Goal: Communication & Community: Answer question/provide support

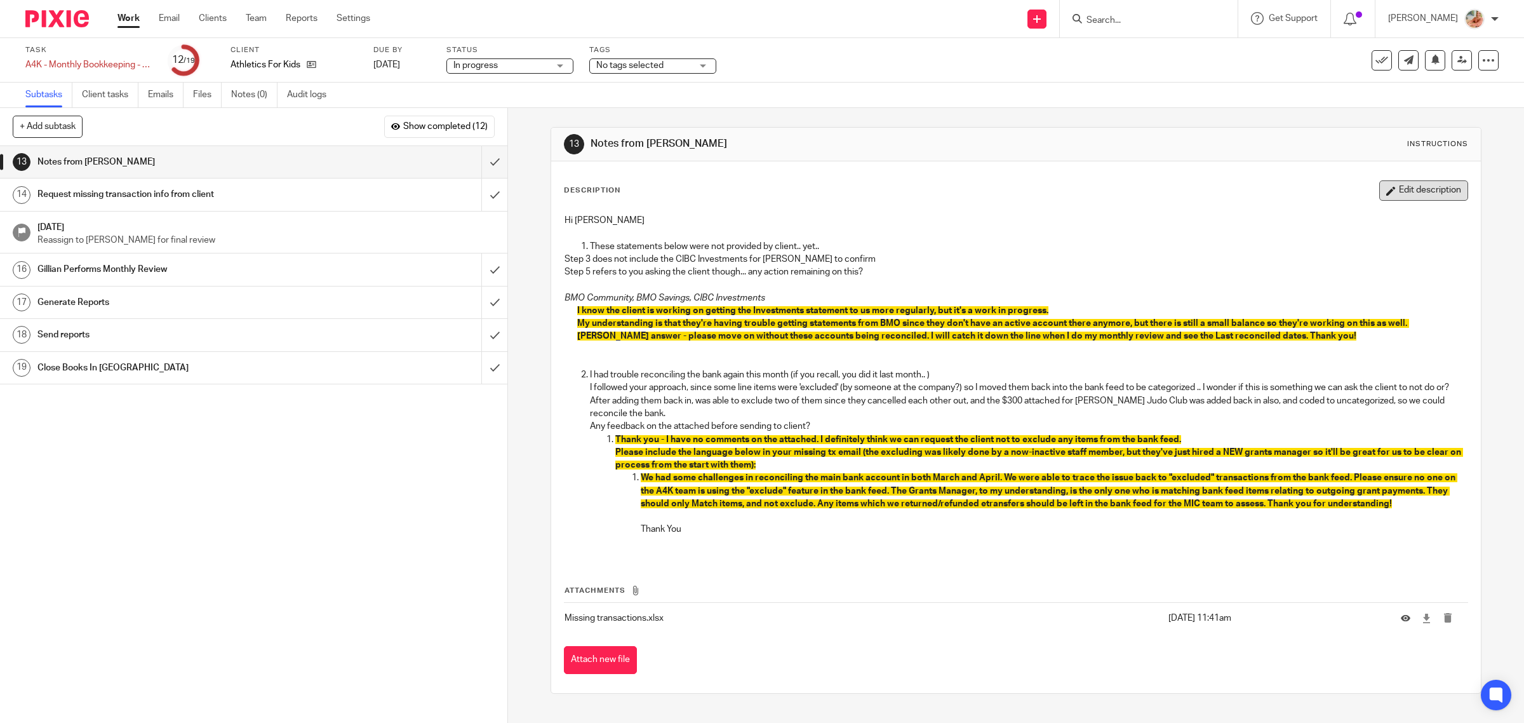
click at [1391, 191] on button "Edit description" at bounding box center [1423, 190] width 89 height 20
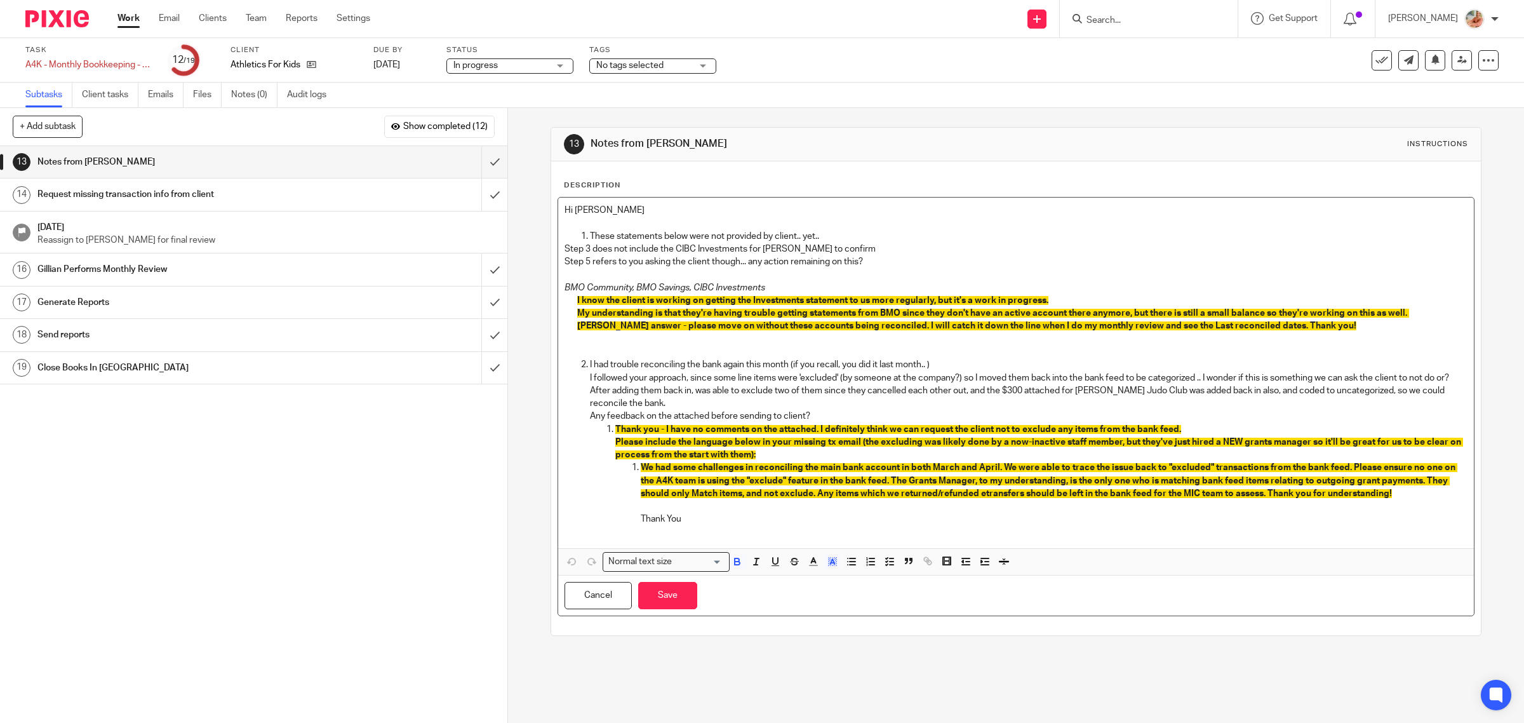
click at [1404, 310] on span "My understanding is that they're having trouble getting statements from BMO sin…" at bounding box center [993, 320] width 832 height 22
click at [678, 604] on button "Save" at bounding box center [667, 595] width 59 height 27
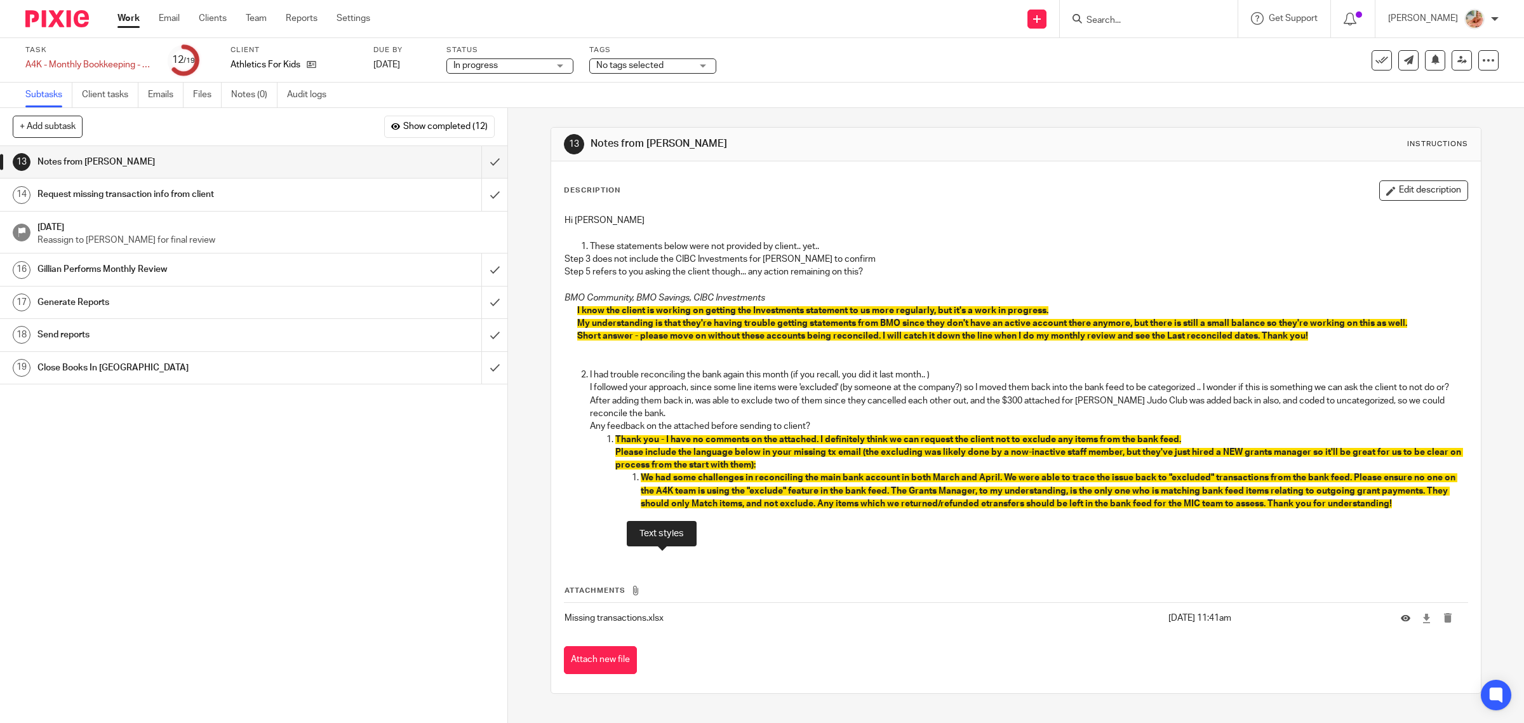
click at [800, 394] on p "I followed your approach, since some line items were 'excluded' (by someone at …" at bounding box center [1029, 387] width 878 height 13
click at [1422, 623] on icon at bounding box center [1427, 619] width 10 height 10
click at [1351, 535] on p "Thank You" at bounding box center [1055, 529] width 828 height 13
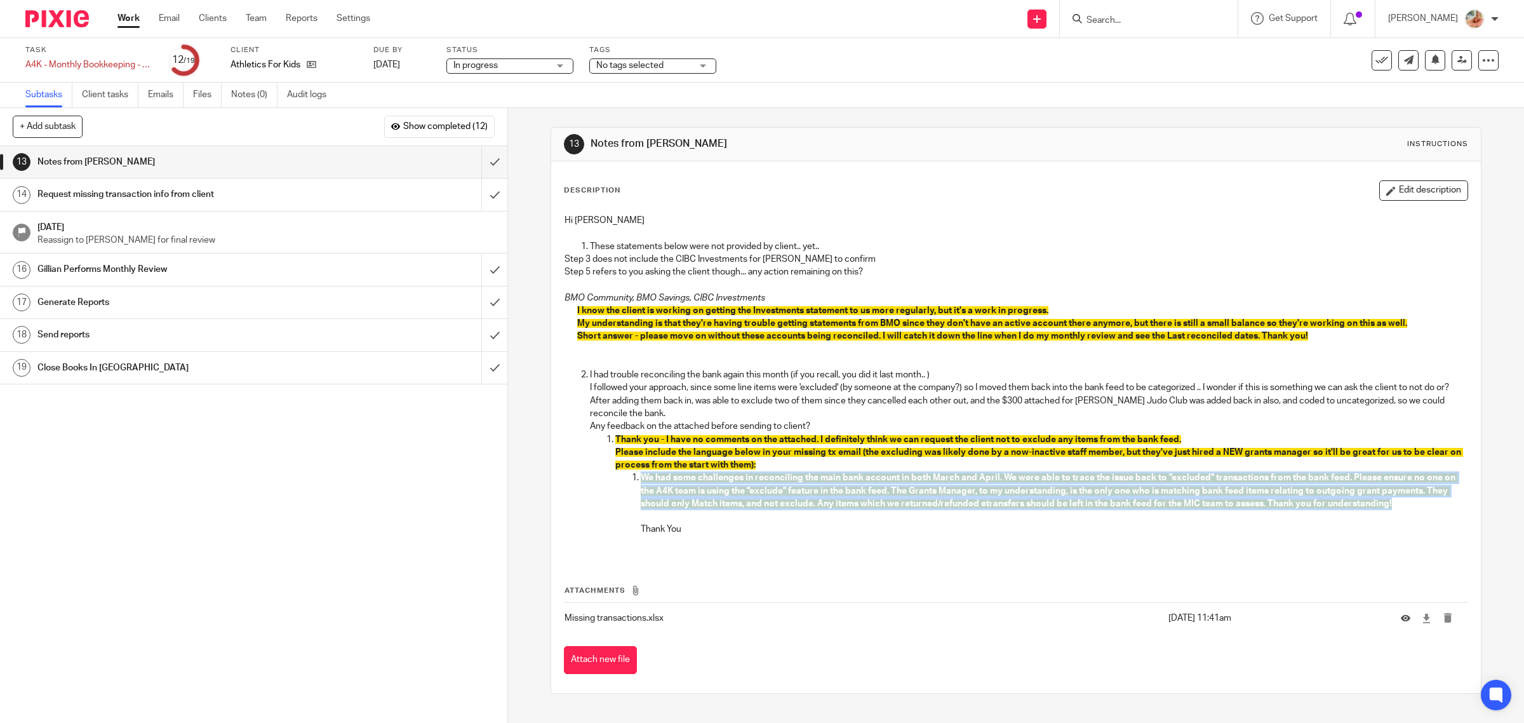
drag, startPoint x: 1415, startPoint y: 519, endPoint x: 607, endPoint y: 491, distance: 809.0
click at [607, 491] on ol "Thank you - I have no comments on the attached. I definitely think we can reque…" at bounding box center [1029, 491] width 878 height 116
copy span "We had some challenges in reconciling the main bank account in both March and A…"
click at [467, 157] on input "submit" at bounding box center [253, 162] width 507 height 32
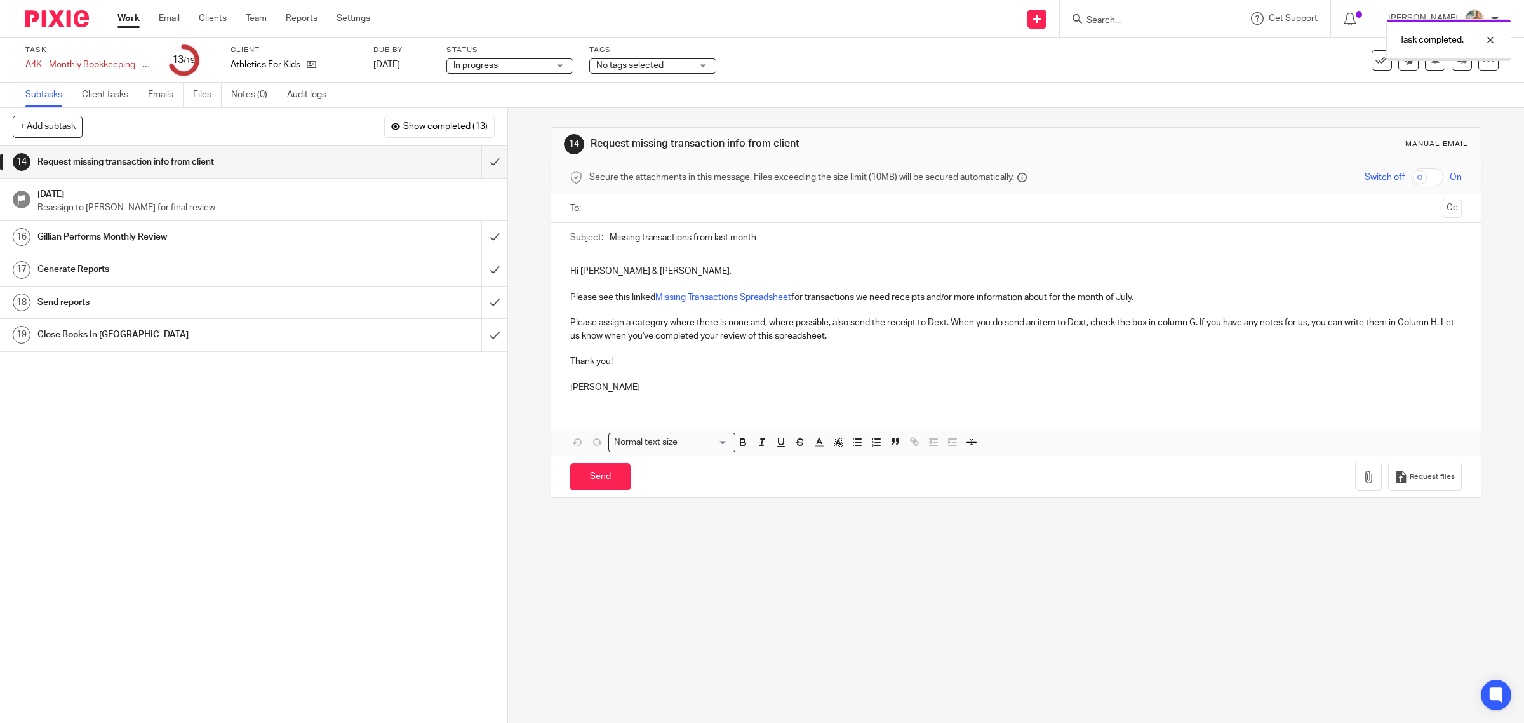
click at [622, 213] on input "text" at bounding box center [1016, 208] width 844 height 15
click at [742, 215] on input "text" at bounding box center [1069, 210] width 737 height 25
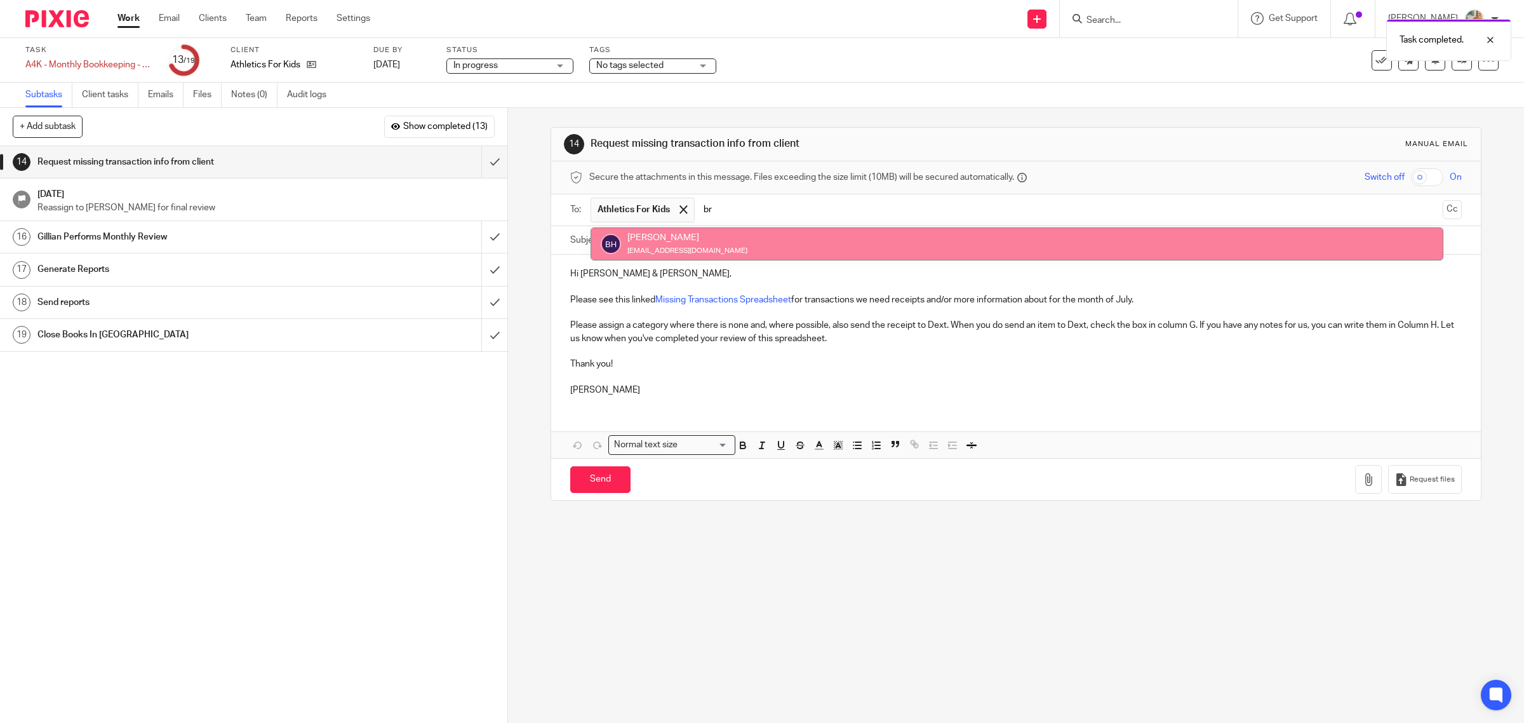
type input "br"
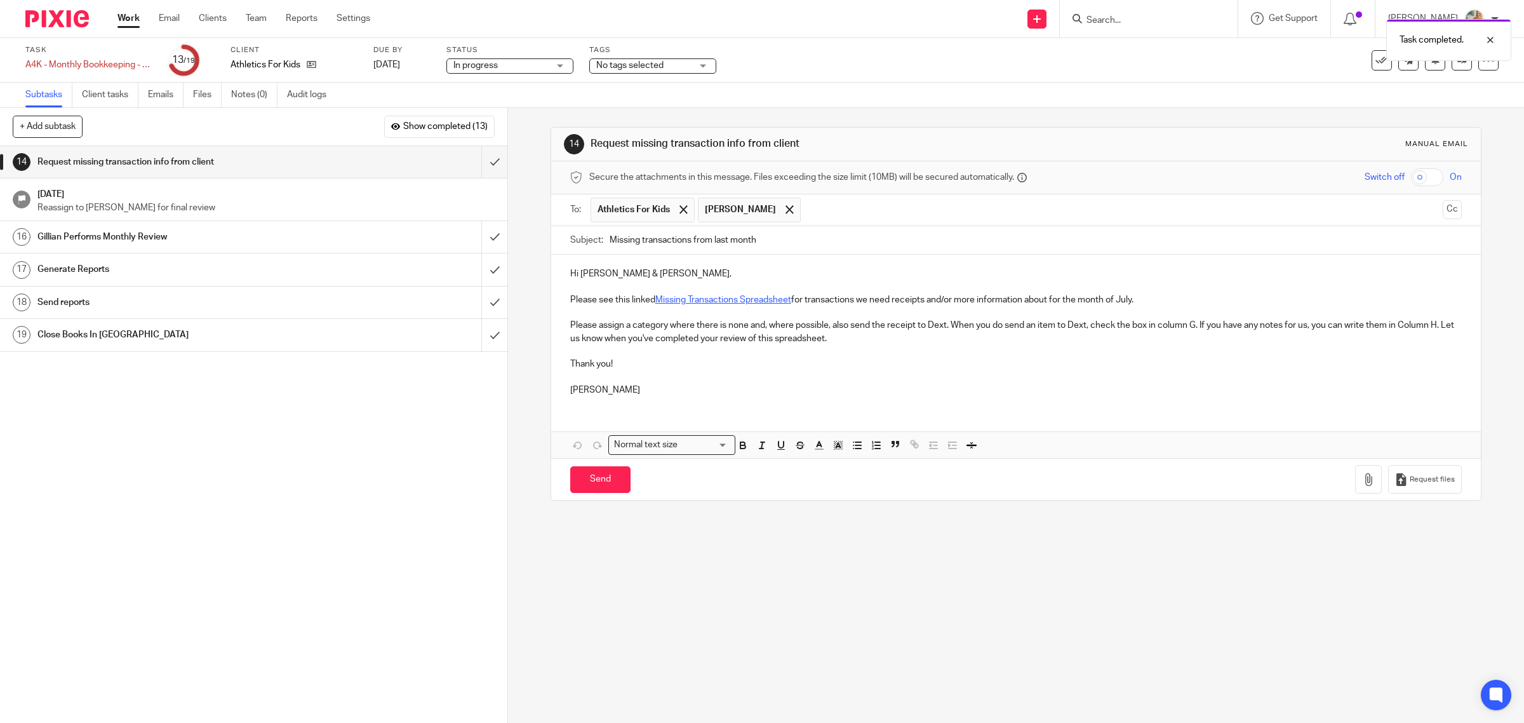
click at [732, 297] on link "Missing Transactions Spreadsheet" at bounding box center [723, 299] width 136 height 9
click at [737, 291] on p at bounding box center [1016, 287] width 892 height 13
click at [739, 306] on p "Please see this linked Missing Transactions Spreadsheet for transactions we nee…" at bounding box center [1016, 299] width 892 height 13
click at [743, 302] on link "Missing Transactions Spreadsheet" at bounding box center [723, 299] width 136 height 9
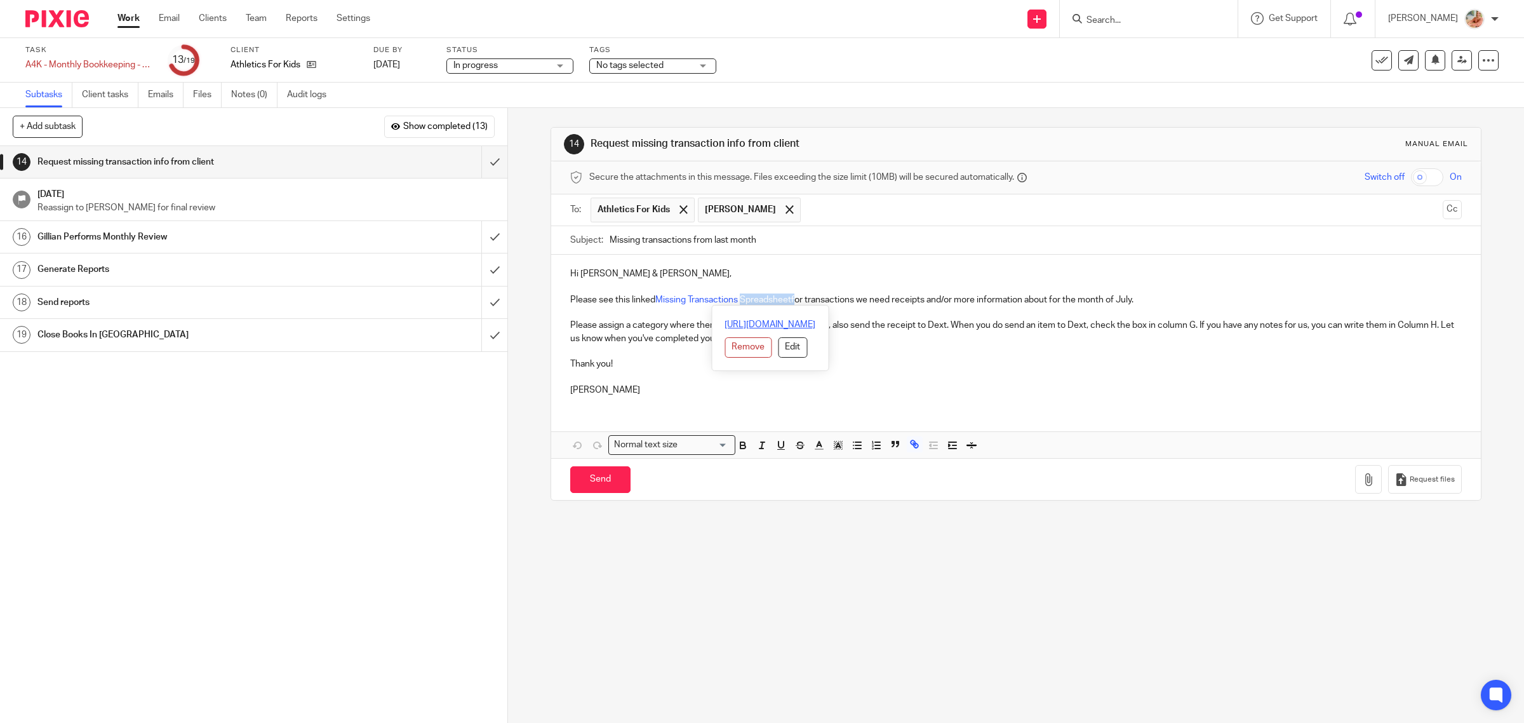
click at [774, 328] on link "https://docs.google.com/spreadsheets/d/12QeuSox3_32gnuyYPIGk1aUqxVzkhzoL/edit?g…" at bounding box center [770, 324] width 91 height 13
drag, startPoint x: 116, startPoint y: 61, endPoint x: 124, endPoint y: 61, distance: 8.9
click at [116, 60] on div "A4K - Monthly Bookkeeping - April Save A4K - Monthly Bookkeeping - April" at bounding box center [88, 64] width 127 height 13
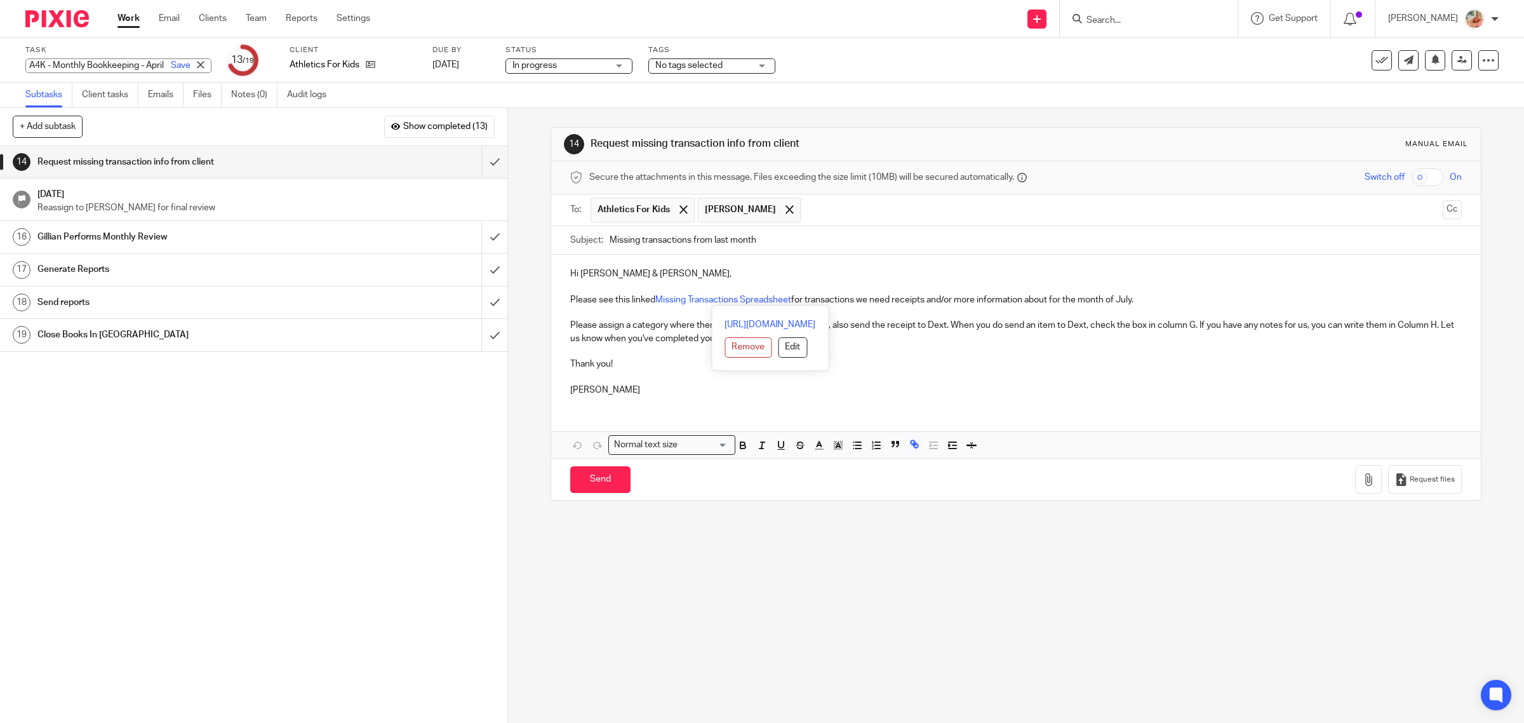
click at [124, 61] on input "A4K - Monthly Bookkeeping - April" at bounding box center [118, 65] width 186 height 15
drag, startPoint x: 105, startPoint y: 65, endPoint x: 138, endPoint y: 65, distance: 33.7
click at [138, 65] on input "A4K - Monthly Bookkeeping - April" at bounding box center [118, 65] width 186 height 15
click at [1136, 309] on p at bounding box center [1016, 312] width 892 height 13
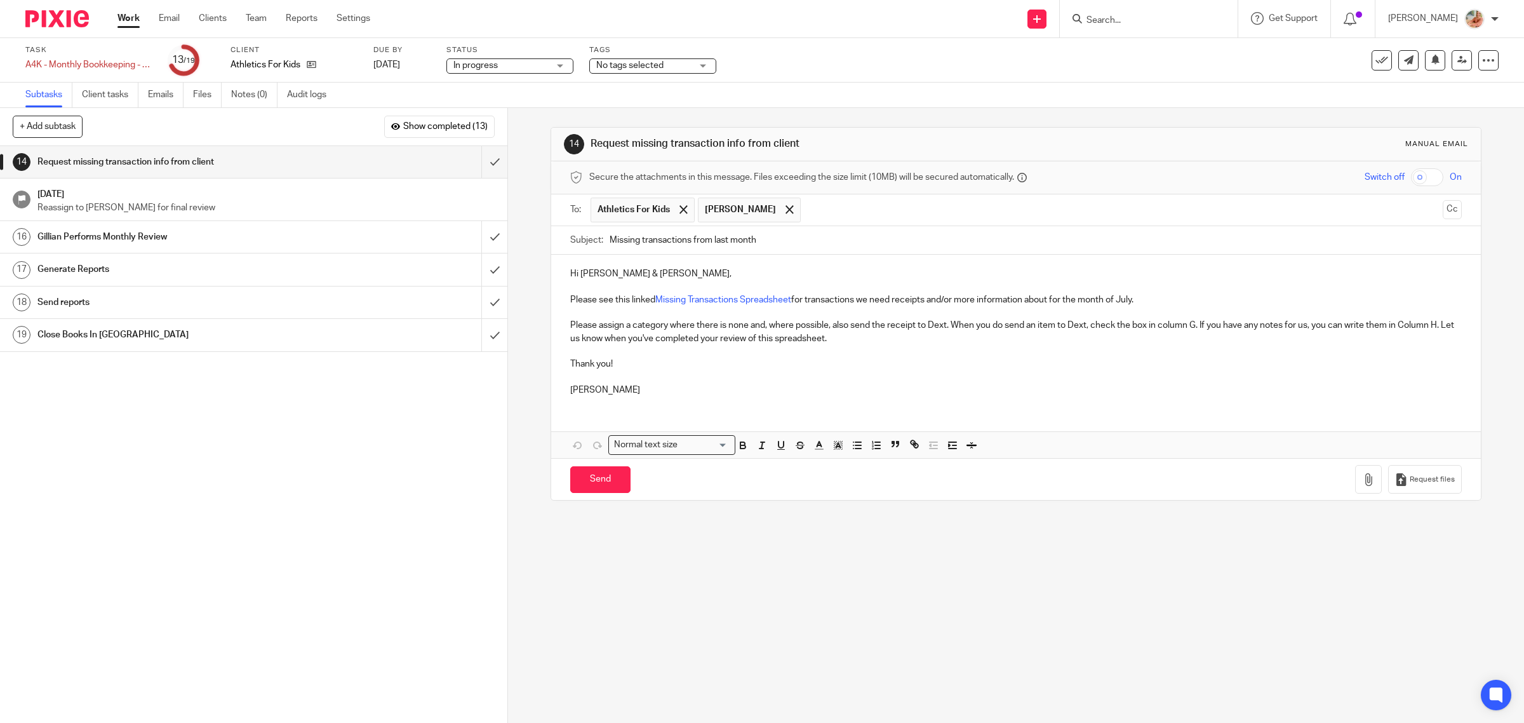
drag, startPoint x: 1116, startPoint y: 302, endPoint x: 1135, endPoint y: 302, distance: 18.4
click at [1135, 302] on p "Please see this linked Missing Transactions Spreadsheet for transactions we nee…" at bounding box center [1016, 299] width 892 height 13
click at [83, 62] on div "A4K - Monthly Bookkeeping - April Save A4K - Monthly Bookkeeping - April" at bounding box center [88, 64] width 127 height 13
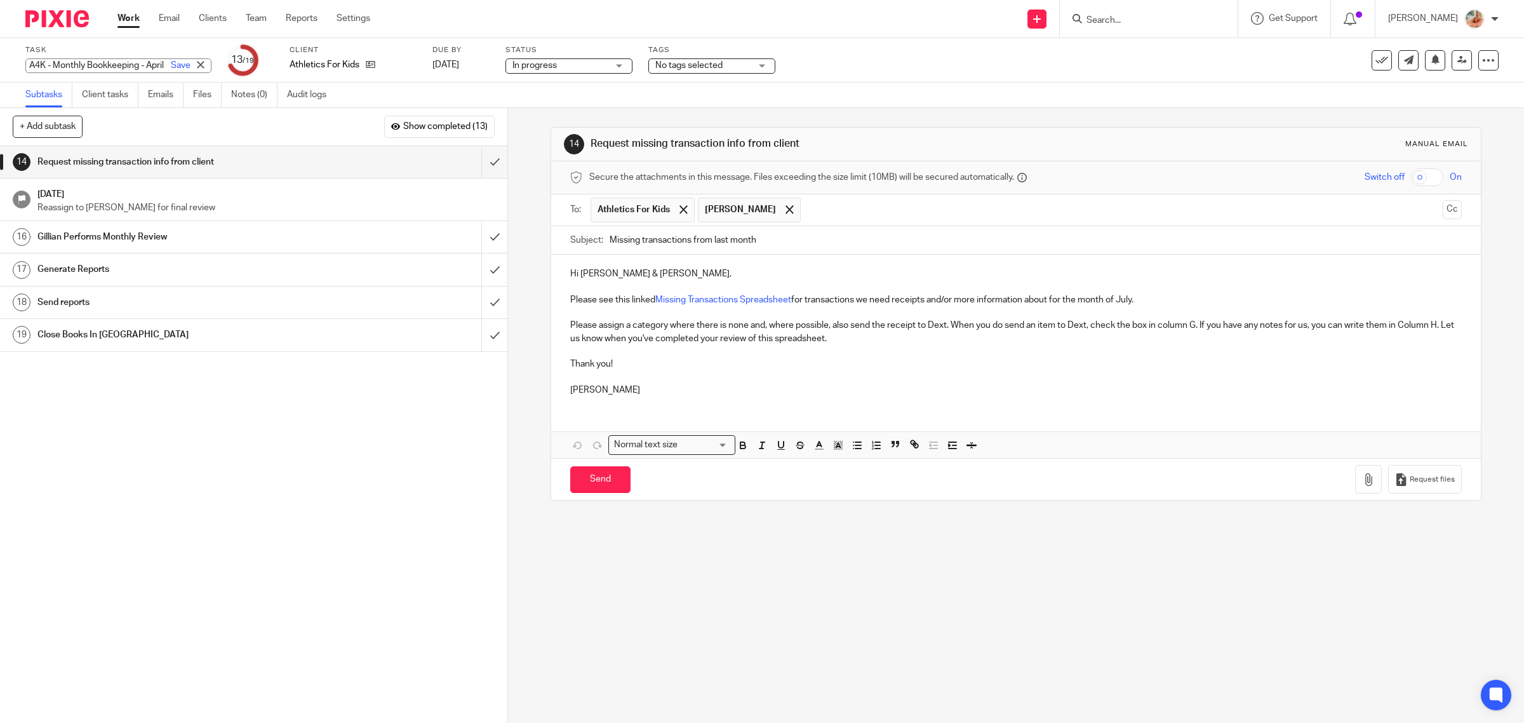
click at [97, 60] on input "A4K - Monthly Bookkeeping - April" at bounding box center [118, 65] width 186 height 15
drag, startPoint x: 102, startPoint y: 65, endPoint x: 141, endPoint y: 65, distance: 38.7
click at [141, 65] on input "A4K - Monthly Bookkeeping - April" at bounding box center [118, 65] width 186 height 15
click at [1094, 288] on p at bounding box center [1016, 287] width 892 height 13
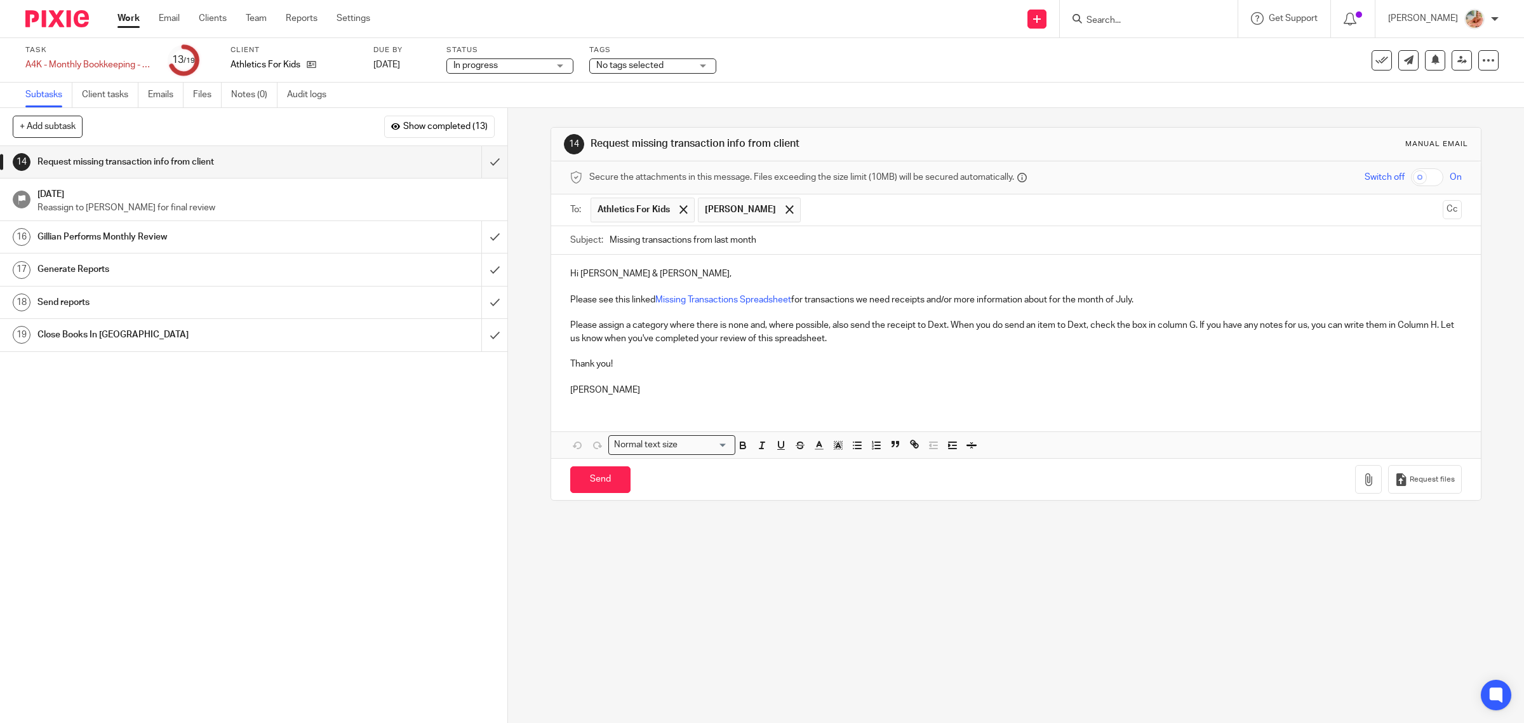
drag, startPoint x: 1120, startPoint y: 304, endPoint x: 1167, endPoint y: 302, distance: 47.6
click at [1167, 302] on p "Please see this linked Missing Transactions Spreadsheet for transactions we nee…" at bounding box center [1016, 299] width 892 height 13
drag, startPoint x: 1160, startPoint y: 302, endPoint x: 1119, endPoint y: 298, distance: 40.8
click at [1119, 298] on p "Please see this linked Missing Transactions Spreadsheet for transactions we nee…" at bounding box center [1016, 299] width 892 height 13
click at [741, 448] on icon "button" at bounding box center [743, 446] width 5 height 3
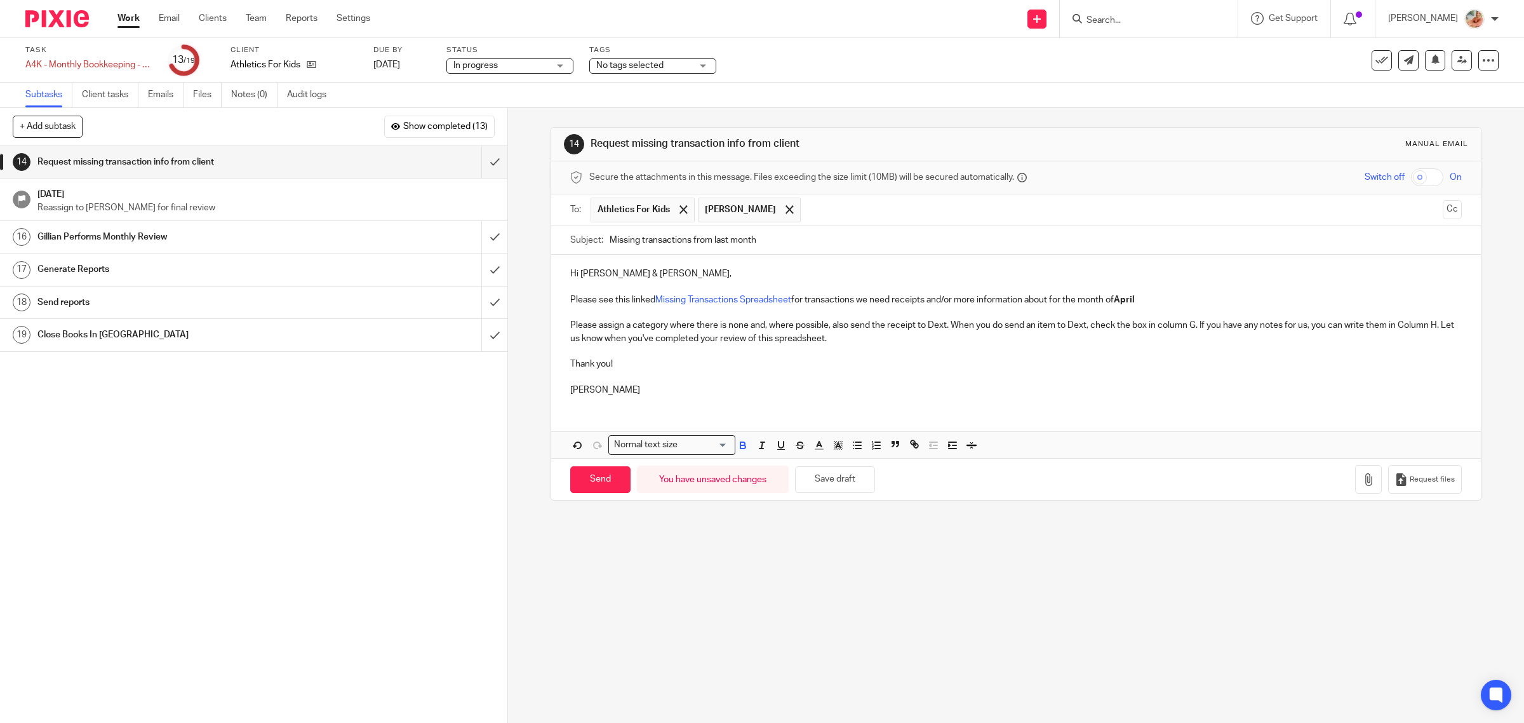
drag, startPoint x: 779, startPoint y: 449, endPoint x: 784, endPoint y: 363, distance: 85.9
click at [779, 448] on icon "button" at bounding box center [780, 444] width 11 height 11
click at [1443, 208] on button "Cc" at bounding box center [1452, 209] width 19 height 19
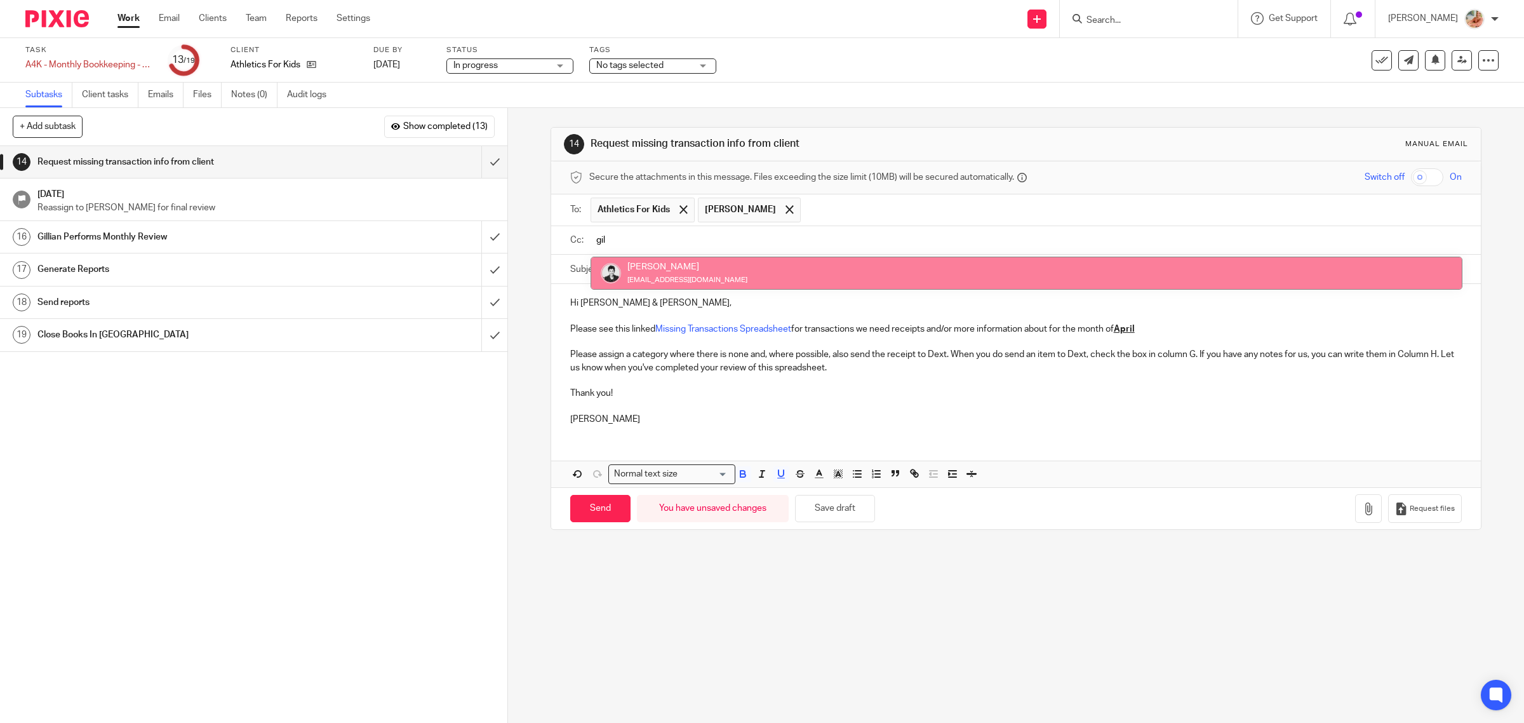
type input "gil"
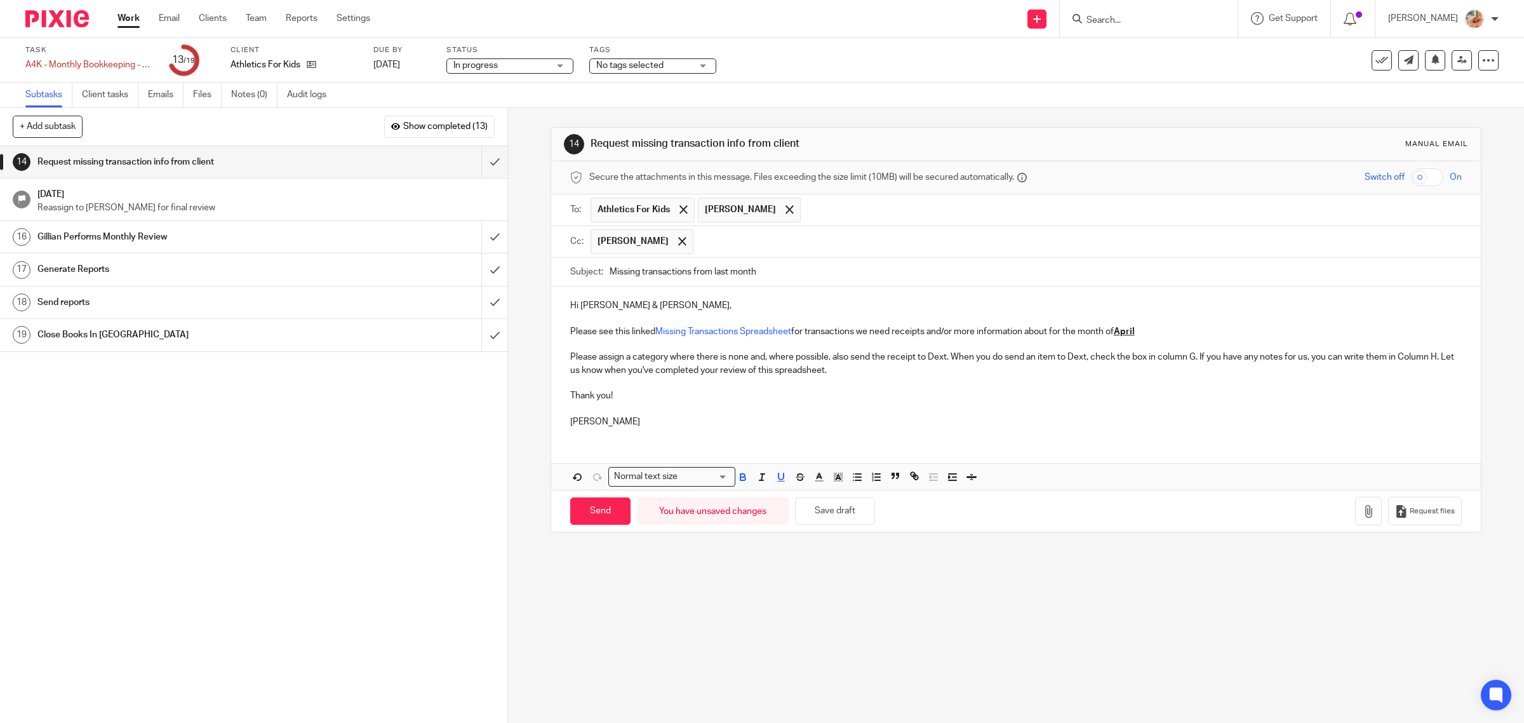
drag, startPoint x: 705, startPoint y: 271, endPoint x: 875, endPoint y: 271, distance: 170.2
click at [875, 271] on input "Missing transactions from last month" at bounding box center [1036, 272] width 853 height 29
click at [443, 132] on button "Show completed (13)" at bounding box center [439, 127] width 111 height 22
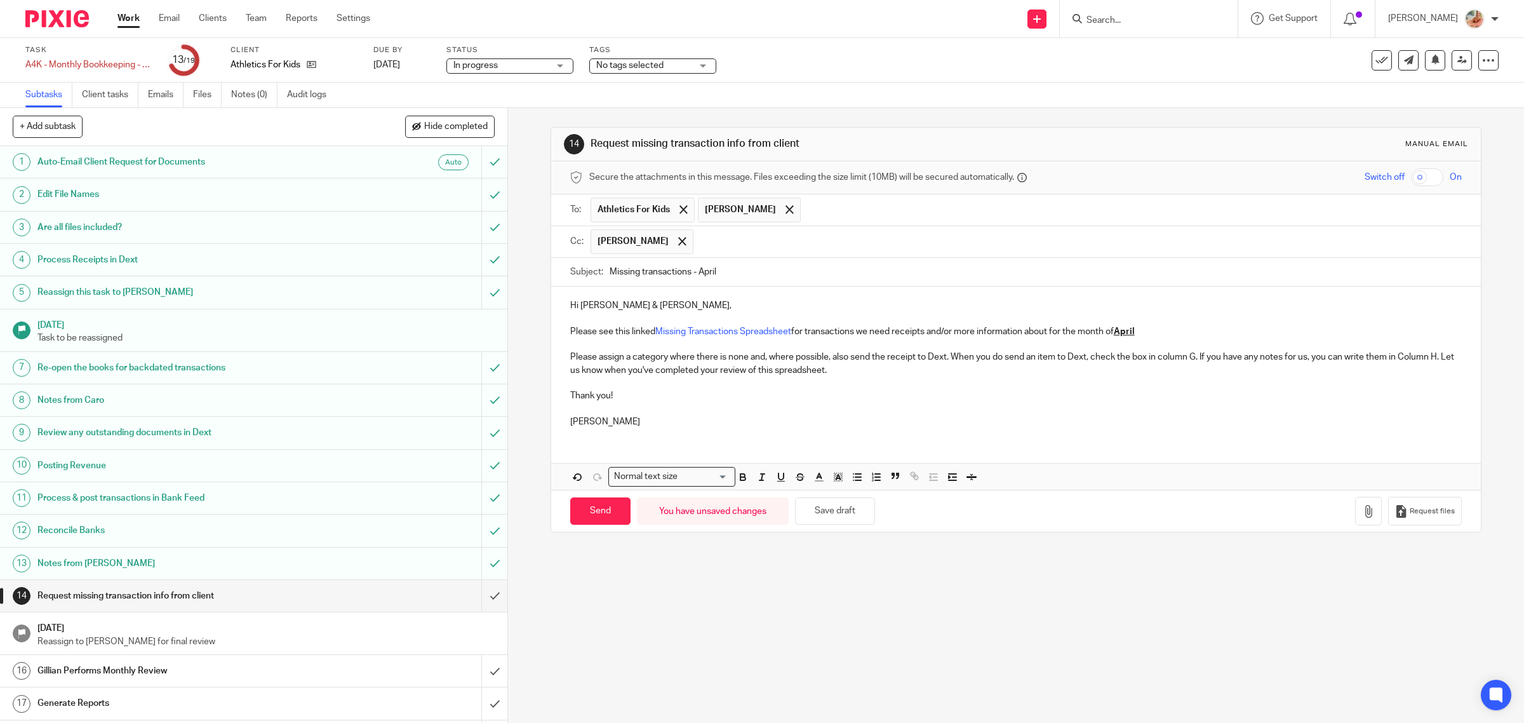
click at [856, 372] on p "Please assign a category where there is none and, where possible, also send the…" at bounding box center [1016, 364] width 892 height 26
click at [1200, 358] on p "Please assign a category where there is none and, where possible, also send the…" at bounding box center [1016, 364] width 892 height 26
click at [1090, 377] on p "If you have any notes for us, you can write them in Column H. Let us know when …" at bounding box center [1016, 370] width 892 height 13
click at [1092, 376] on p "If you have any notes for us, you can write them in Column H. Let us know when …" at bounding box center [1016, 370] width 892 height 13
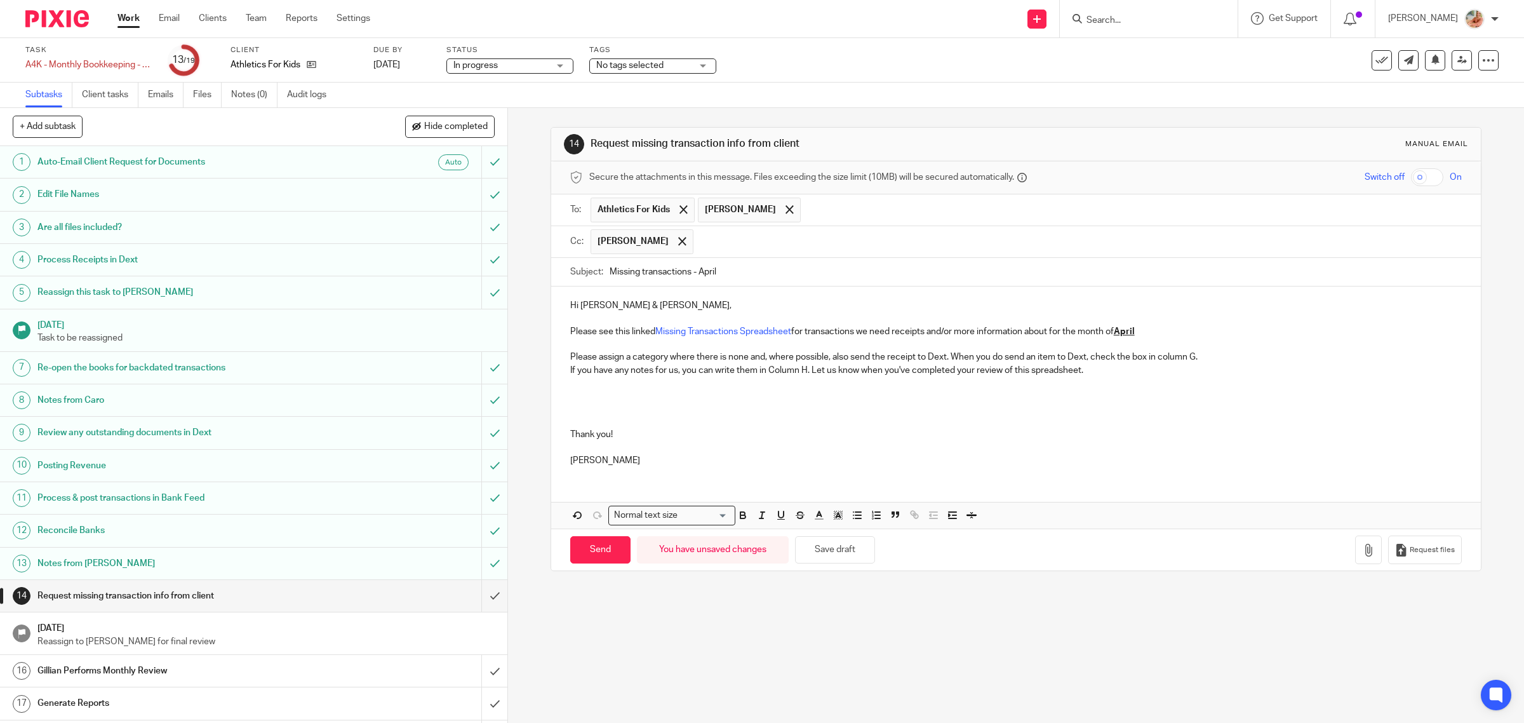
click at [730, 268] on input "Missing transactions - April" at bounding box center [1036, 272] width 853 height 29
click at [1150, 338] on p "Please see this linked Missing Transactions Spreadsheet for transactions we nee…" at bounding box center [1016, 331] width 892 height 13
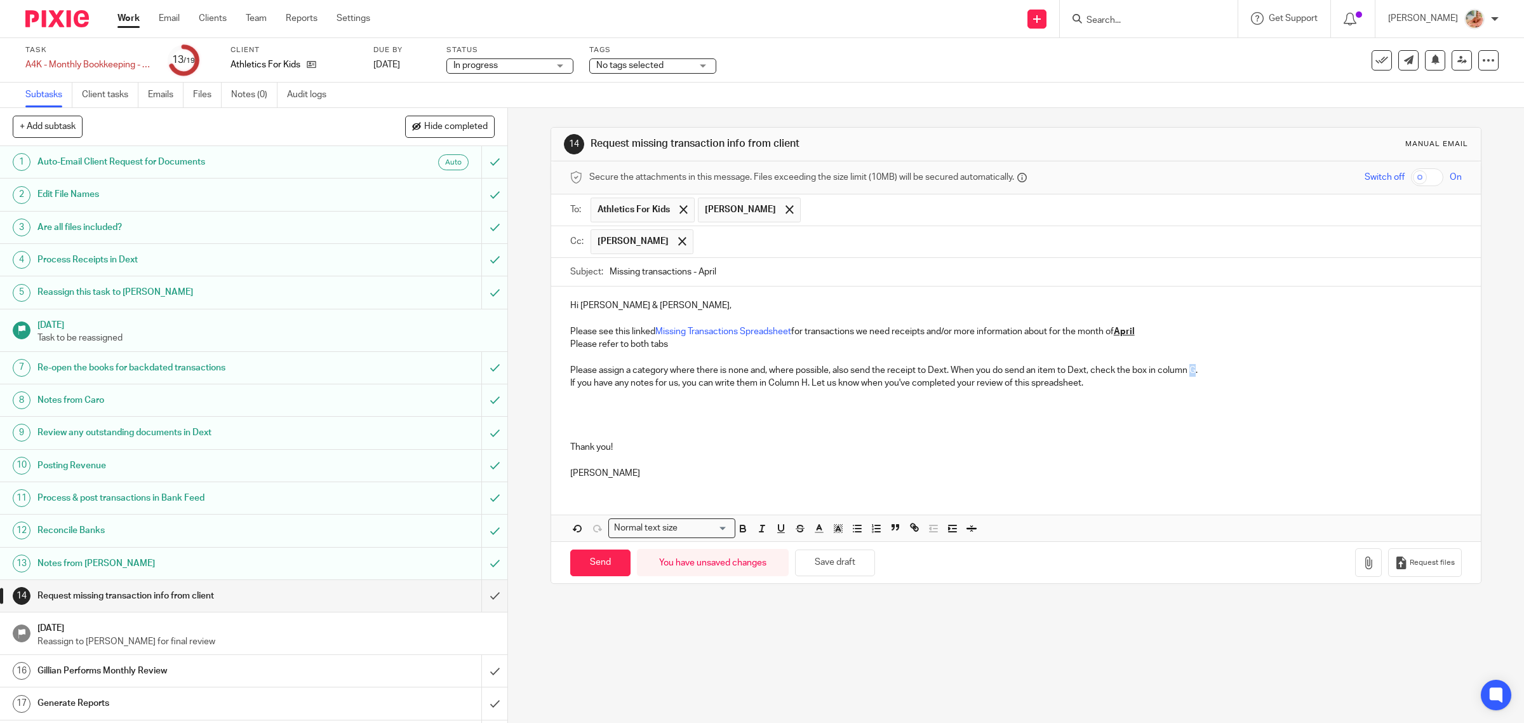
click at [1191, 373] on p "Please assign a category where there is none and, where possible, also send the…" at bounding box center [1016, 370] width 892 height 13
click at [804, 384] on p "If you have any notes for us, you can write them in Column H. Let us know when …" at bounding box center [1016, 383] width 892 height 13
click at [583, 418] on p at bounding box center [1016, 421] width 892 height 13
click at [598, 412] on p at bounding box center [1016, 408] width 892 height 13
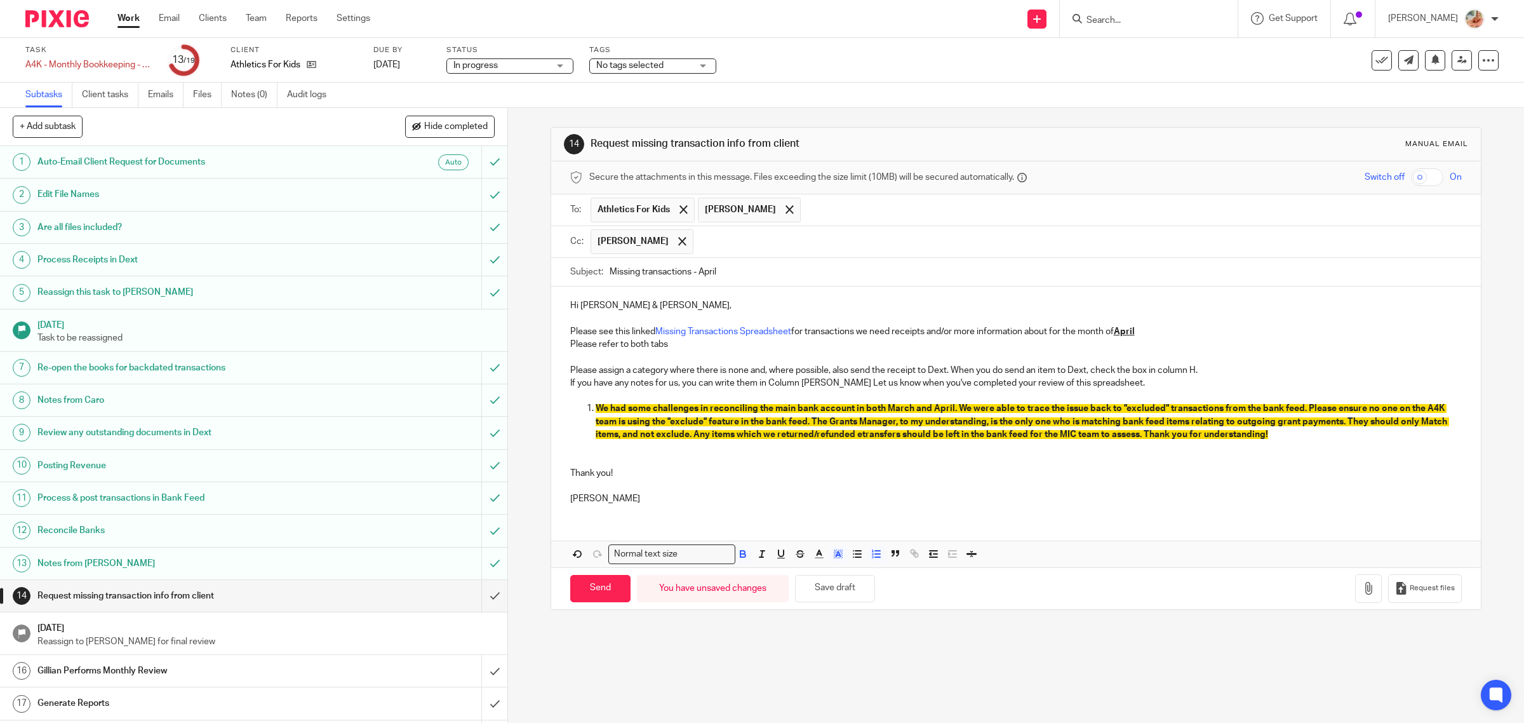
click at [596, 408] on li "We had some challenges in reconciling the main bank account in both March and A…" at bounding box center [1029, 421] width 867 height 39
click at [582, 399] on p at bounding box center [1016, 395] width 892 height 13
drag, startPoint x: 598, startPoint y: 347, endPoint x: 547, endPoint y: 345, distance: 51.5
click at [551, 345] on div "Hi Maggie & Breiana, Please see this linked Missing Transactions Spreadsheet fo…" at bounding box center [1016, 400] width 930 height 228
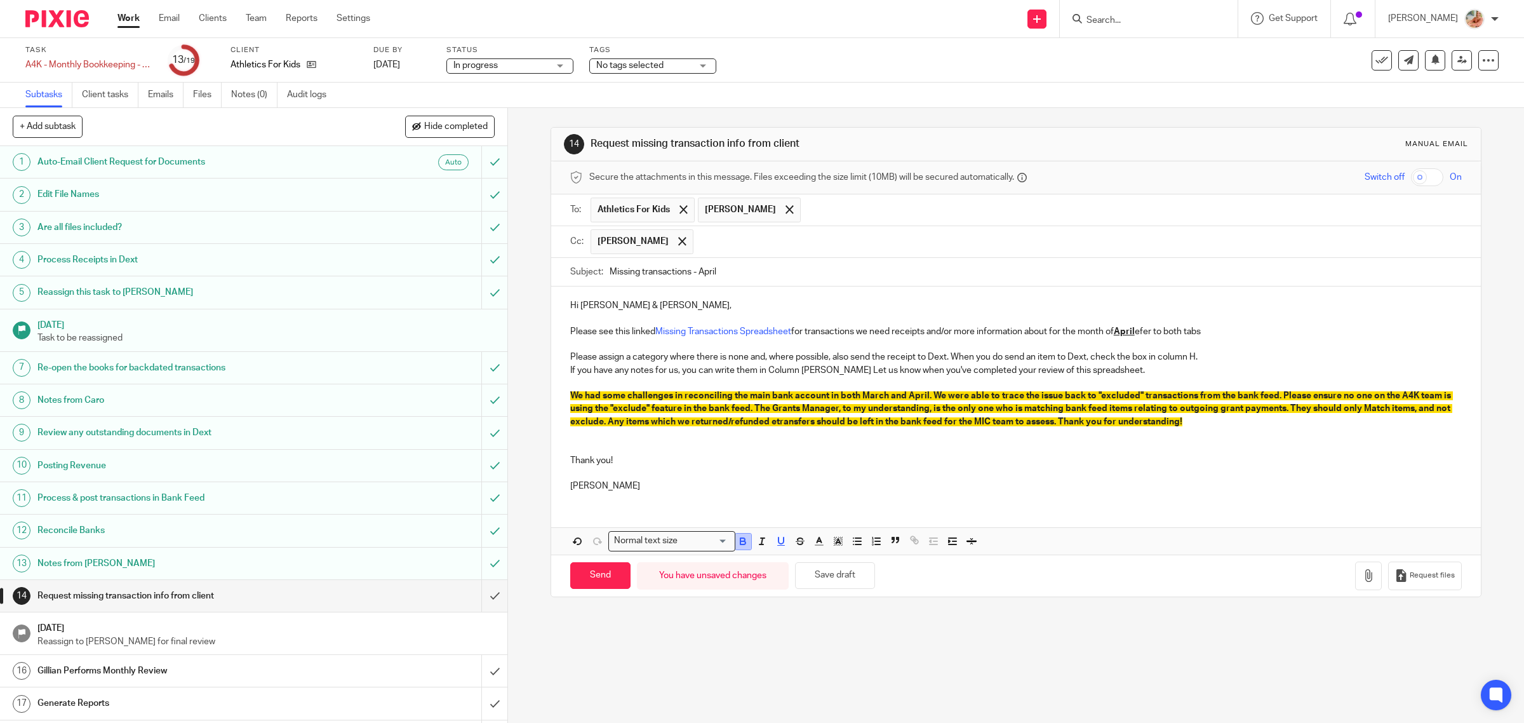
click at [742, 546] on icon "button" at bounding box center [742, 540] width 11 height 11
click at [779, 547] on icon "button" at bounding box center [780, 540] width 11 height 11
drag, startPoint x: 1142, startPoint y: 335, endPoint x: 1118, endPoint y: 335, distance: 23.5
click at [1118, 335] on p "Please see this linked Missing Transactions Spreadsheet for transactions we nee…" at bounding box center [1016, 331] width 892 height 13
click at [779, 546] on rect "button" at bounding box center [781, 545] width 8 height 1
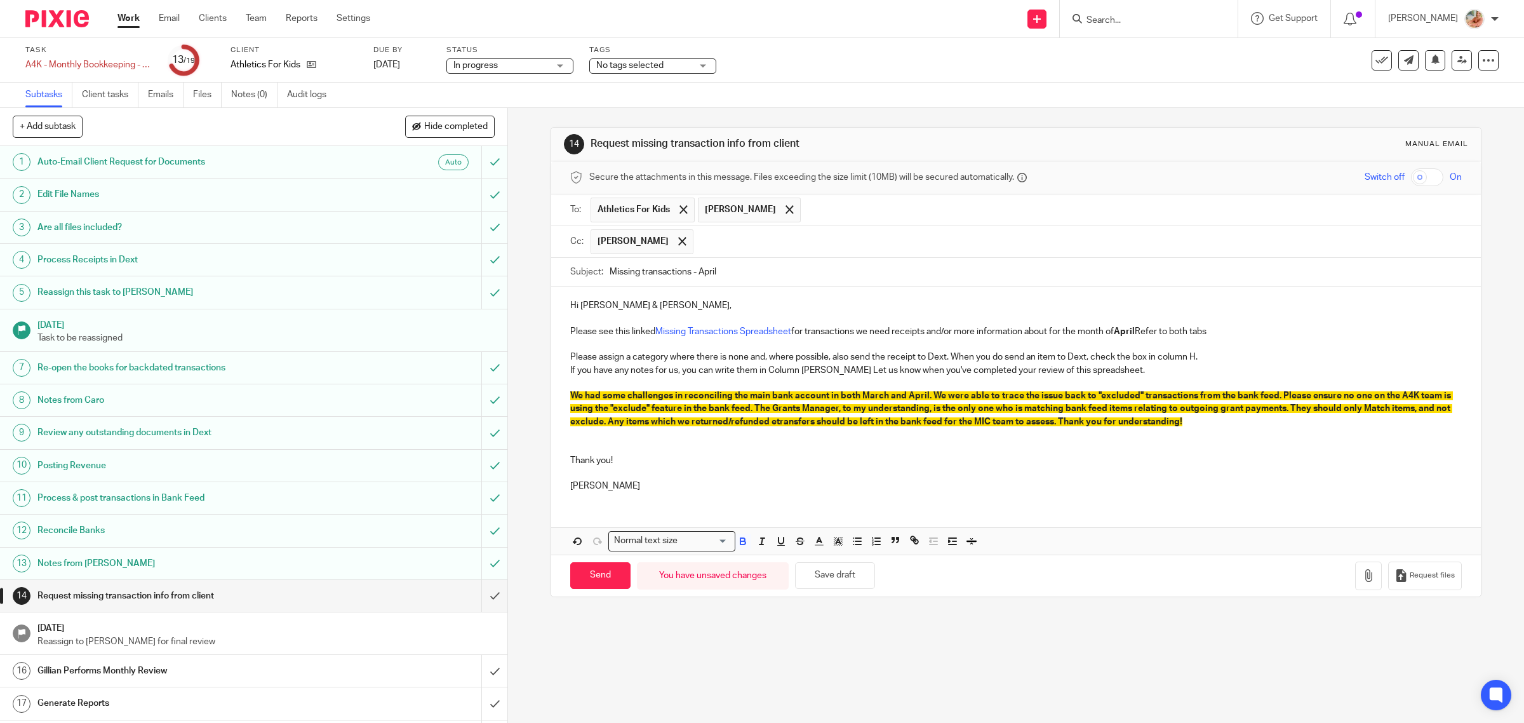
click at [1188, 341] on p at bounding box center [1016, 344] width 892 height 13
click at [1142, 335] on p "Please see this linked Missing Transactions Spreadsheet for transactions we nee…" at bounding box center [1016, 331] width 892 height 13
drag, startPoint x: 1137, startPoint y: 333, endPoint x: 1126, endPoint y: 338, distance: 12.3
click at [1118, 333] on strong "April" at bounding box center [1124, 331] width 21 height 9
click at [1128, 340] on div "Hi Maggie & Breiana, Please see this linked Missing Transactions Spreadsheet fo…" at bounding box center [1016, 393] width 930 height 215
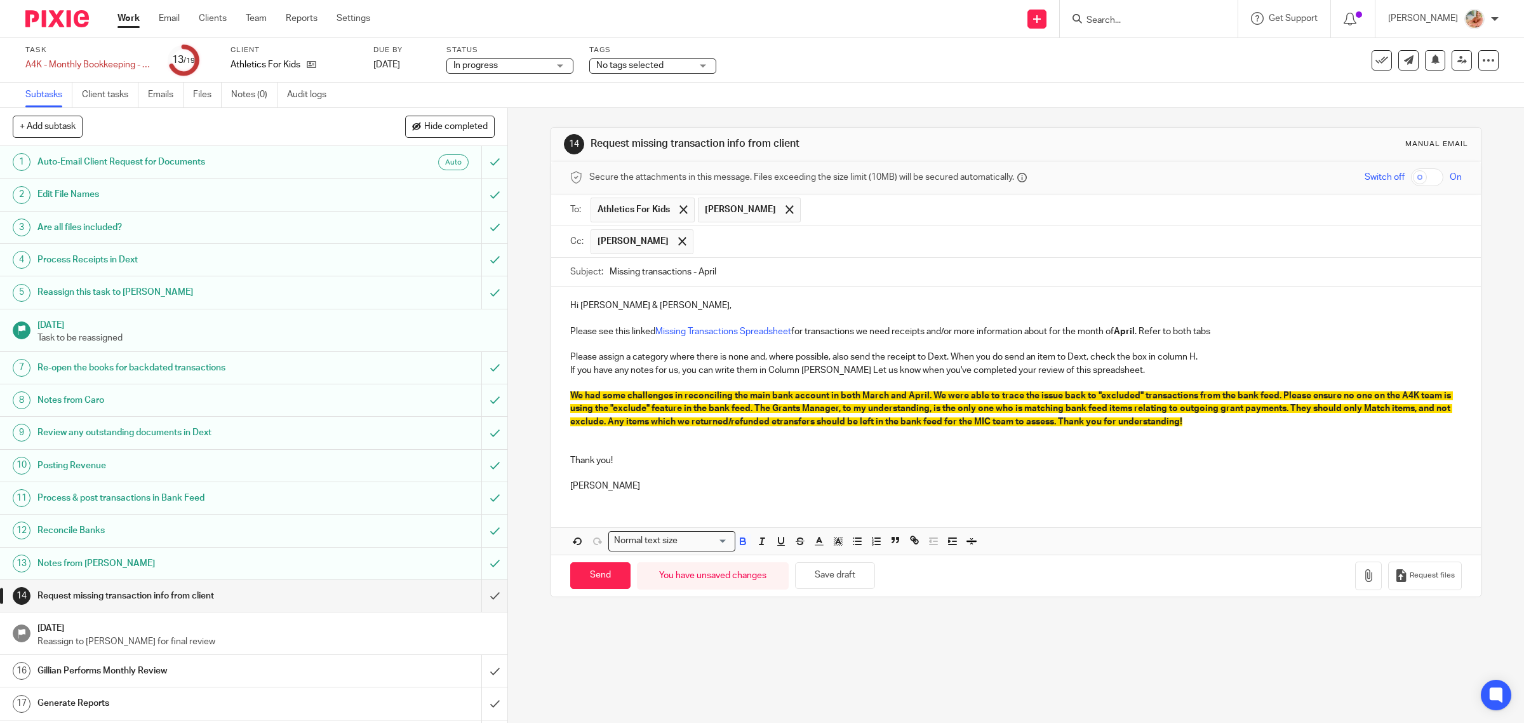
click at [1142, 340] on p at bounding box center [1016, 344] width 892 height 13
click at [1140, 334] on p "Please see this linked Missing Transactions Spreadsheet for transactions we nee…" at bounding box center [1016, 331] width 892 height 13
drag, startPoint x: 1119, startPoint y: 335, endPoint x: 1138, endPoint y: 335, distance: 19.1
click at [1138, 335] on p "Please see this linked Missing Transactions Spreadsheet for transactions we nee…" at bounding box center [1016, 331] width 892 height 13
click at [779, 546] on icon "button" at bounding box center [780, 540] width 11 height 11
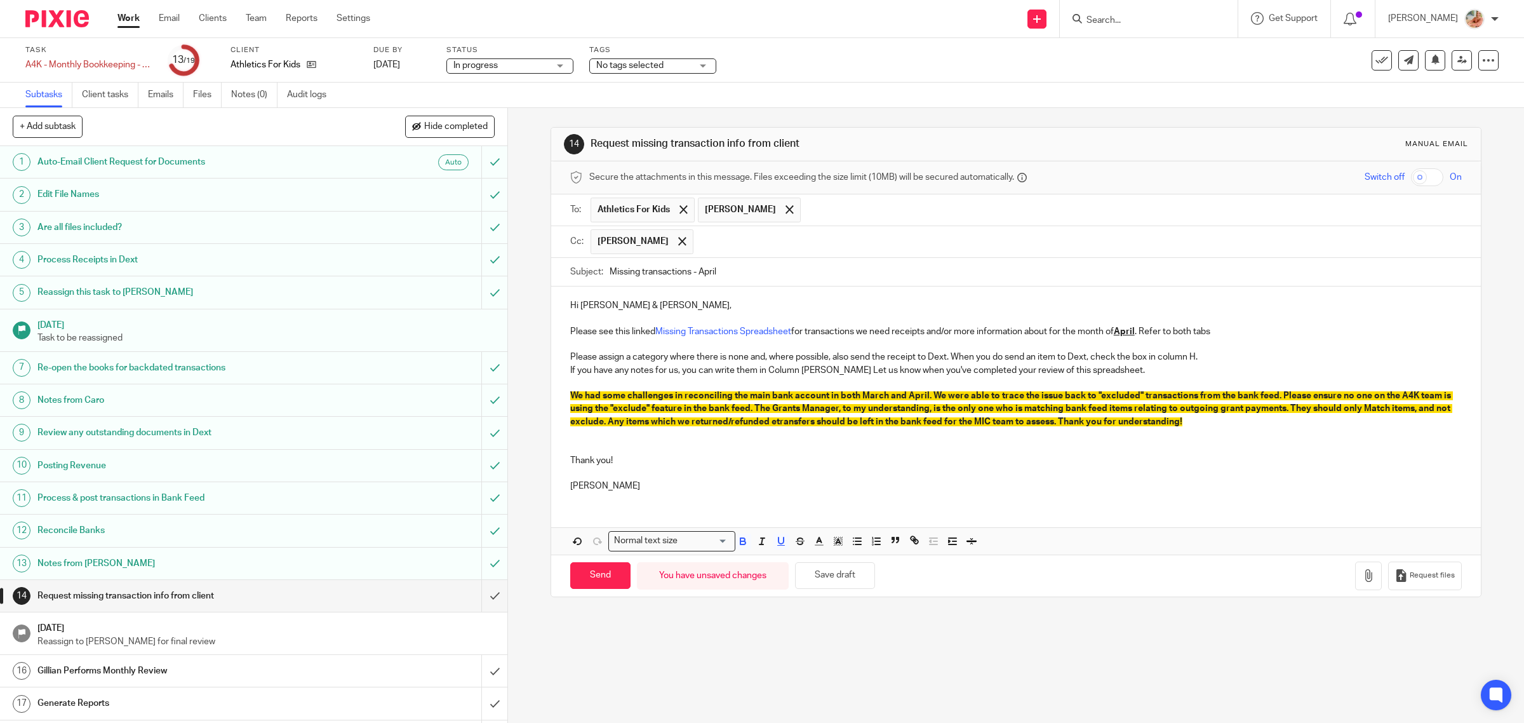
click at [1000, 394] on span "We had some challenges in reconciling the main bank account in both March and A…" at bounding box center [1011, 408] width 883 height 35
click at [1144, 331] on p "Please see this linked Missing Transactions Spreadsheet for transactions we nee…" at bounding box center [1016, 331] width 892 height 13
click at [1228, 337] on p "Please see this linked Missing Transactions Spreadsheet for transactions we nee…" at bounding box center [1016, 331] width 892 height 13
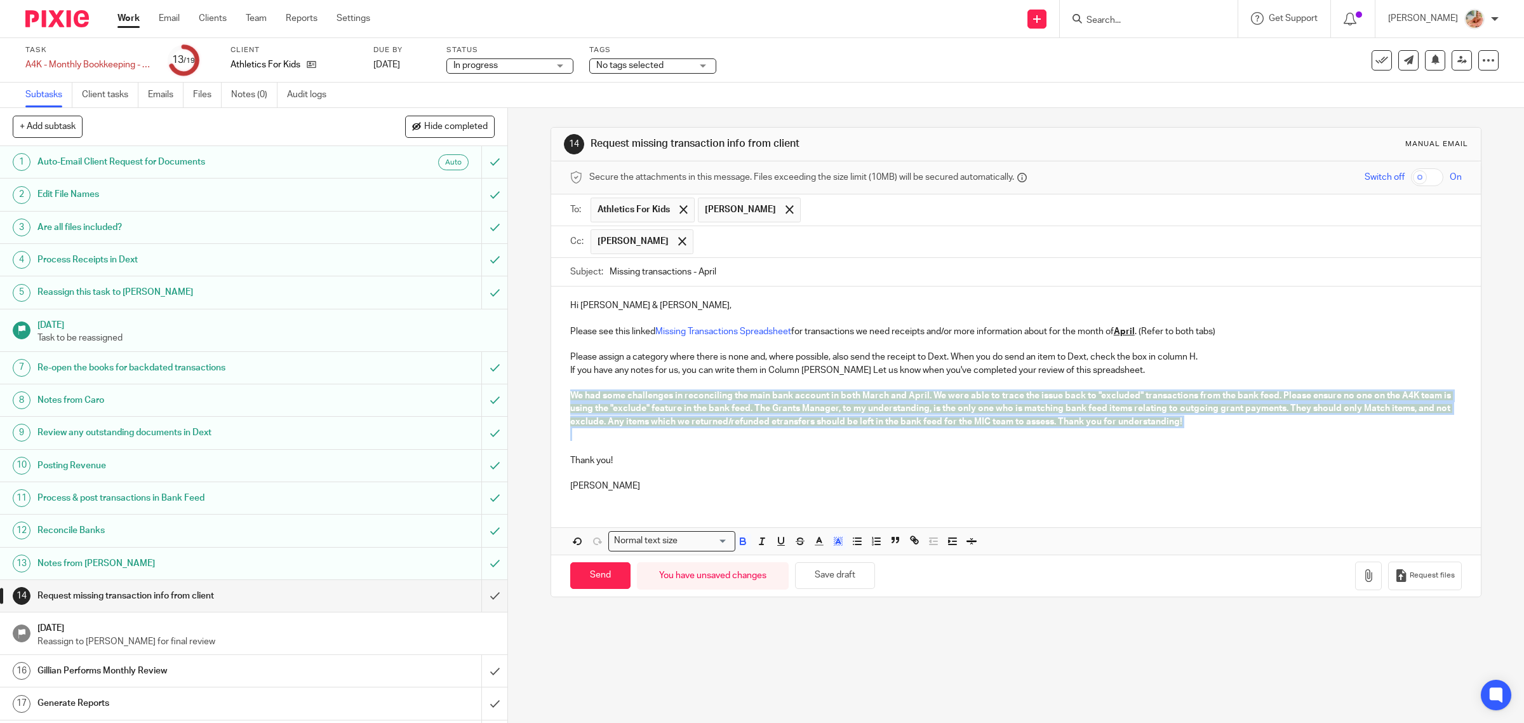
drag, startPoint x: 569, startPoint y: 398, endPoint x: 1179, endPoint y: 436, distance: 611.5
click at [1179, 436] on div "Hi Maggie & Breiana, Please see this linked Missing Transactions Spreadsheet fo…" at bounding box center [1016, 393] width 930 height 215
drag, startPoint x: 835, startPoint y: 545, endPoint x: 849, endPoint y: 546, distance: 14.0
click at [835, 544] on icon "button" at bounding box center [838, 540] width 11 height 11
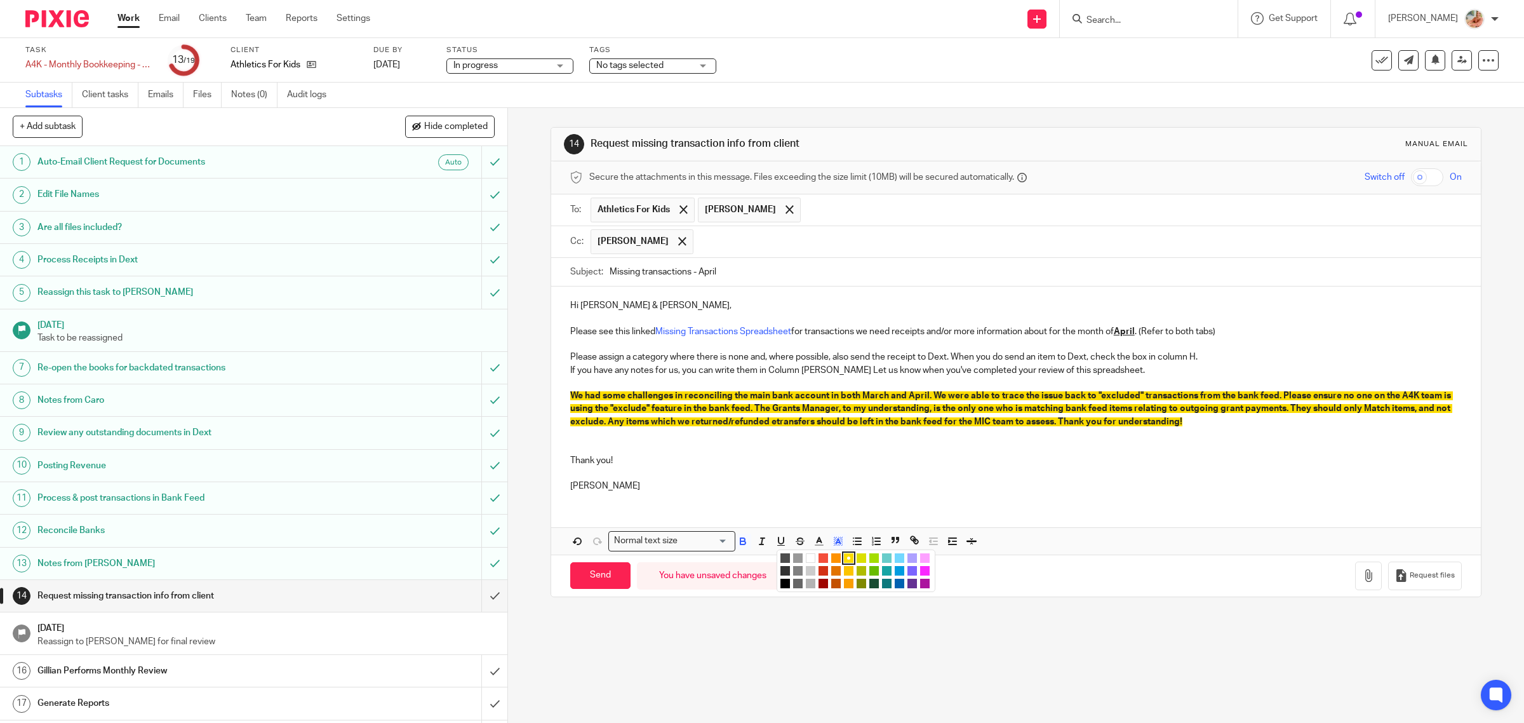
click at [808, 563] on li "color:#FFFFFF" at bounding box center [811, 558] width 10 height 10
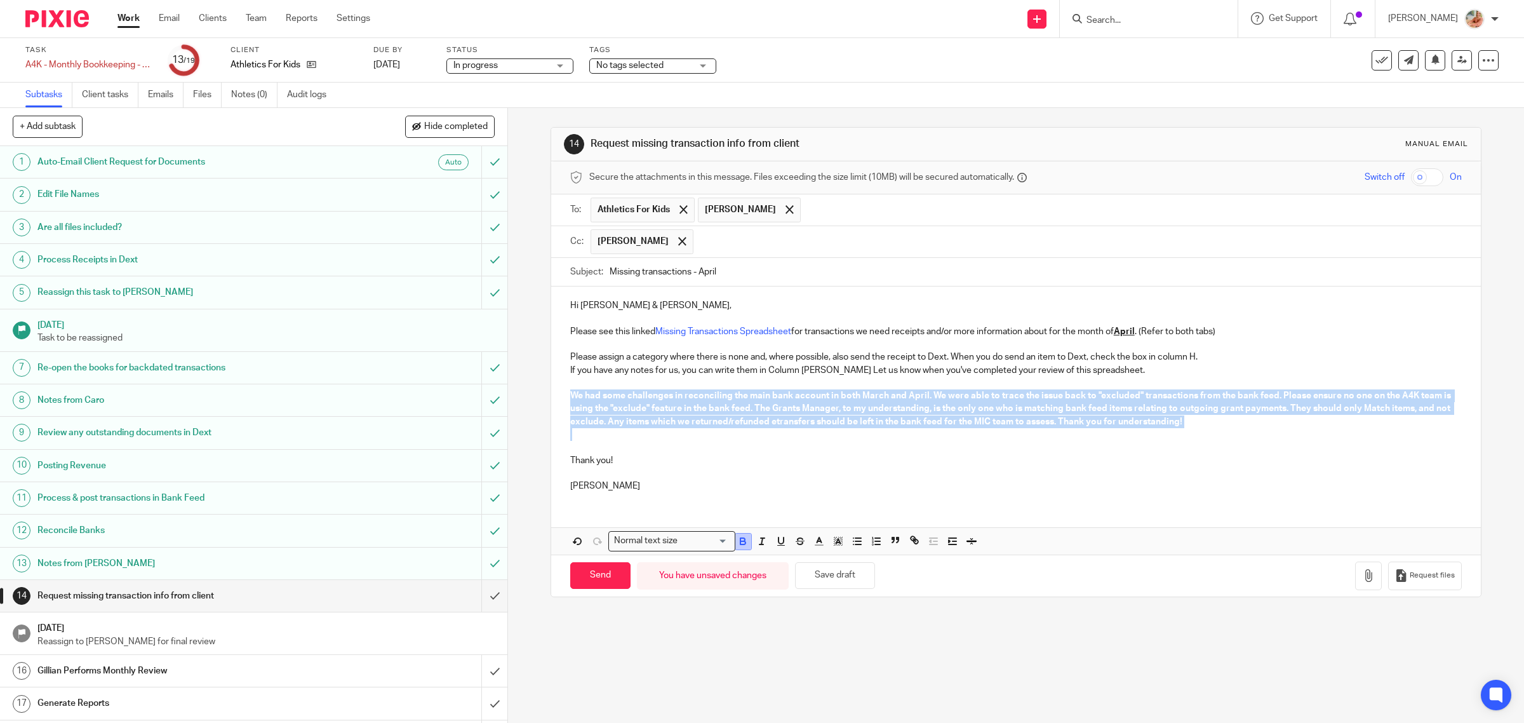
click at [743, 546] on icon "button" at bounding box center [742, 540] width 11 height 11
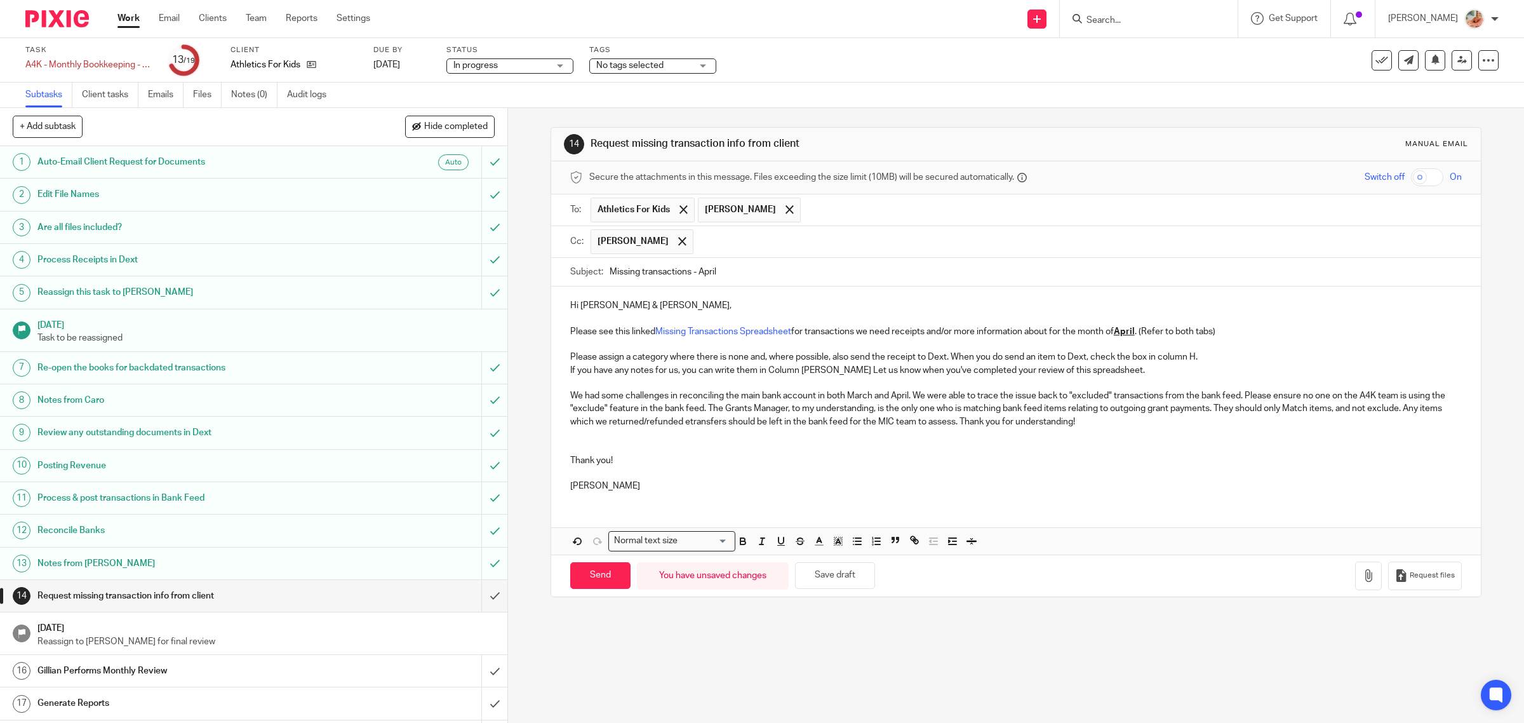
click at [745, 478] on p at bounding box center [1016, 473] width 892 height 13
click at [912, 401] on p "We had some challenges in reconciling the main bank account in both March and A…" at bounding box center [1016, 408] width 892 height 39
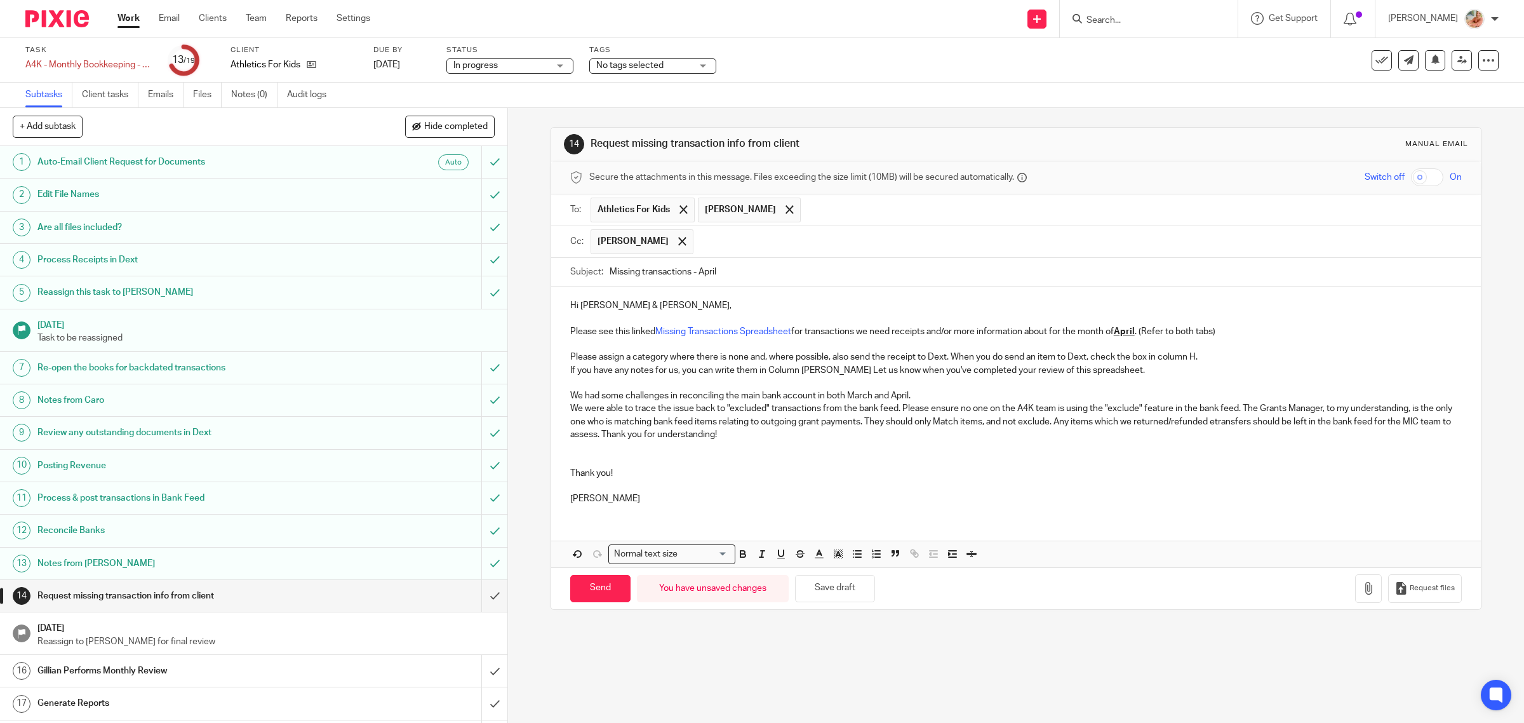
click at [899, 411] on p "We were able to trace the issue back to "excluded" transactions from the bank f…" at bounding box center [1016, 421] width 892 height 39
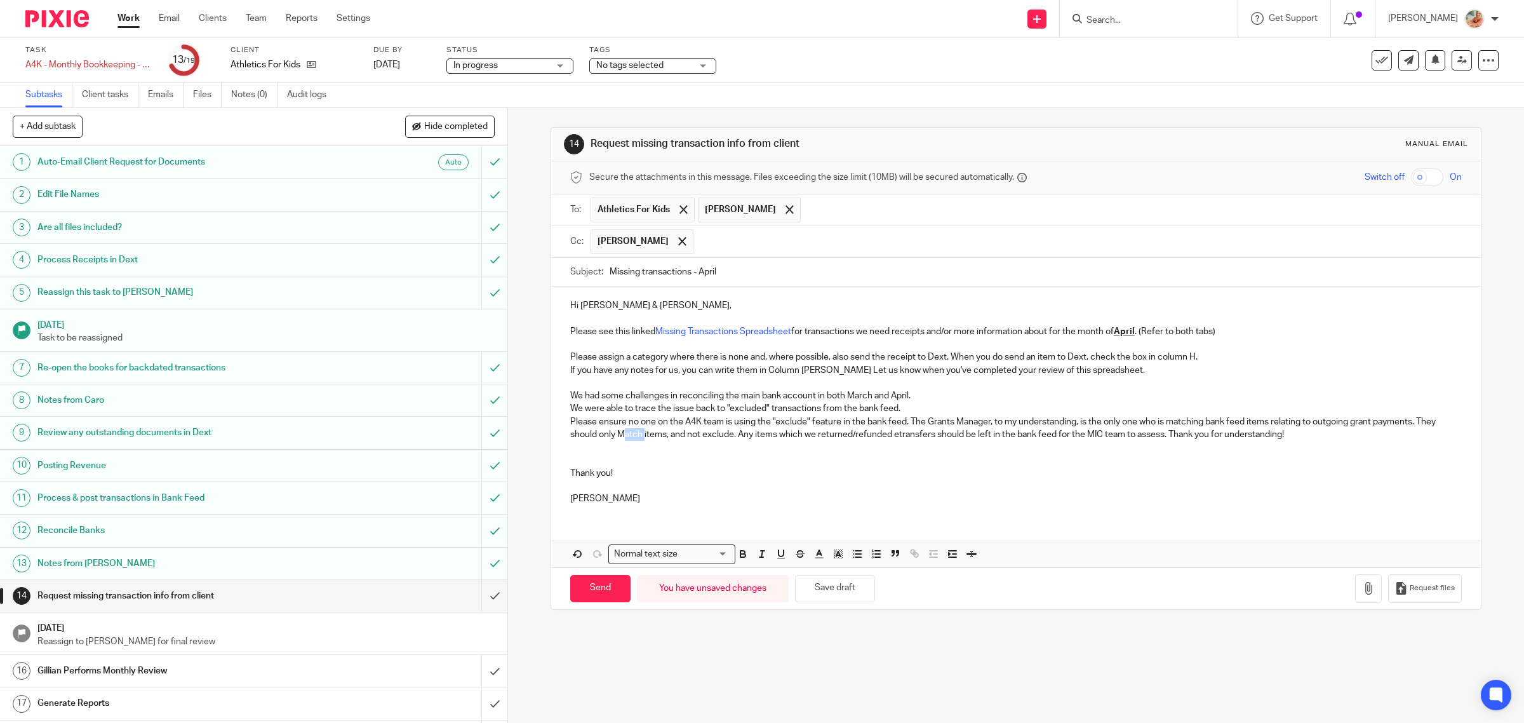
drag, startPoint x: 618, startPoint y: 439, endPoint x: 640, endPoint y: 436, distance: 21.7
click at [640, 436] on p "Please ensure no one on the A4K team is using the "exclude" feature in the bank…" at bounding box center [1016, 428] width 892 height 26
click at [629, 464] on p at bounding box center [1016, 460] width 892 height 13
drag, startPoint x: 614, startPoint y: 439, endPoint x: 638, endPoint y: 439, distance: 24.8
click at [638, 439] on p "Please ensure no one on the A4K team is using the "exclude" feature in the bank…" at bounding box center [1016, 428] width 892 height 26
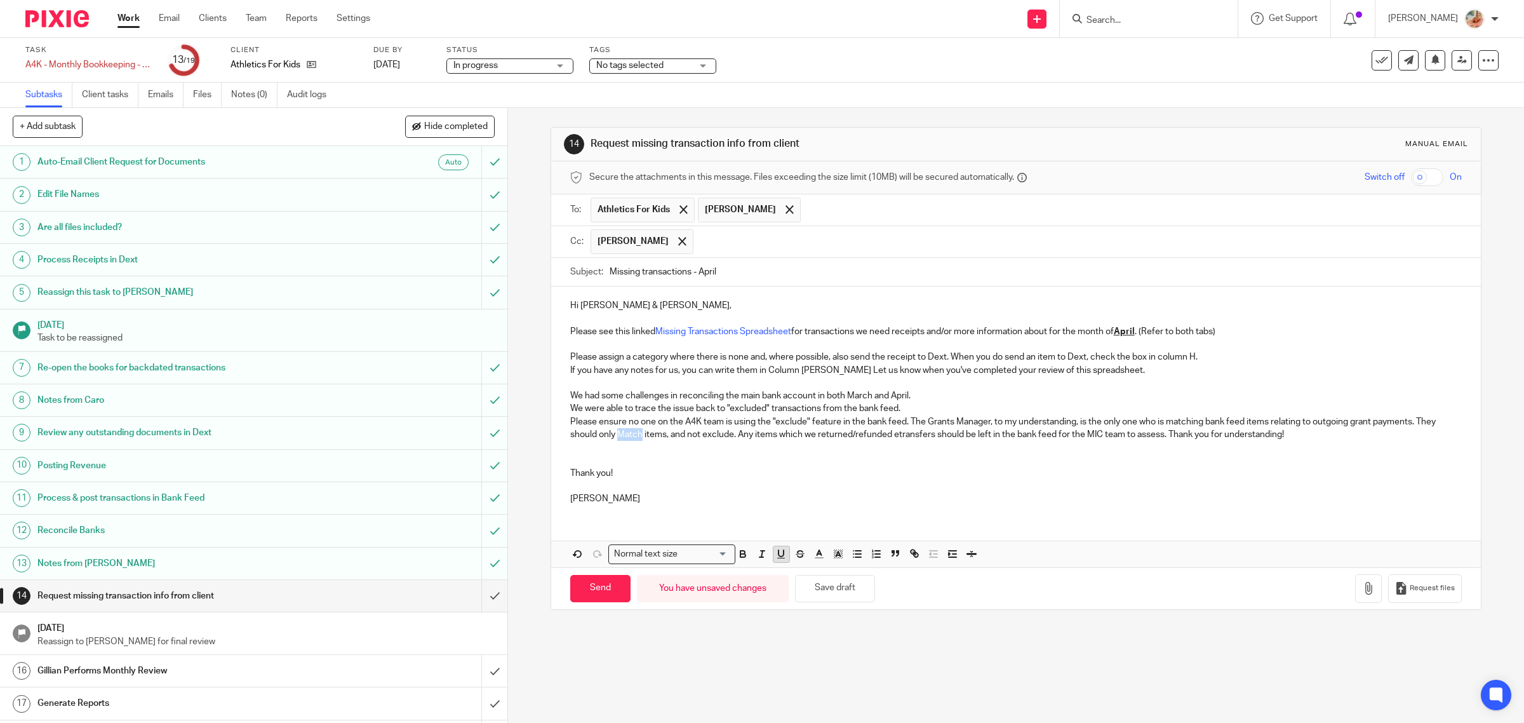
click at [775, 553] on icon "button" at bounding box center [780, 553] width 11 height 11
click at [756, 492] on p at bounding box center [1016, 485] width 892 height 13
drag, startPoint x: 704, startPoint y: 436, endPoint x: 728, endPoint y: 436, distance: 24.1
click at [728, 436] on p "Please ensure no one on the A4K team is using the "exclude" feature in the bank…" at bounding box center [1016, 428] width 892 height 26
click at [779, 560] on icon "button" at bounding box center [780, 553] width 11 height 11
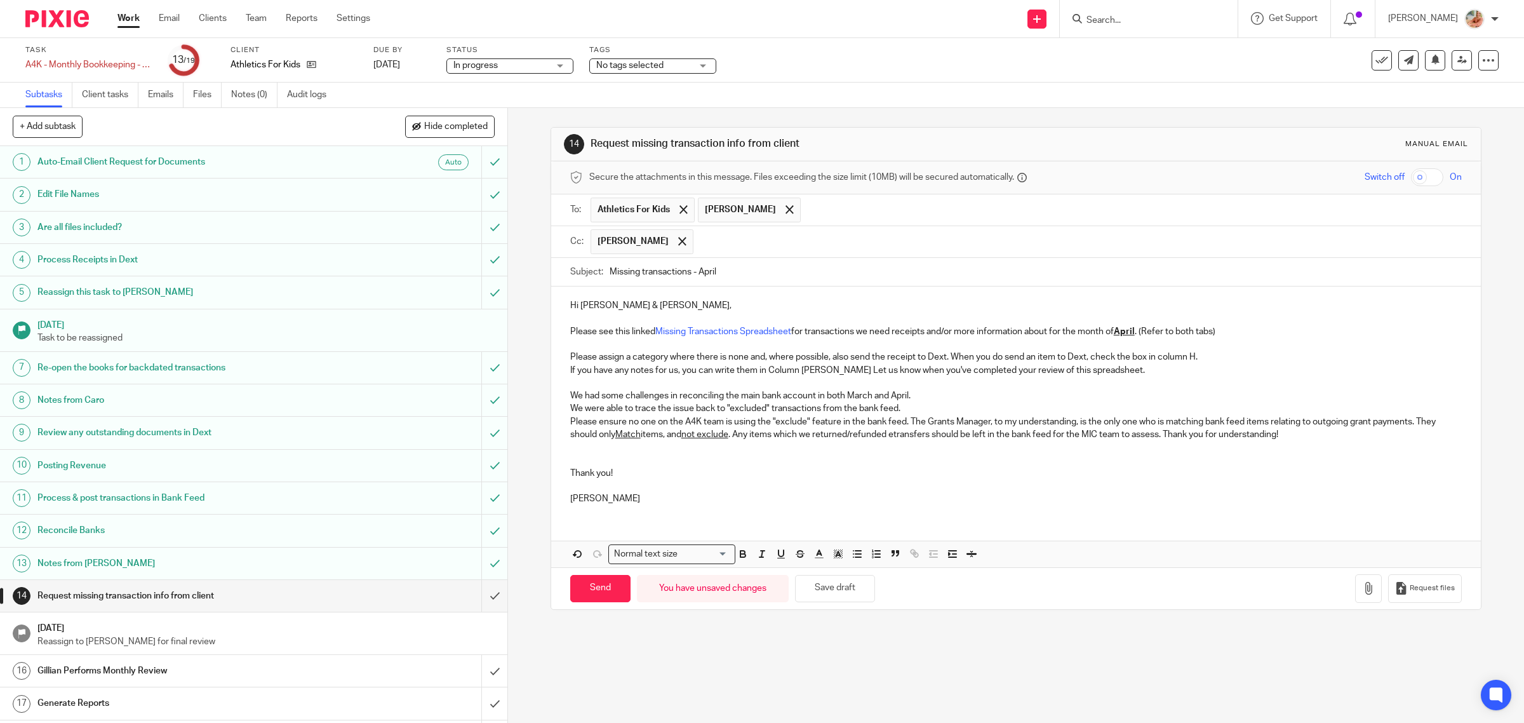
click at [779, 496] on p "Ciara" at bounding box center [1016, 498] width 892 height 13
click at [728, 274] on input "Missing transactions - April" at bounding box center [1036, 272] width 853 height 29
type input "Missing transactions - April and some notes"
click at [648, 305] on p "Hi Maggie & Breiana," at bounding box center [1016, 305] width 892 height 13
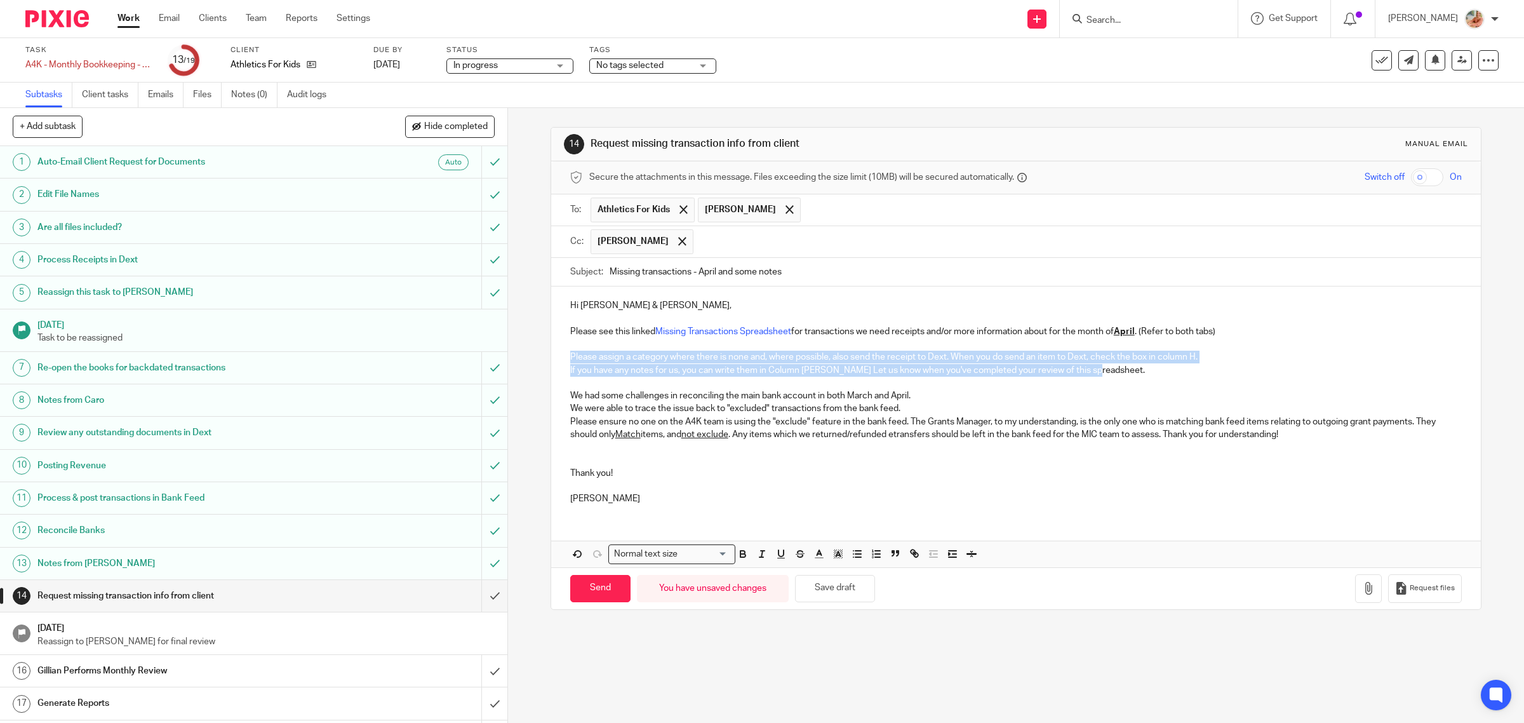
drag, startPoint x: 1096, startPoint y: 379, endPoint x: 551, endPoint y: 359, distance: 544.7
click at [551, 359] on div "Hi Maggie & Breiana, Please see this linked Missing Transactions Spreadsheet fo…" at bounding box center [1016, 400] width 930 height 228
copy div "Please assign a category where there is none and, where possible, also send the…"
drag, startPoint x: 591, startPoint y: 591, endPoint x: 626, endPoint y: 591, distance: 34.3
click at [591, 589] on input "Send" at bounding box center [600, 588] width 60 height 27
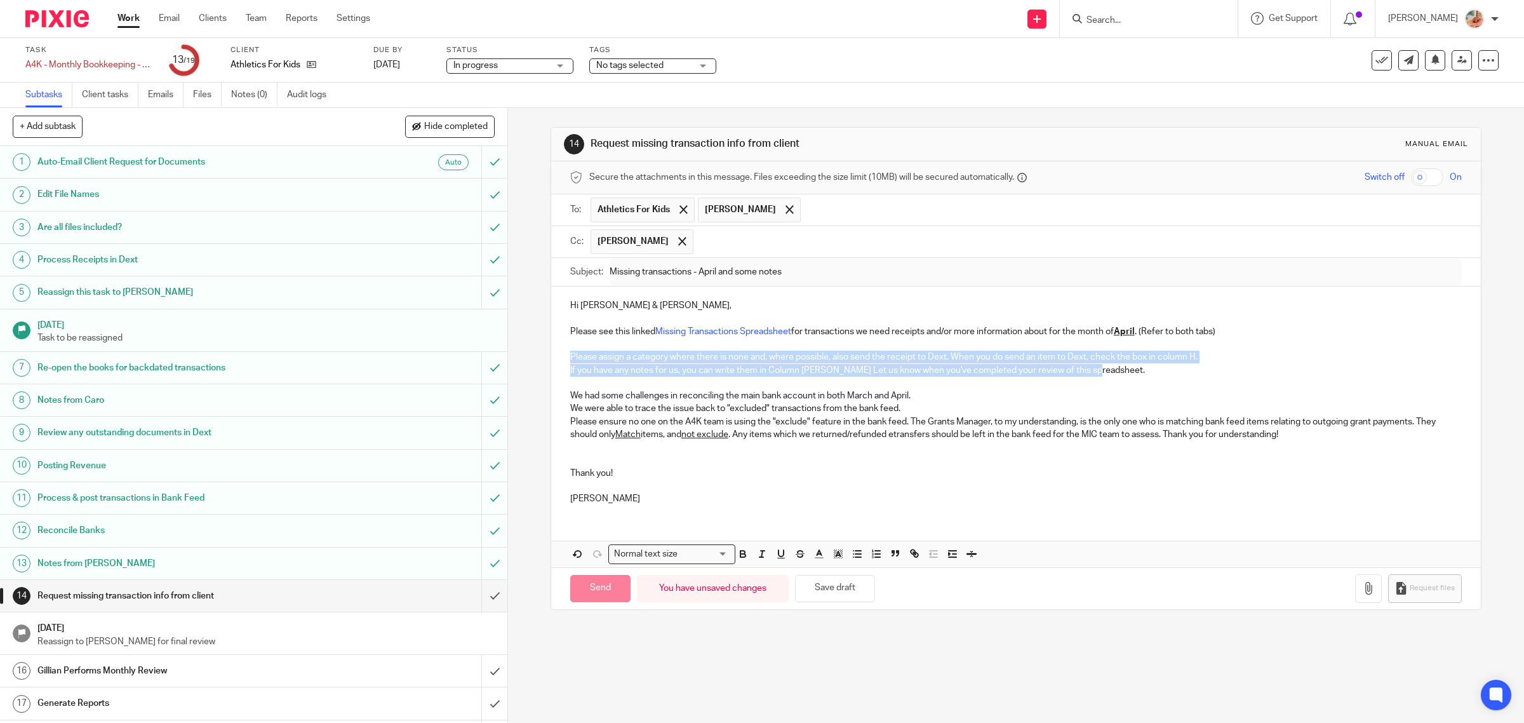
type input "Sent"
click at [123, 18] on link "Work" at bounding box center [128, 18] width 22 height 13
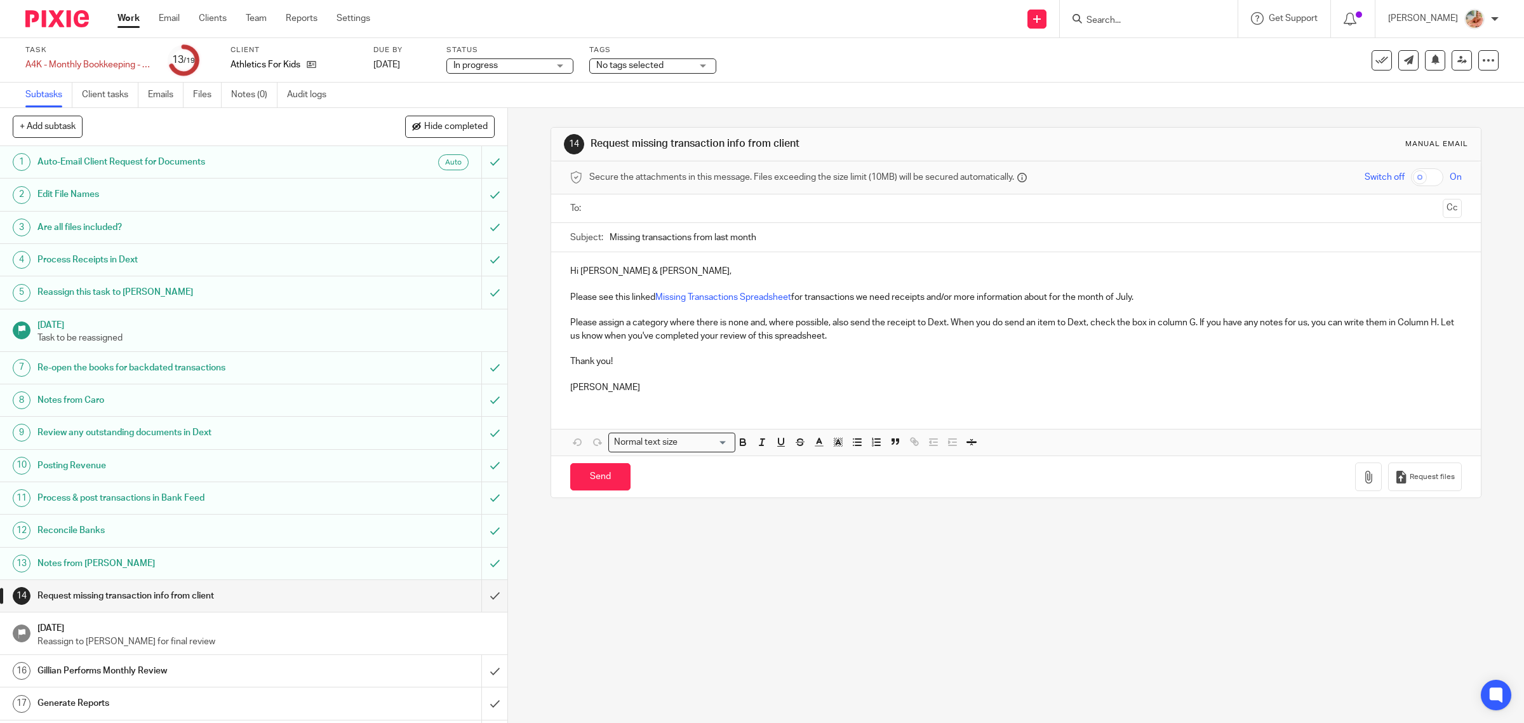
click at [100, 573] on h1 "Notes from [PERSON_NAME]" at bounding box center [181, 563] width 288 height 19
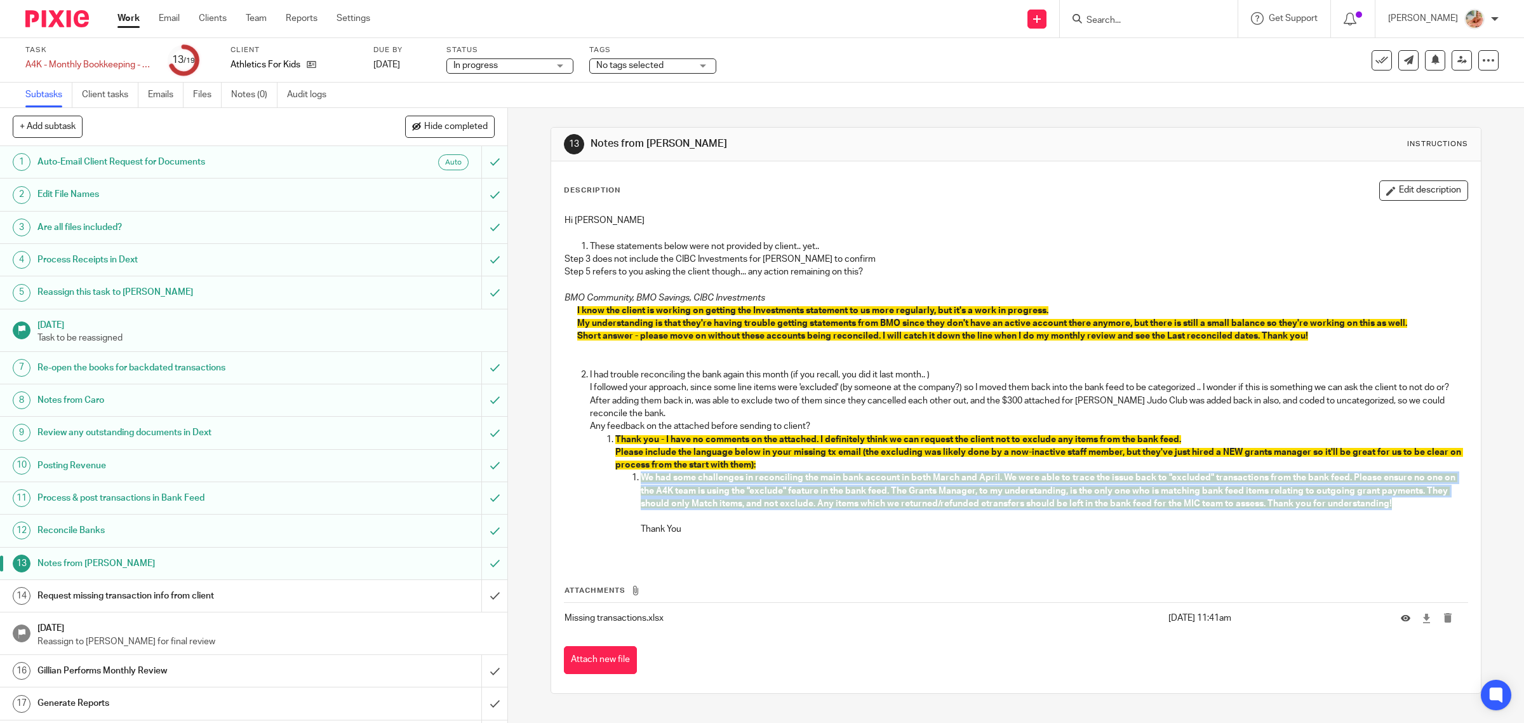
drag, startPoint x: 680, startPoint y: 490, endPoint x: 1413, endPoint y: 513, distance: 733.2
click at [1413, 510] on p "We had some challenges in reconciling the main bank account in both March and A…" at bounding box center [1055, 490] width 828 height 39
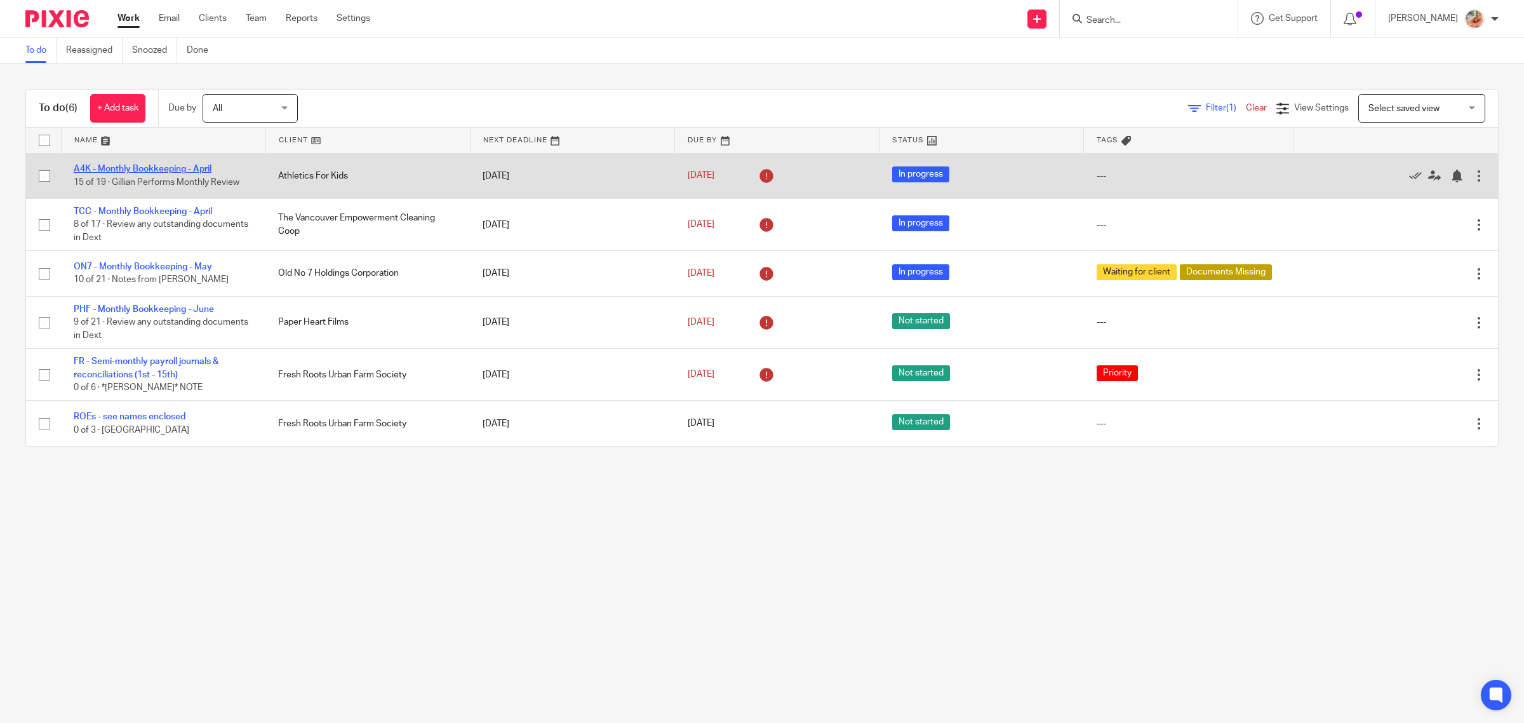
click at [175, 165] on link "A4K - Monthly Bookkeeping - April" at bounding box center [143, 168] width 138 height 9
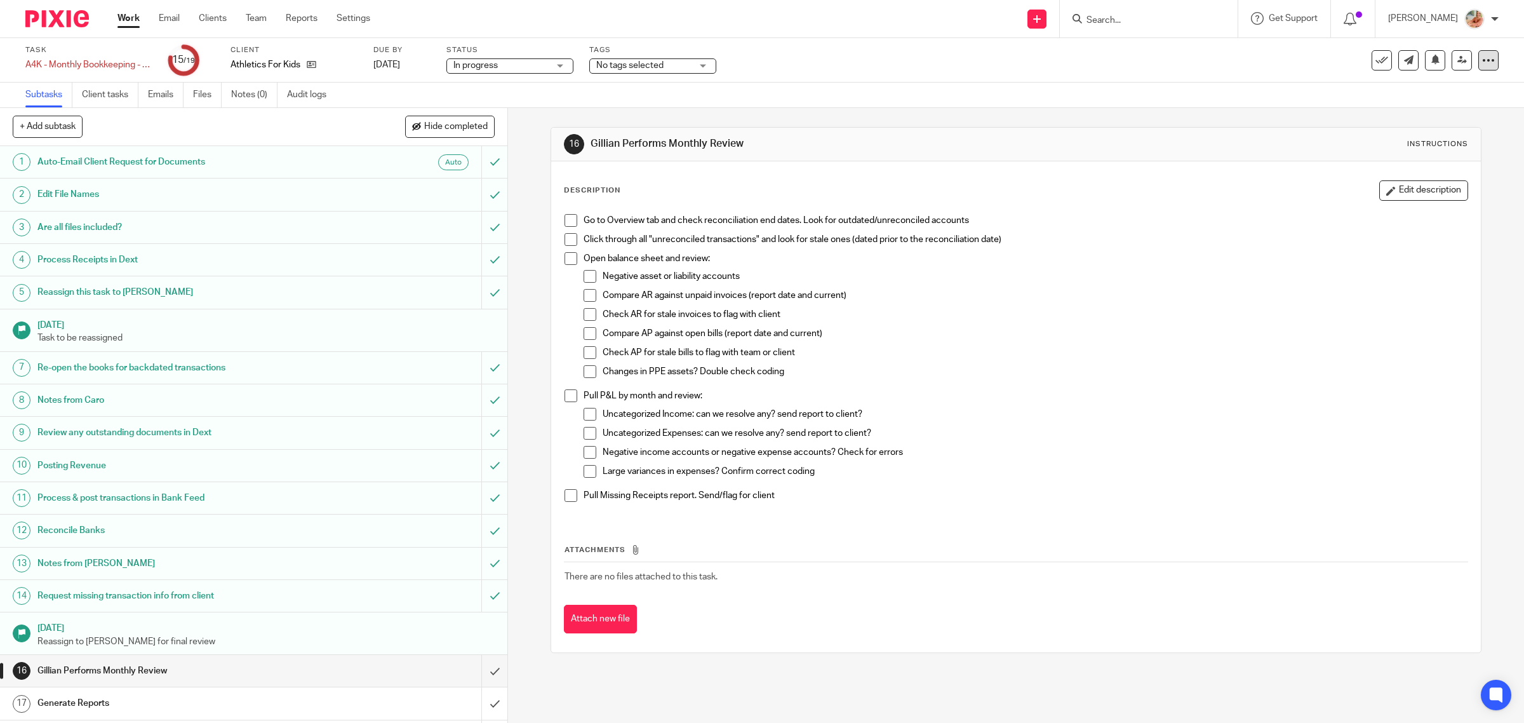
click at [1482, 64] on icon at bounding box center [1488, 60] width 13 height 13
click at [1405, 105] on li "Advanced task editor" at bounding box center [1429, 111] width 102 height 18
click at [1431, 106] on link "Advanced task editor" at bounding box center [1437, 110] width 84 height 9
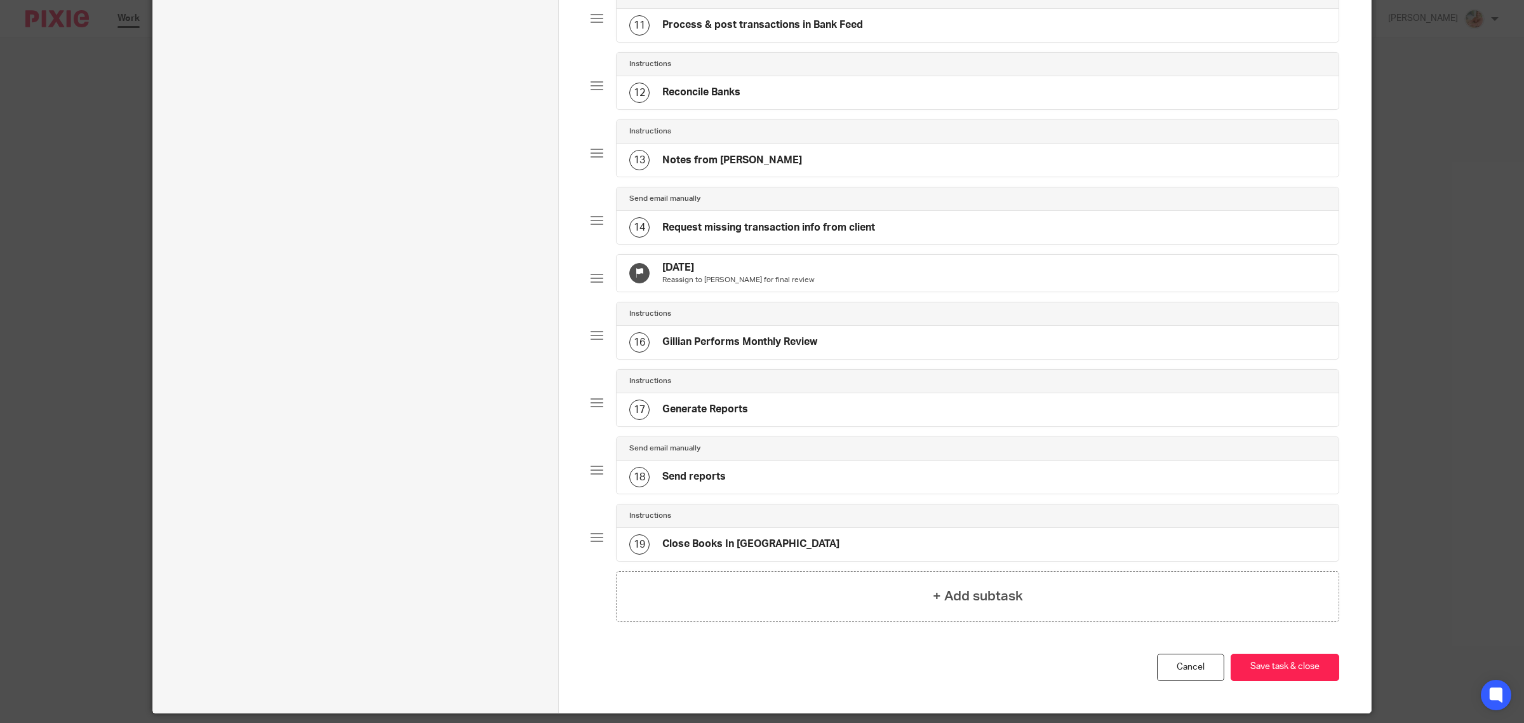
scroll to position [887, 0]
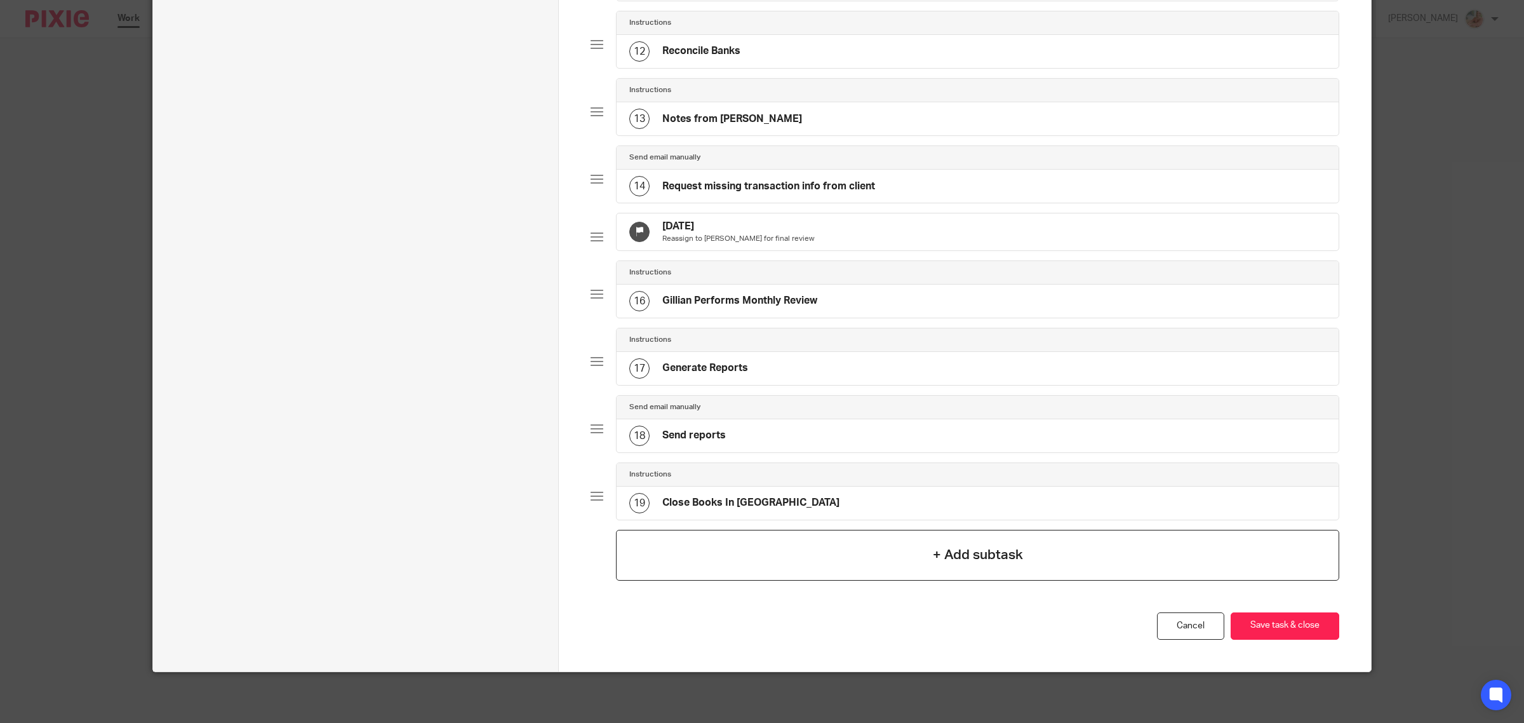
click at [941, 544] on div "+ Add subtask" at bounding box center [977, 555] width 723 height 51
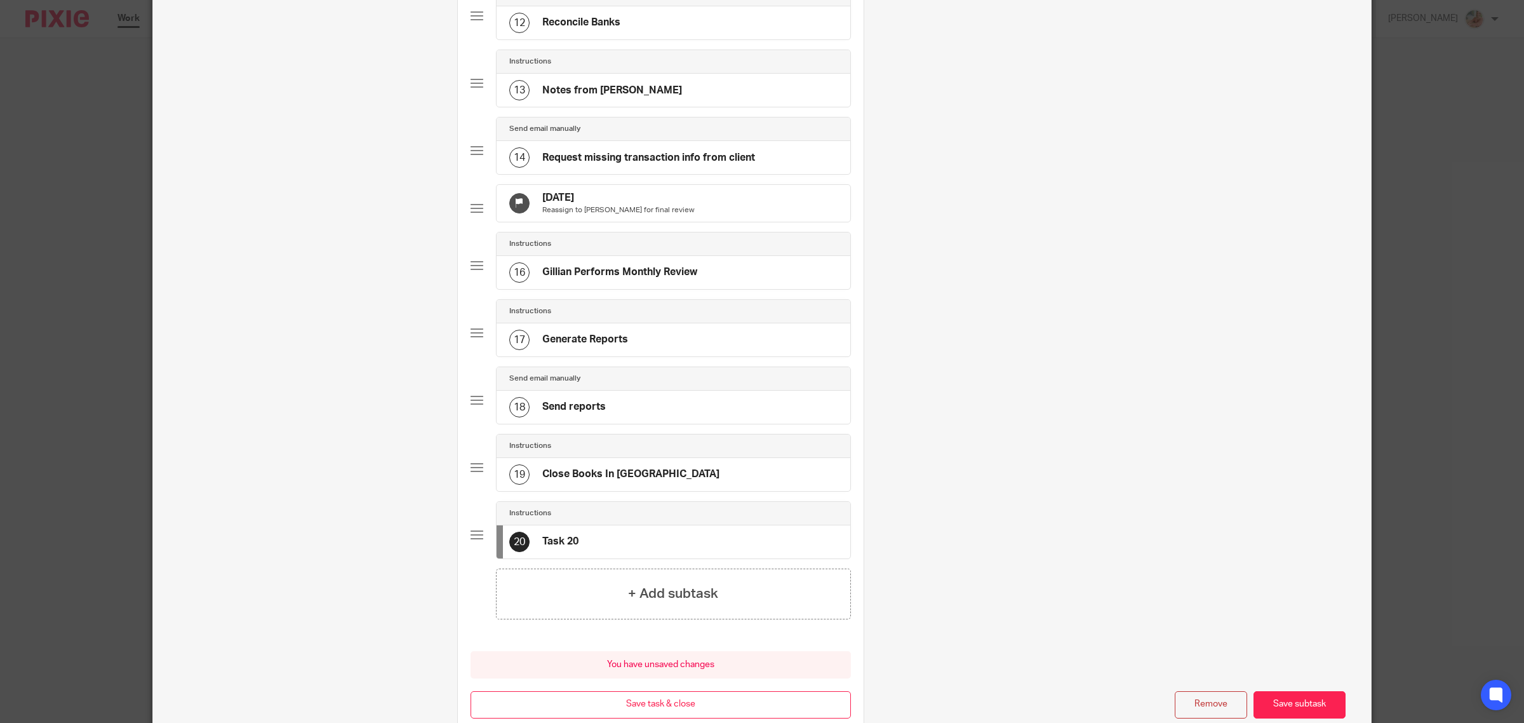
scroll to position [0, 0]
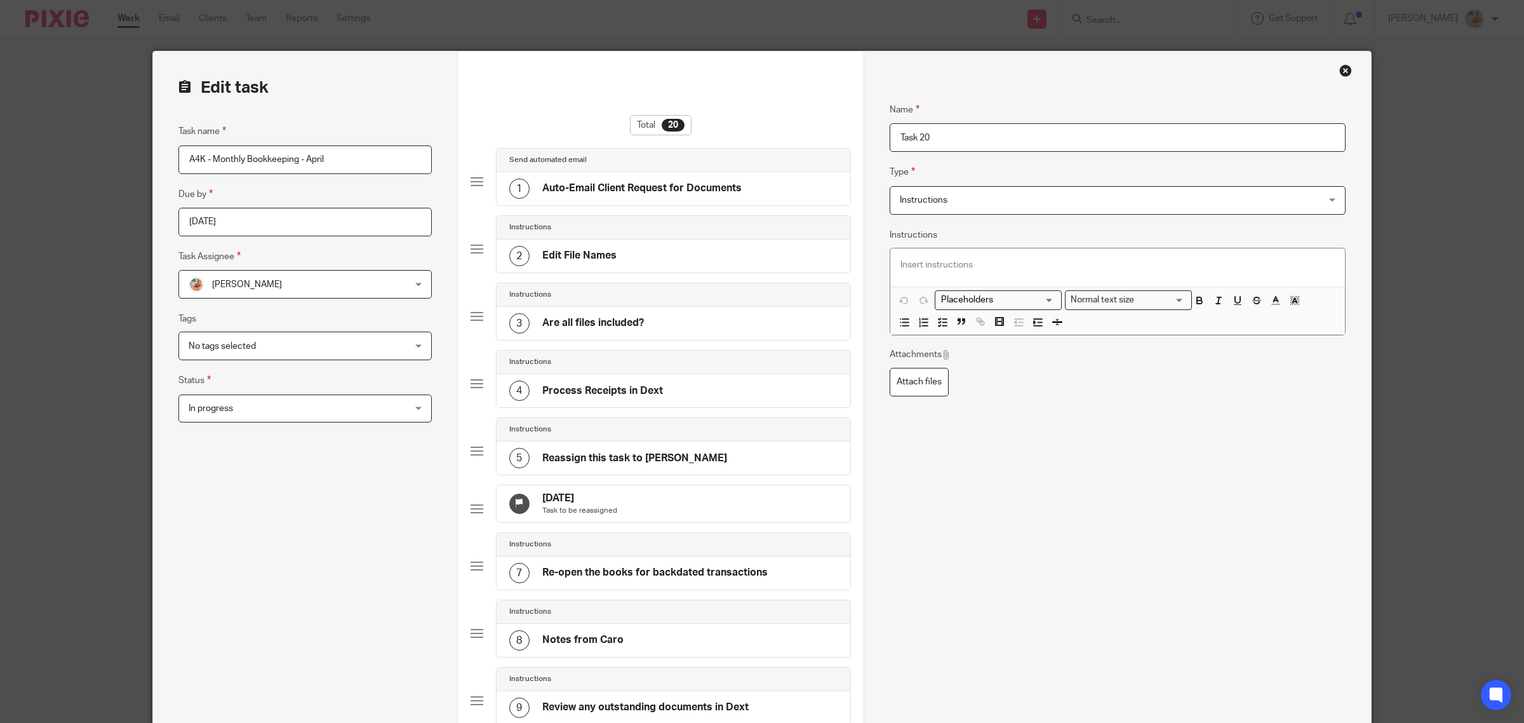
drag, startPoint x: 916, startPoint y: 127, endPoint x: 852, endPoint y: 129, distance: 64.8
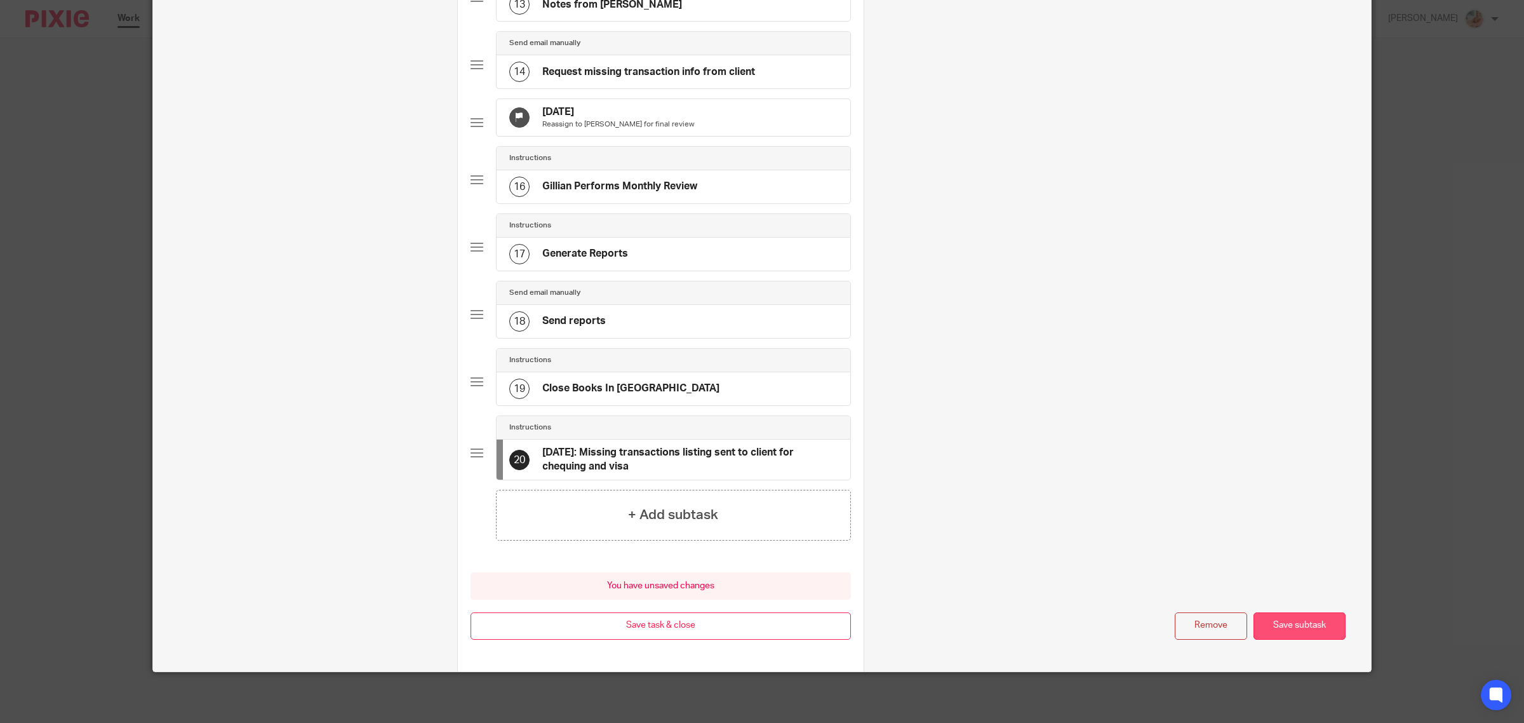
type input "Aug 19th: Missing transactions listing sent to client for chequing and visa"
click at [1254, 621] on button "Save subtask" at bounding box center [1300, 625] width 92 height 27
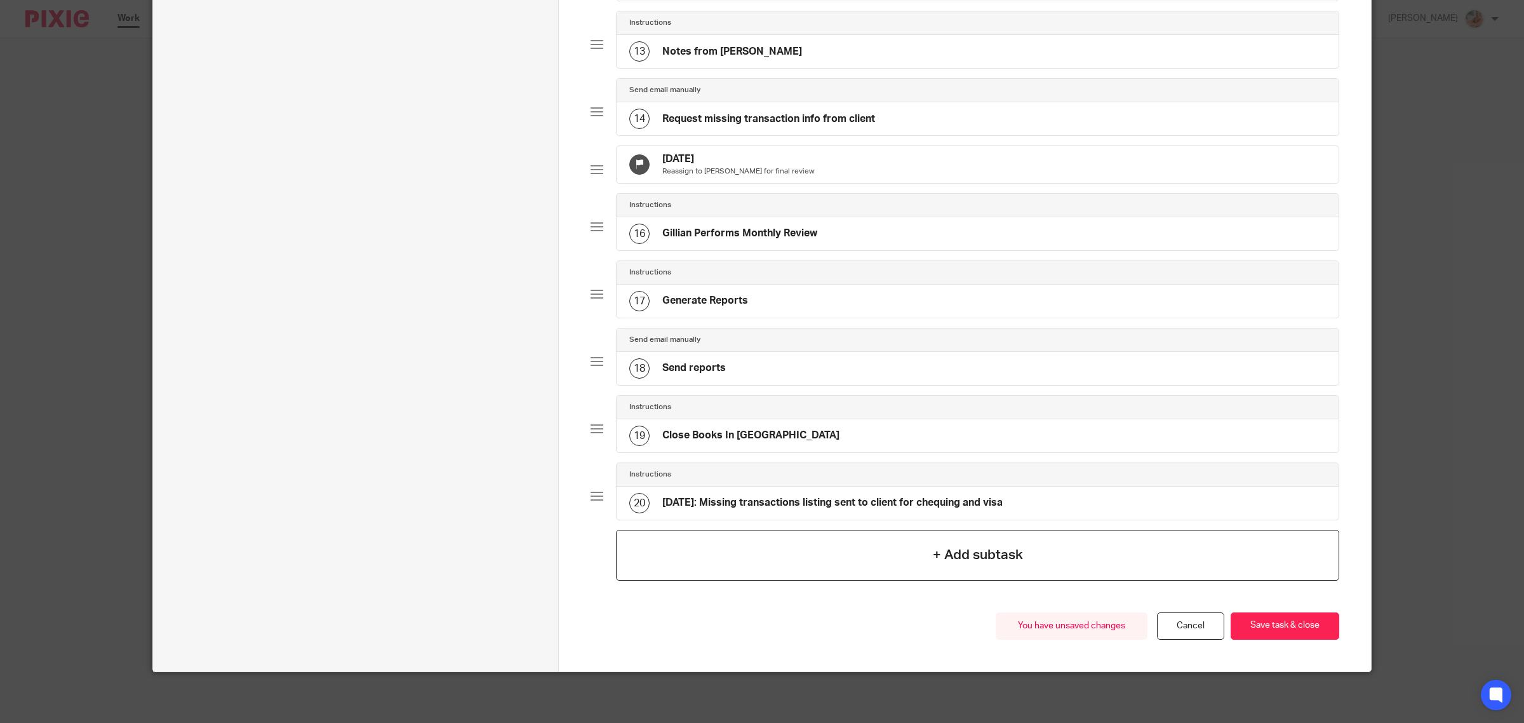
scroll to position [955, 0]
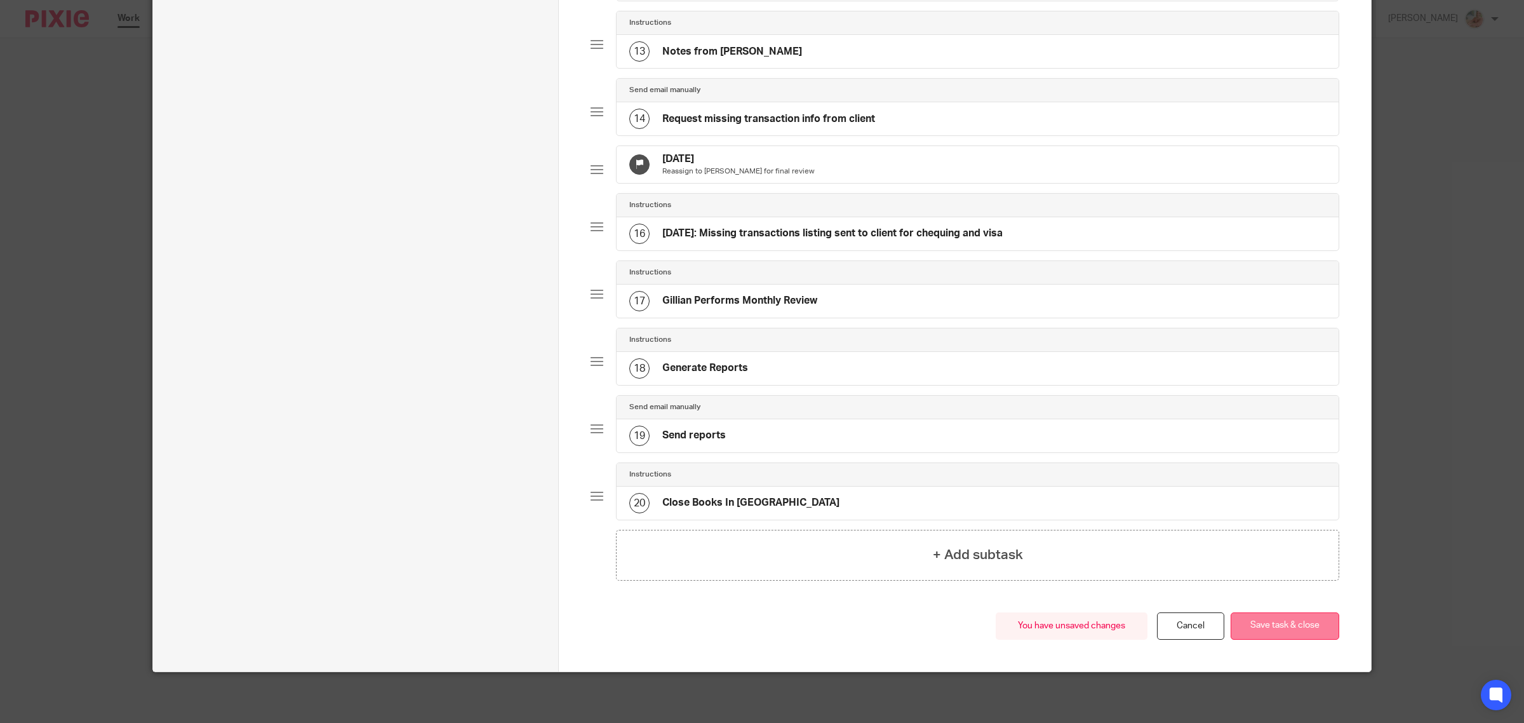
click at [1287, 614] on button "Save task & close" at bounding box center [1285, 625] width 109 height 27
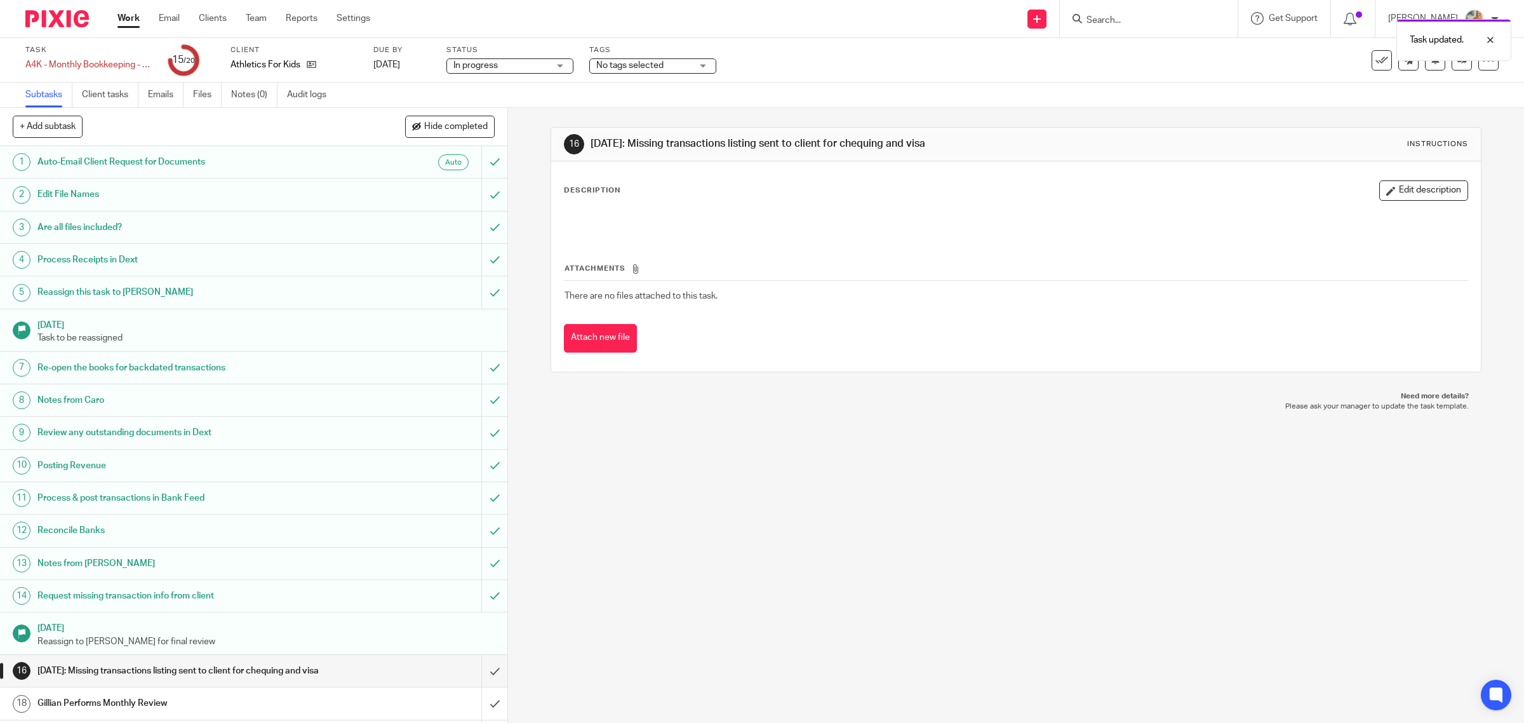
drag, startPoint x: 433, startPoint y: 128, endPoint x: 621, endPoint y: 238, distance: 218.1
click at [433, 127] on span "Hide completed" at bounding box center [456, 127] width 64 height 10
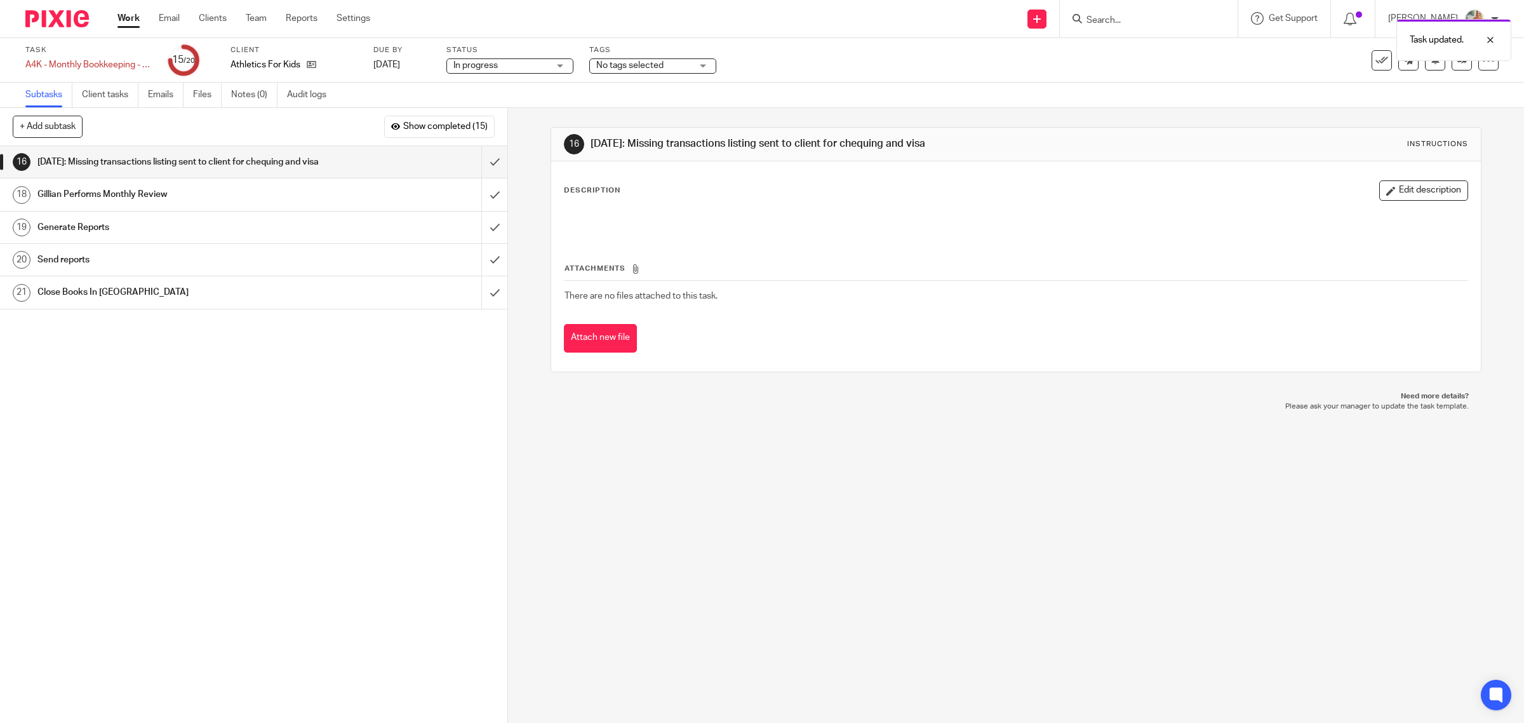
click at [631, 67] on span "No tags selected" at bounding box center [629, 65] width 67 height 9
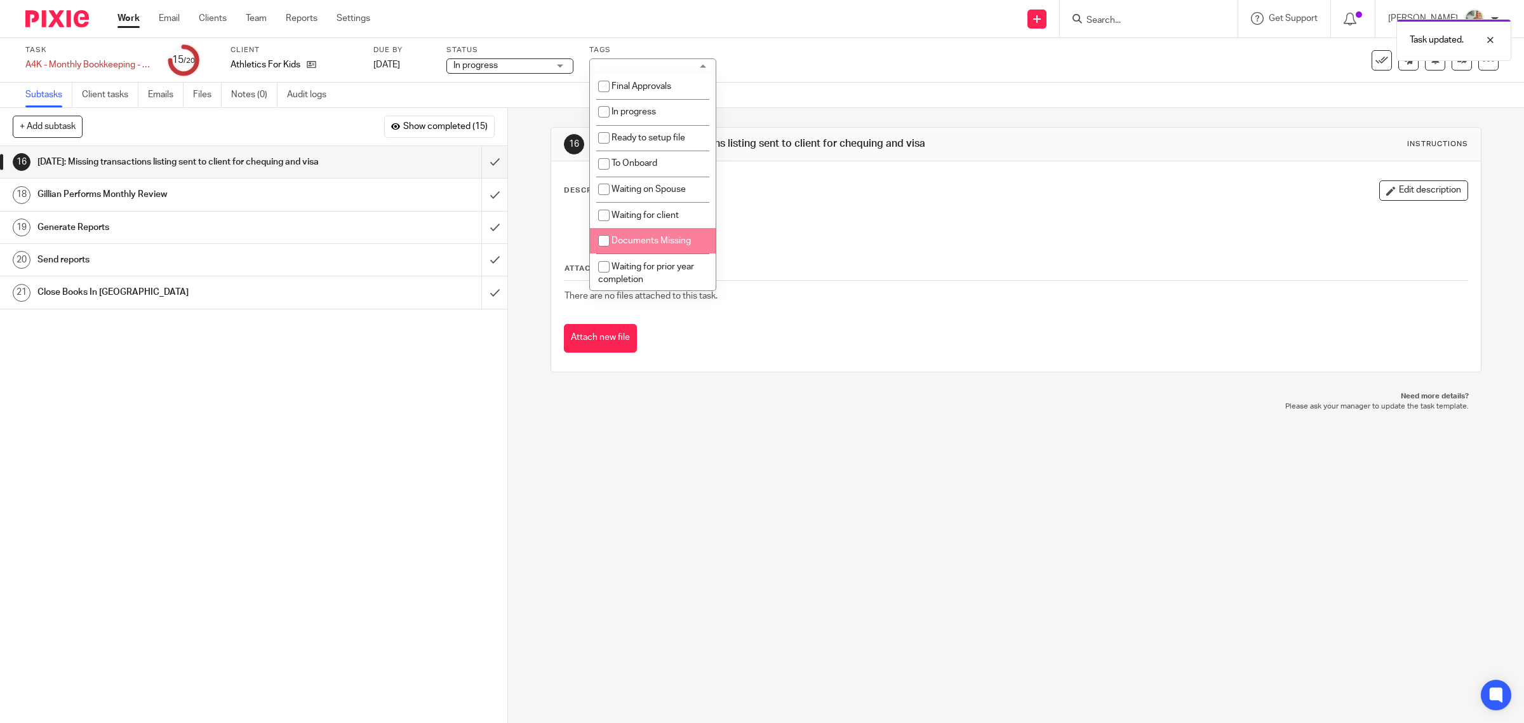
click at [653, 246] on li "Documents Missing" at bounding box center [653, 241] width 126 height 26
checkbox input "true"
click at [635, 218] on li "Waiting for client" at bounding box center [653, 215] width 126 height 26
checkbox input "true"
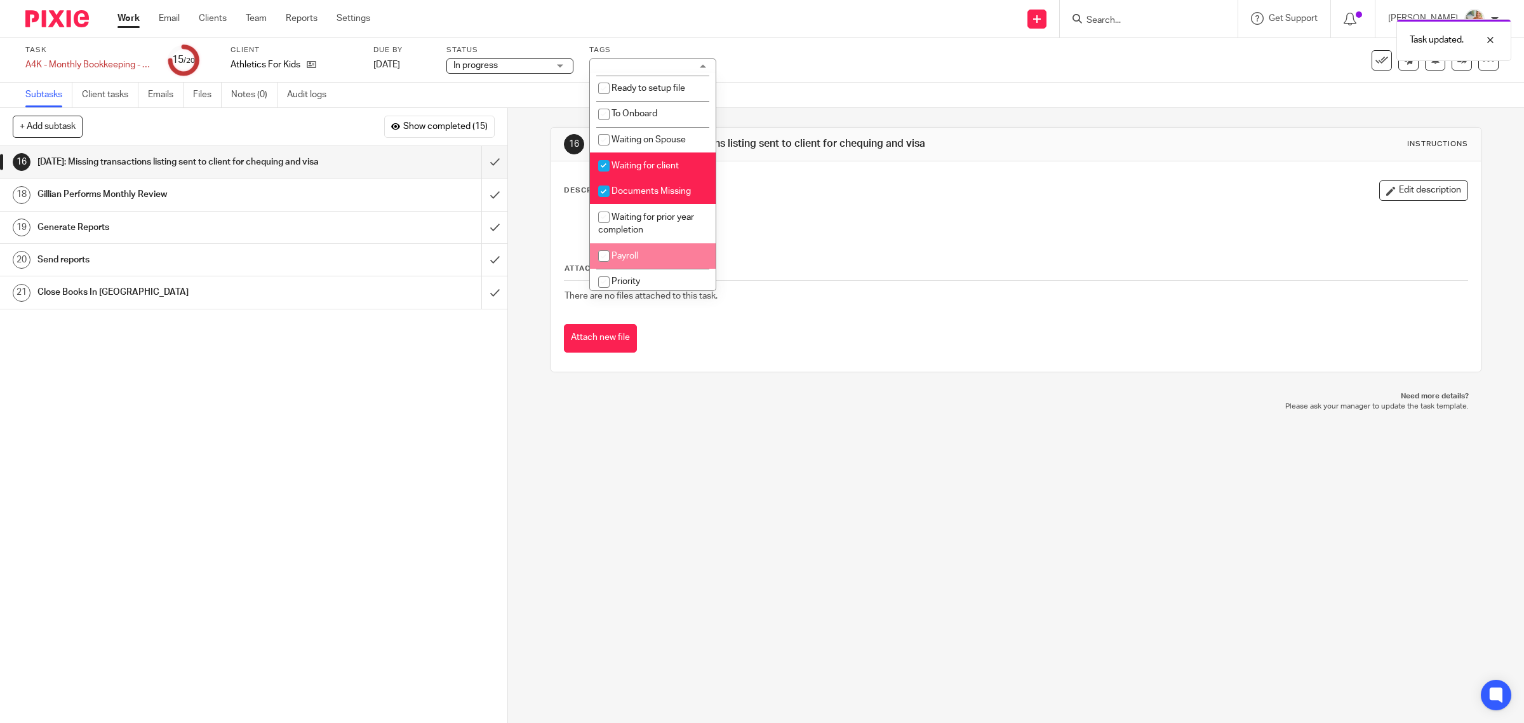
scroll to position [308, 0]
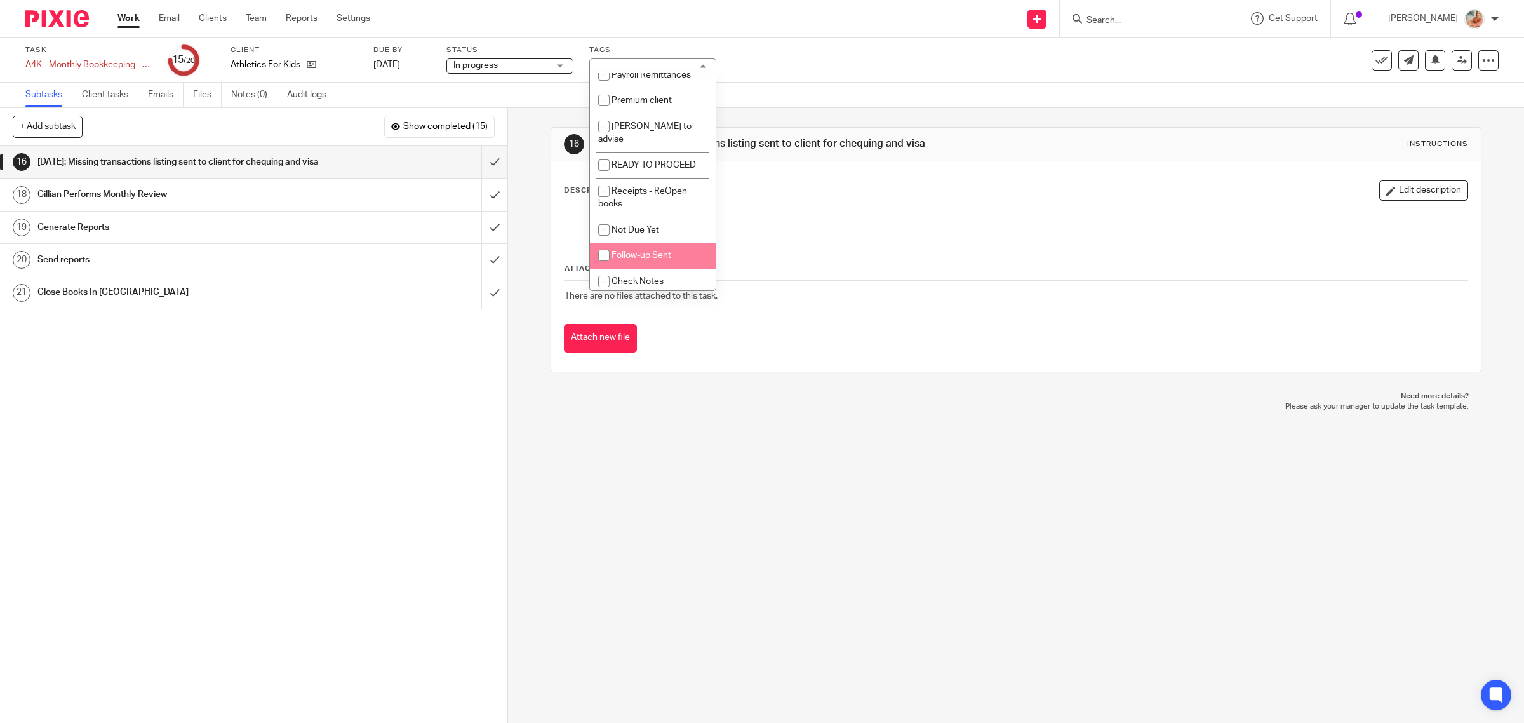
click at [634, 253] on span "Follow-up Sent" at bounding box center [642, 255] width 60 height 9
checkbox input "true"
click at [857, 245] on div "Attachments There are no files attached to this task. Attach new file" at bounding box center [1016, 295] width 905 height 116
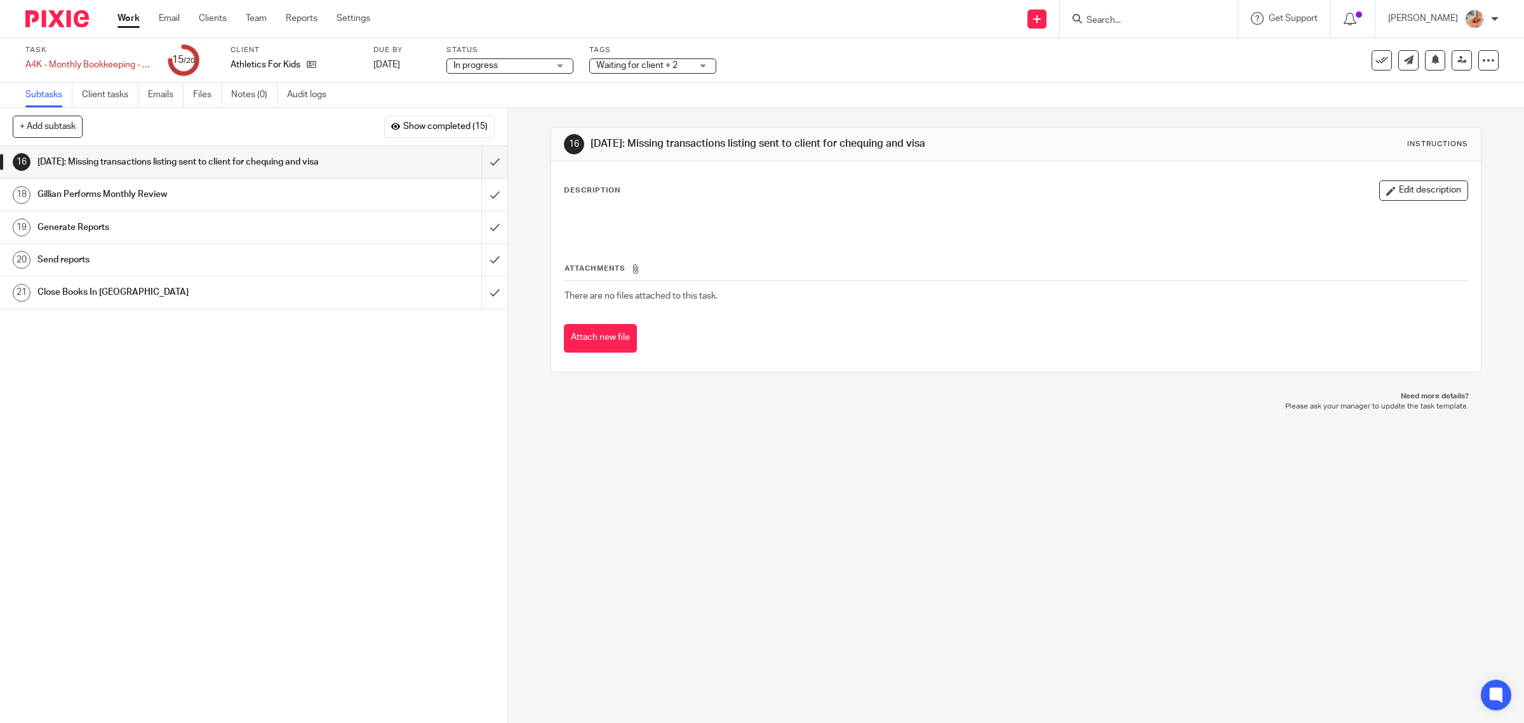
click at [134, 18] on link "Work" at bounding box center [128, 18] width 22 height 13
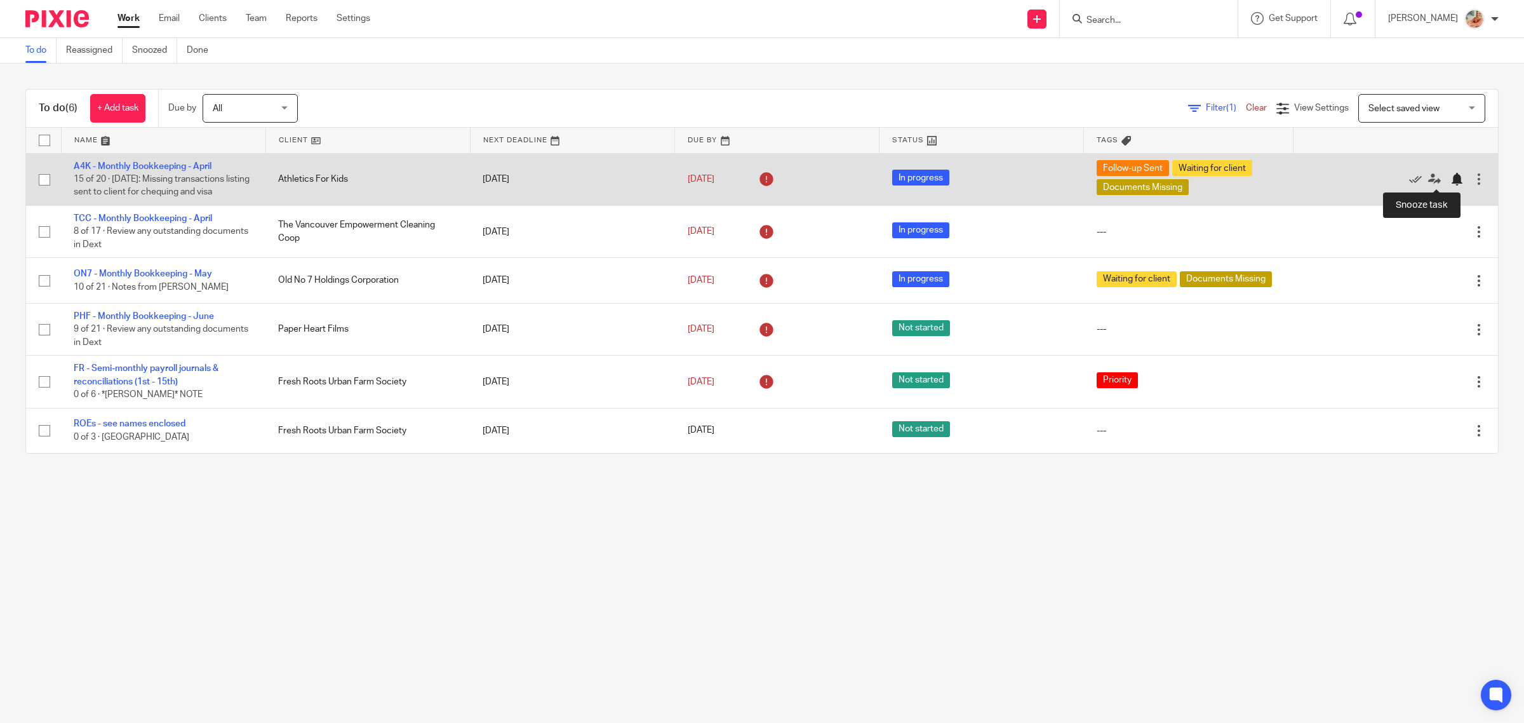
click at [1451, 179] on div at bounding box center [1457, 179] width 13 height 13
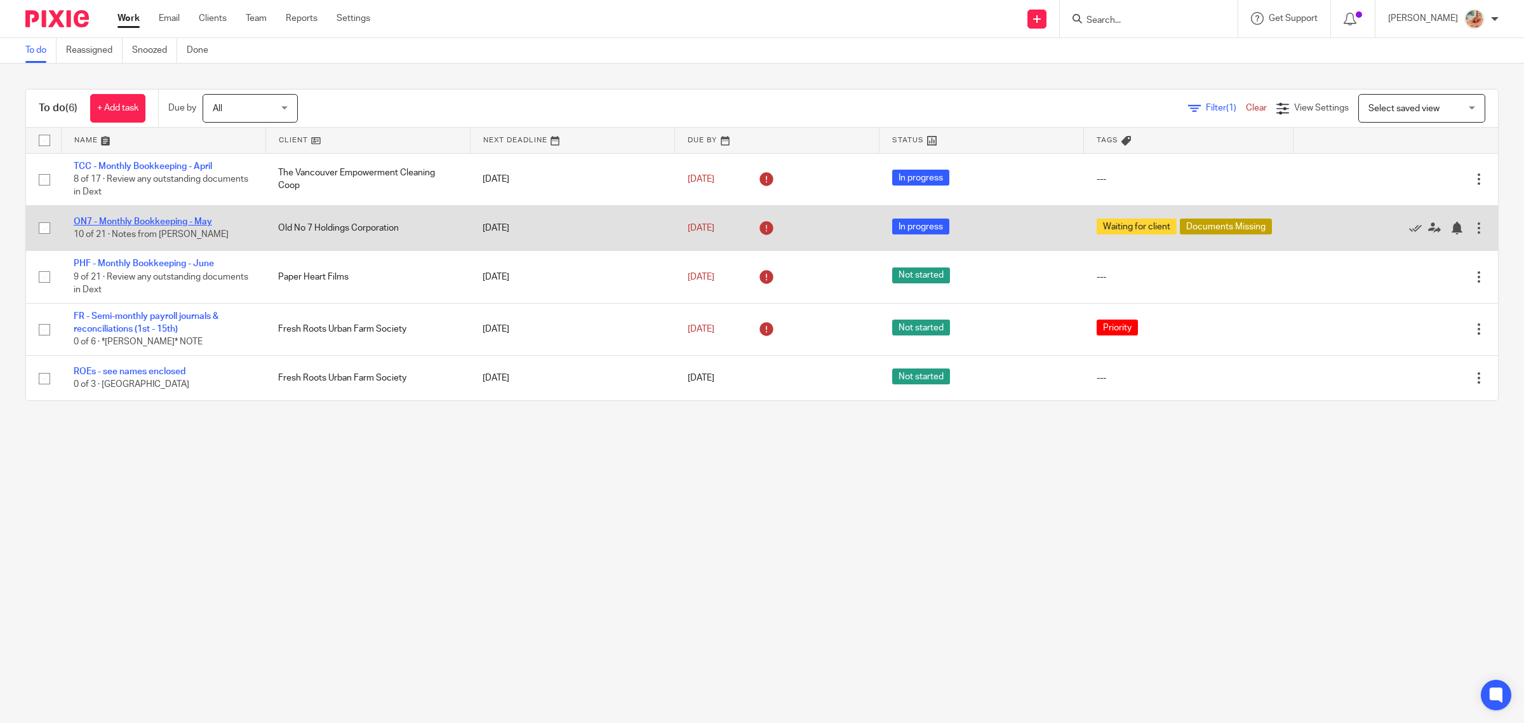
click at [135, 218] on link "ON7 - Monthly Bookkeeping - May" at bounding box center [143, 221] width 138 height 9
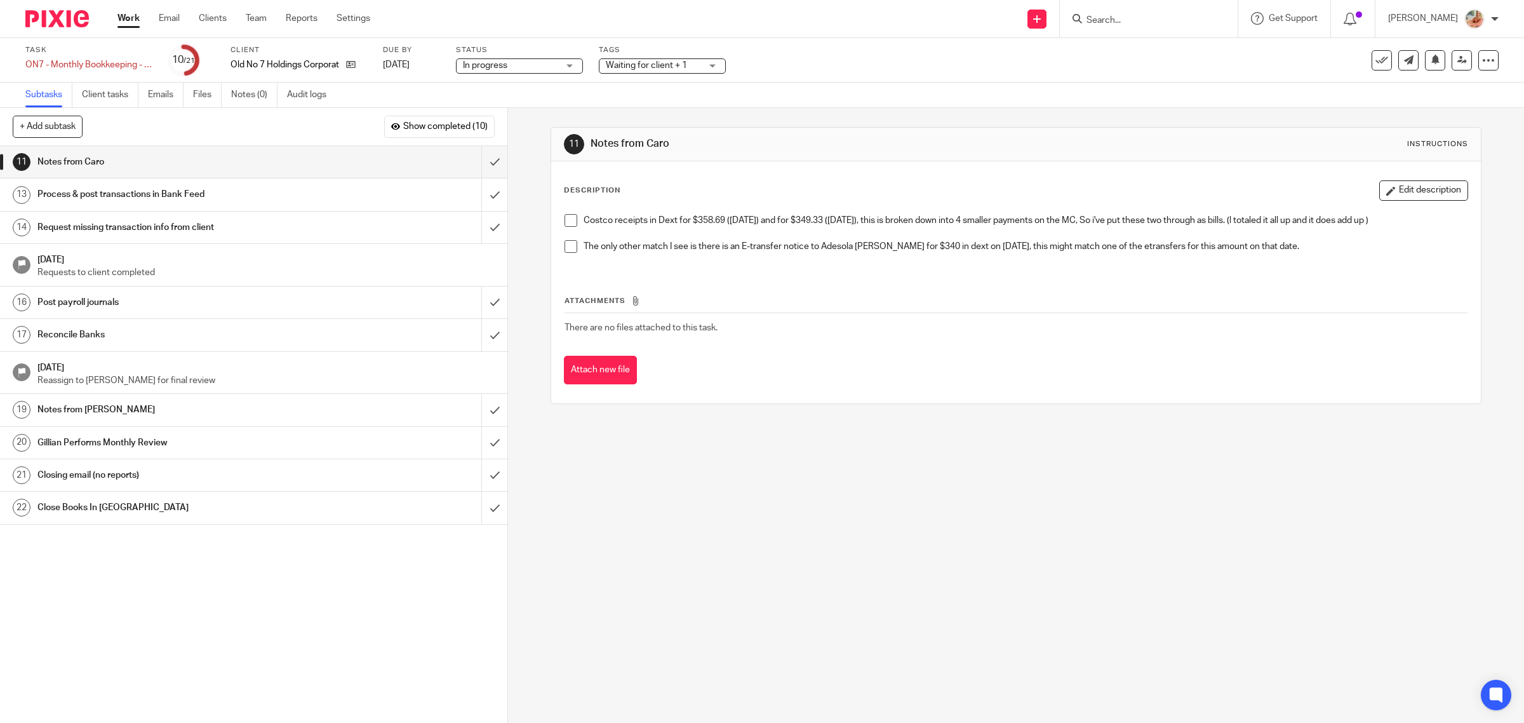
click at [131, 15] on link "Work" at bounding box center [128, 18] width 22 height 13
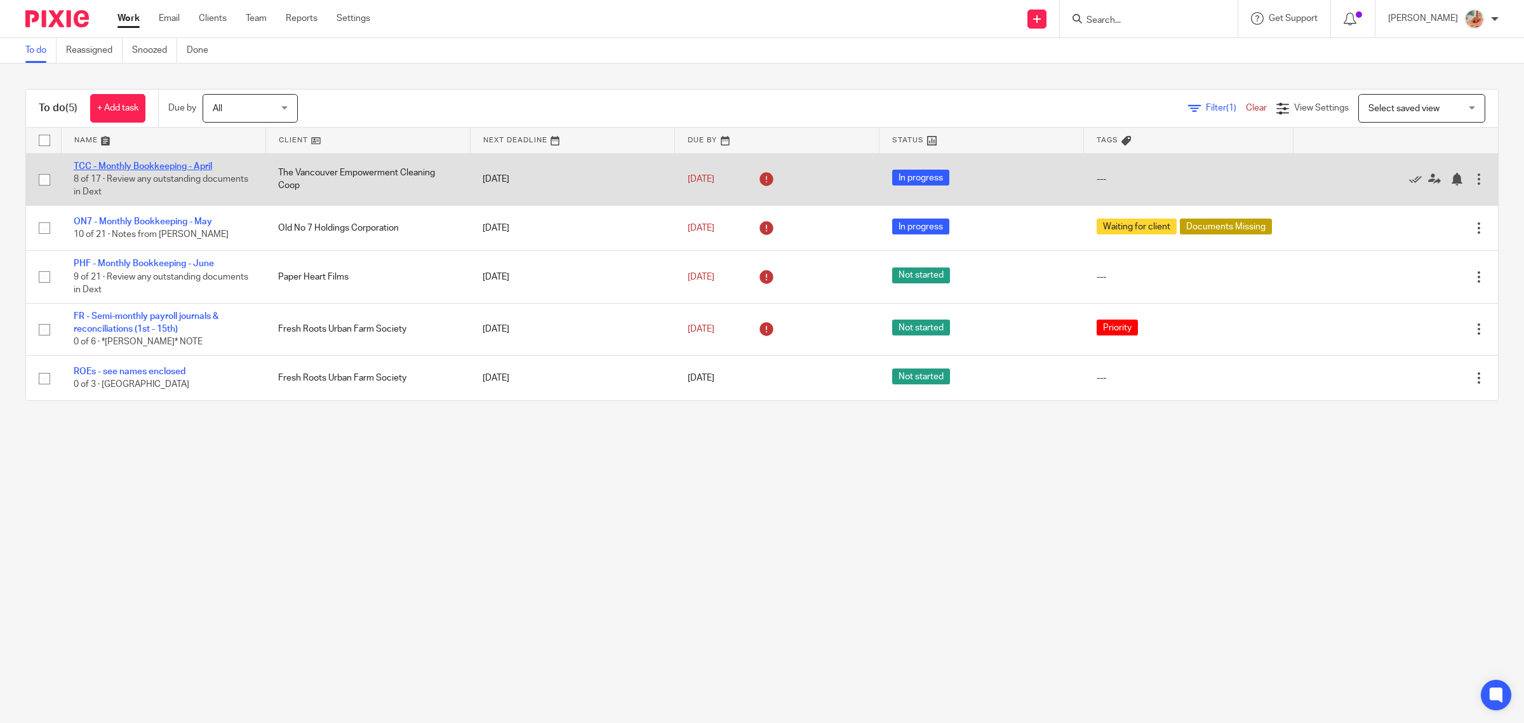
click at [102, 166] on link "TCC - Monthly Bookkeeping - April" at bounding box center [143, 166] width 138 height 9
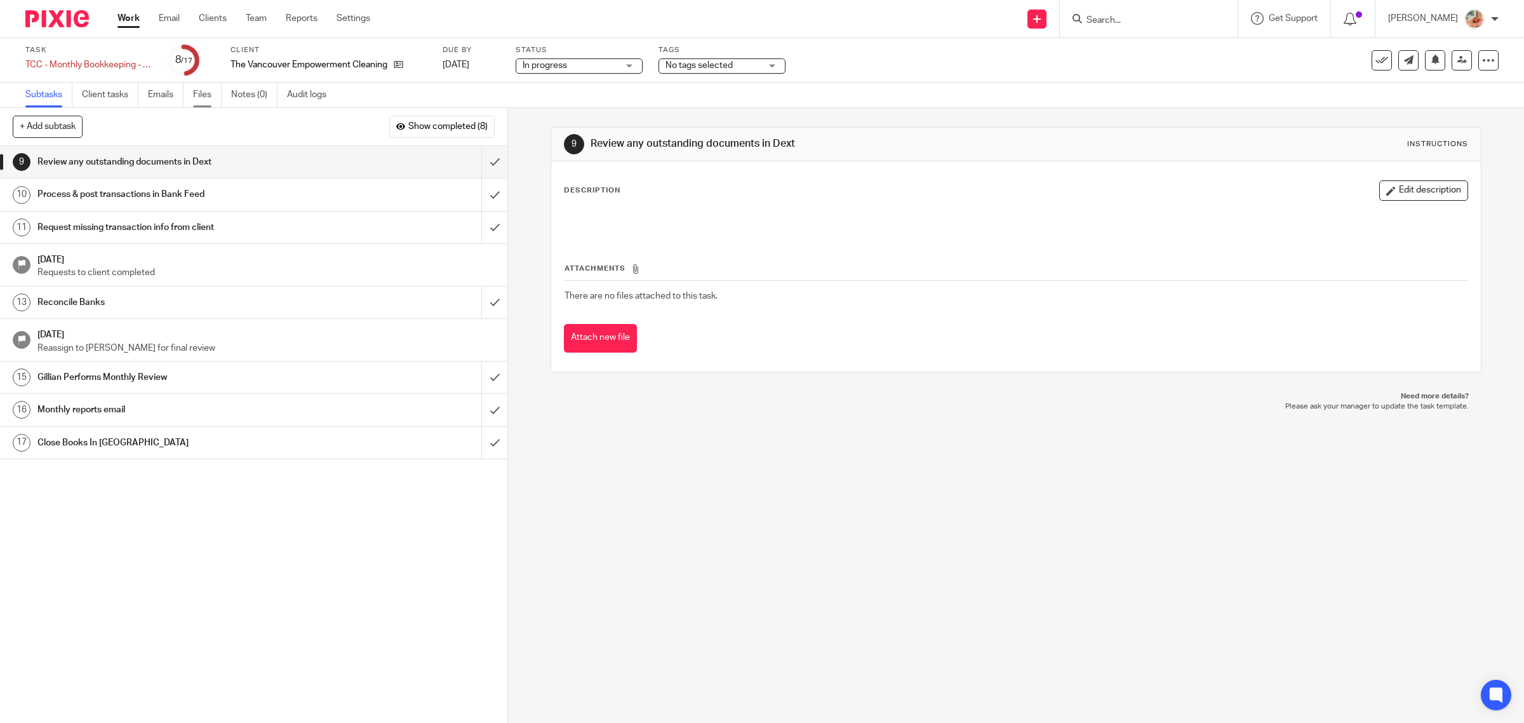
click at [195, 83] on link "Files" at bounding box center [207, 95] width 29 height 25
click at [201, 94] on link "Files" at bounding box center [207, 95] width 29 height 25
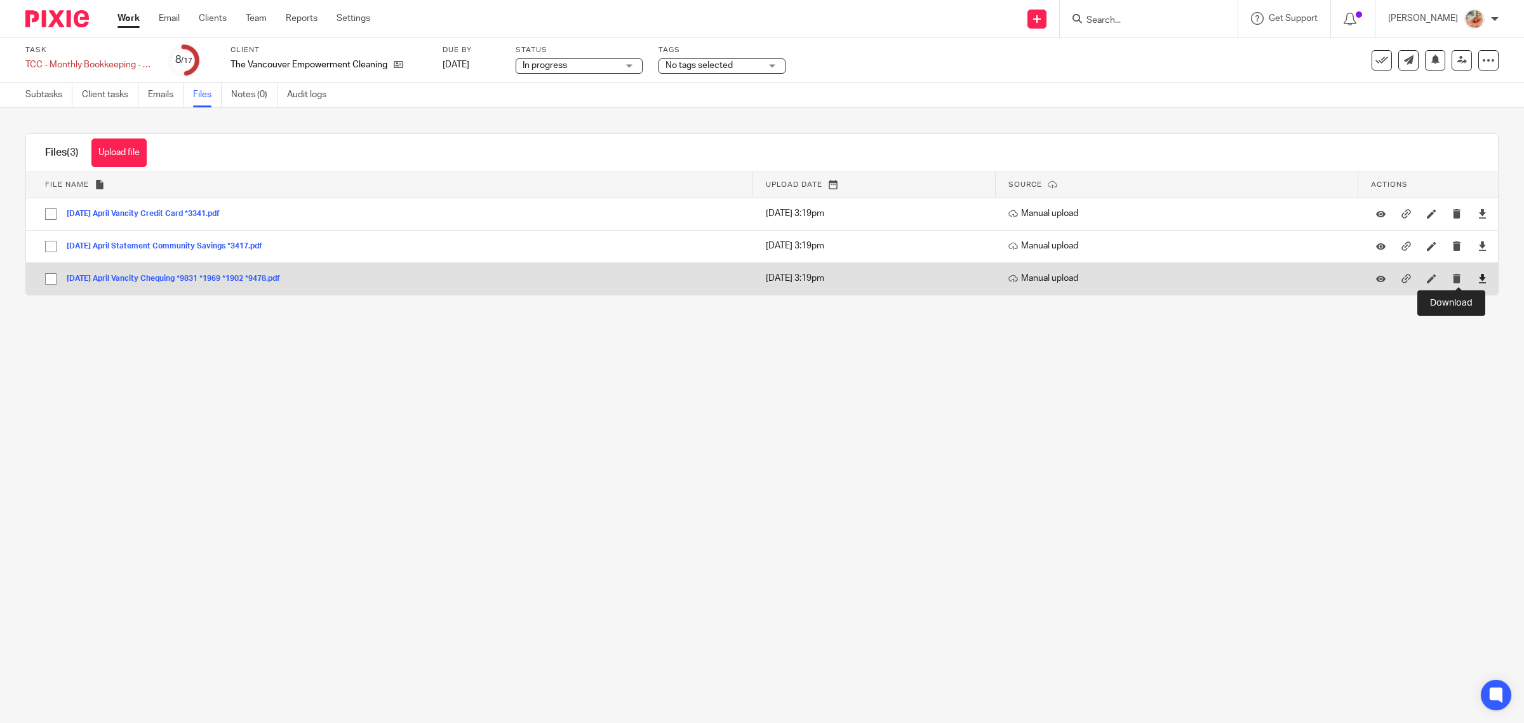
click at [1478, 275] on icon at bounding box center [1483, 279] width 10 height 10
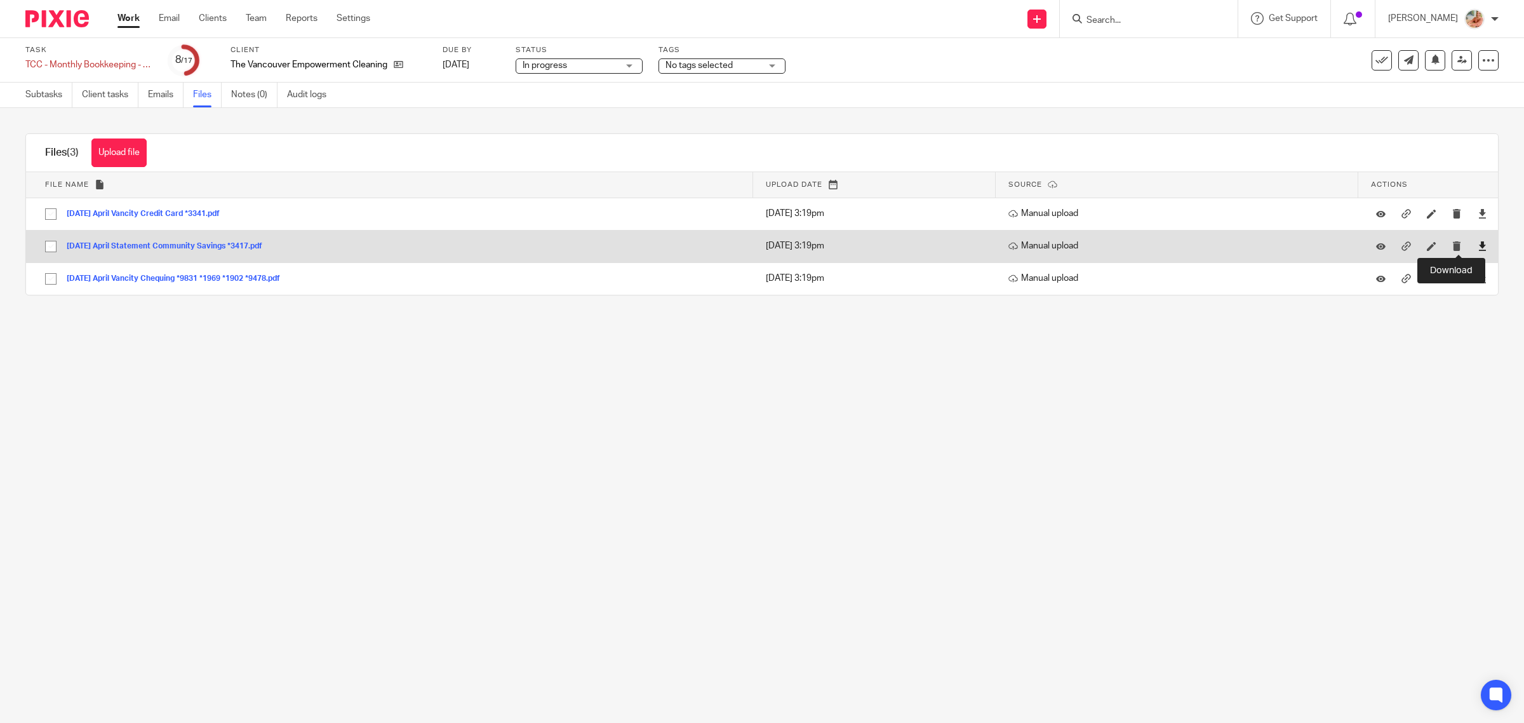
click at [1478, 245] on icon at bounding box center [1483, 246] width 10 height 10
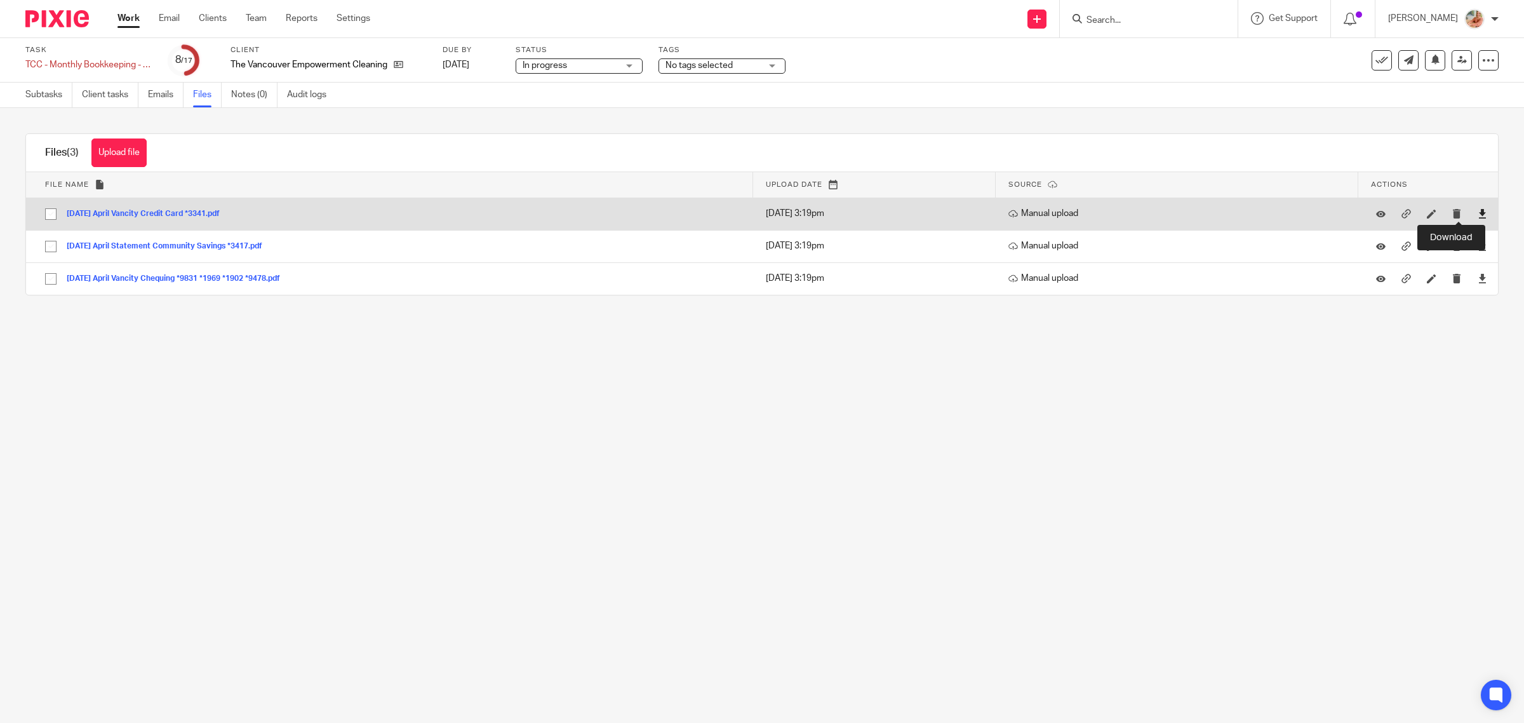
click at [1478, 214] on icon at bounding box center [1483, 214] width 10 height 10
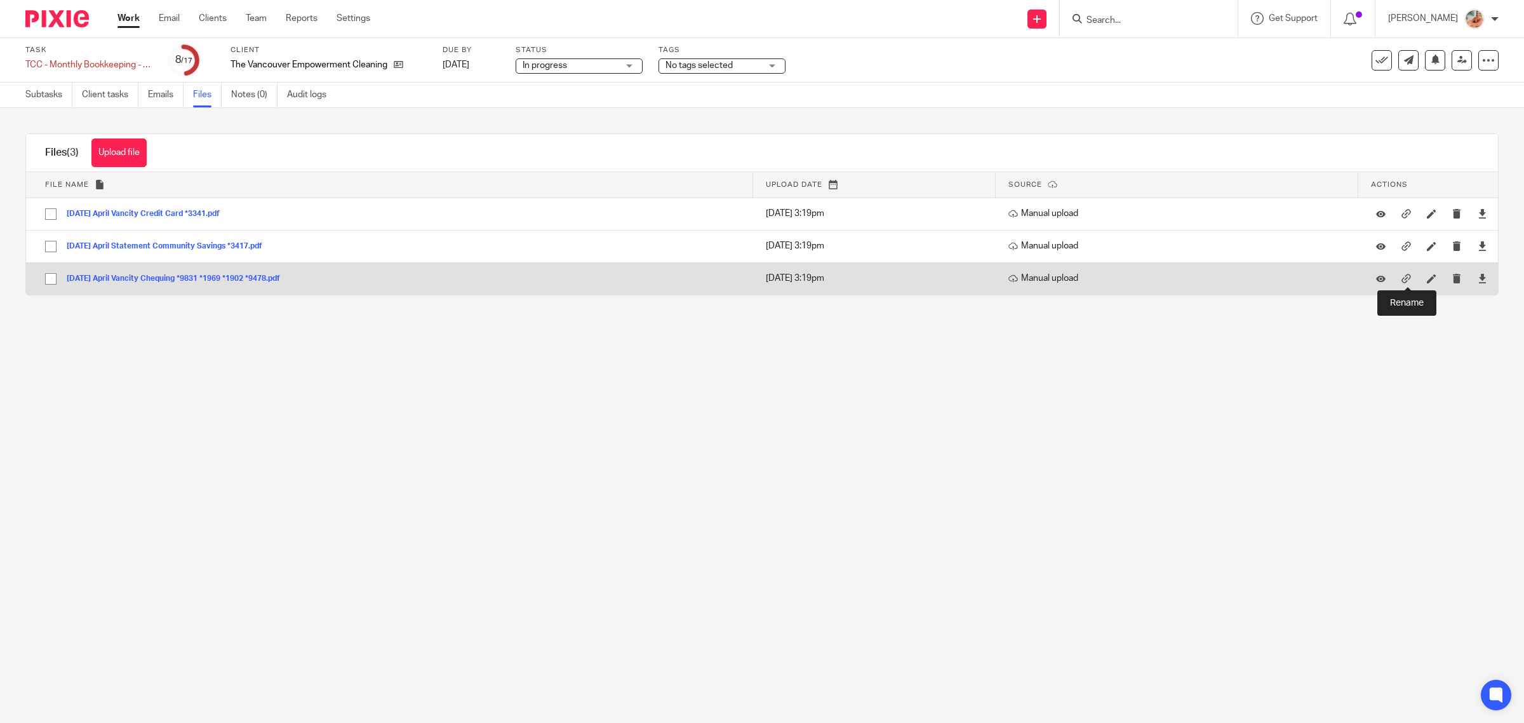
drag, startPoint x: 1404, startPoint y: 281, endPoint x: 1144, endPoint y: 295, distance: 259.5
click at [1427, 281] on icon at bounding box center [1432, 279] width 10 height 10
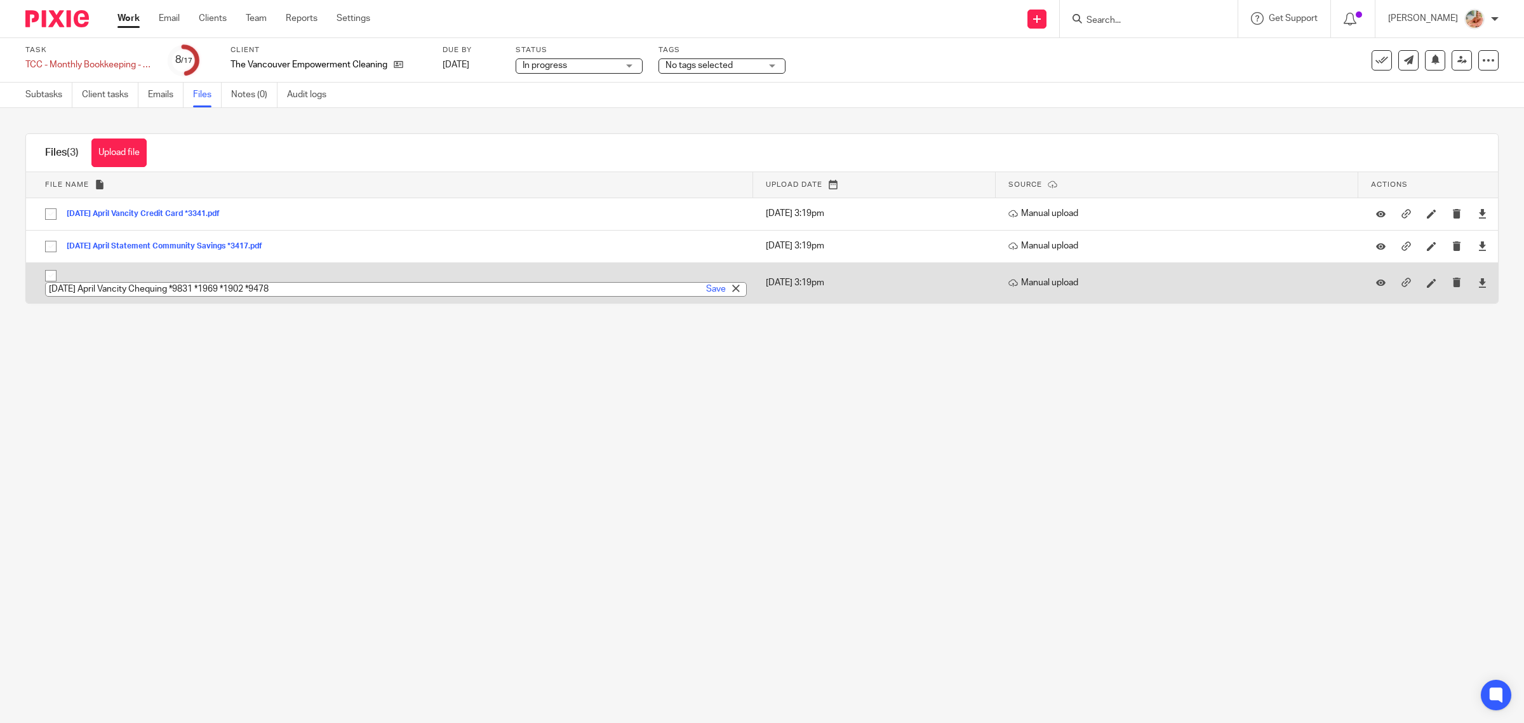
click at [111, 290] on input "[DATE] April Vancity Chequing *9831 *1969 *1902 *9478" at bounding box center [396, 289] width 702 height 15
click at [83, 291] on input "[DATE] April Vancity Chequing *9831 *1969 *1902 *9478" at bounding box center [396, 289] width 702 height 15
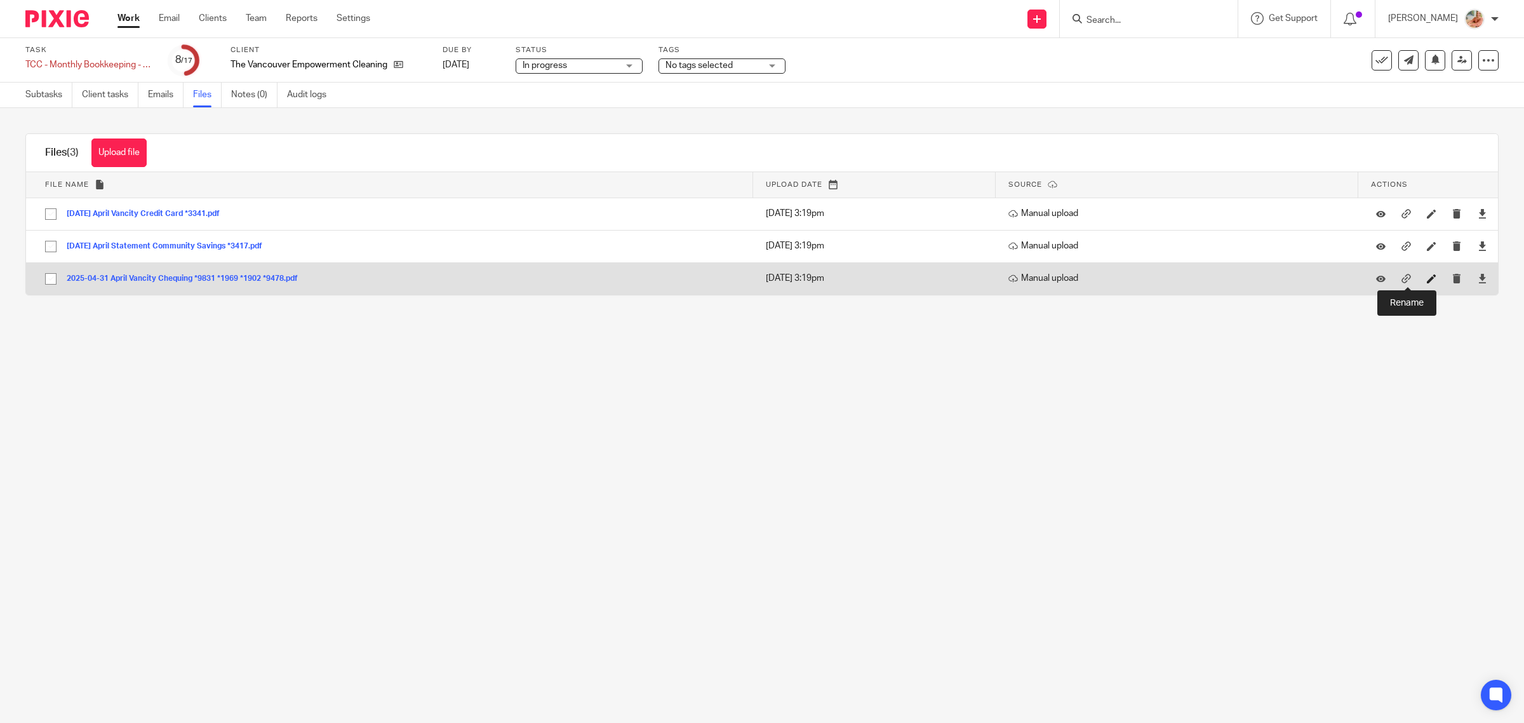
click at [1427, 281] on icon at bounding box center [1432, 279] width 10 height 10
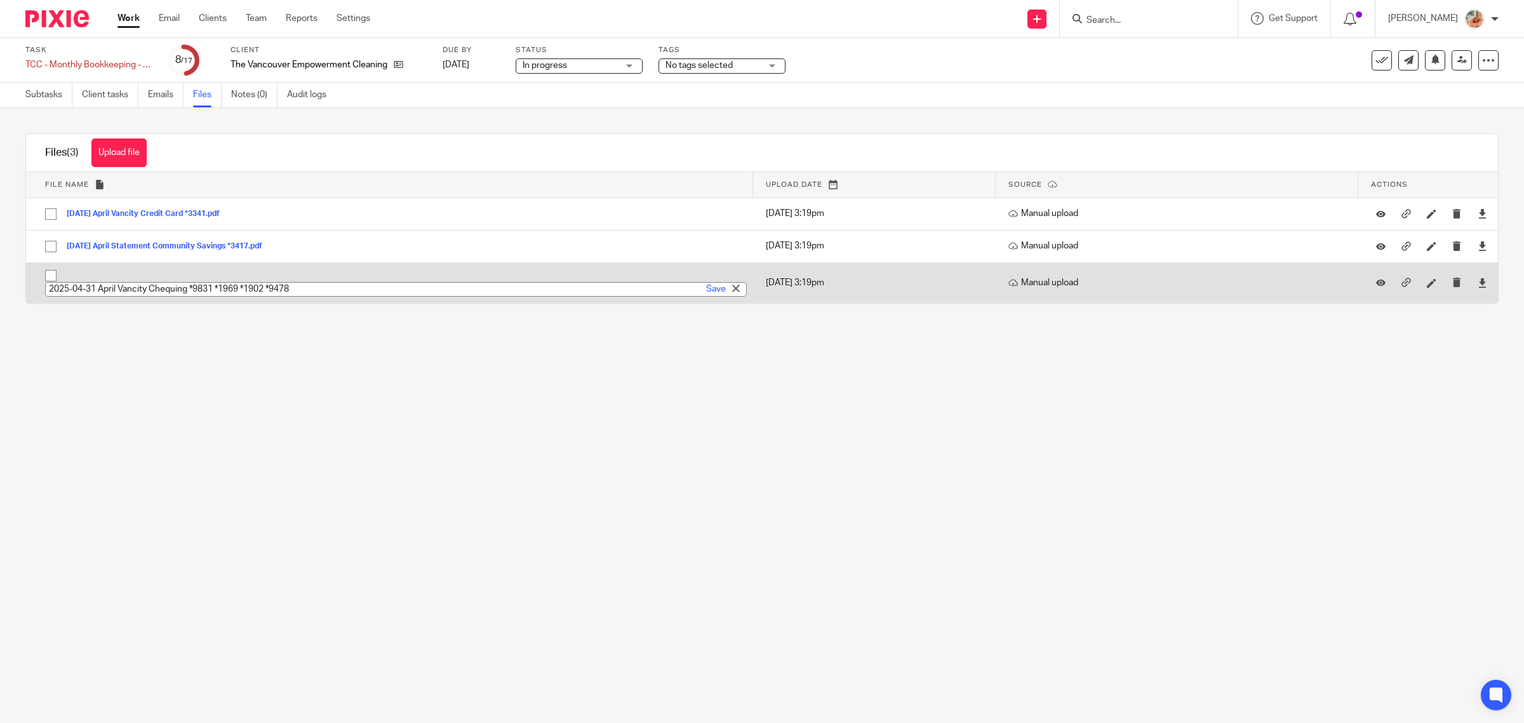
click at [99, 293] on input "2025-04-31 April Vancity Chequing *9831 *1969 *1902 *9478" at bounding box center [396, 289] width 702 height 15
click at [95, 286] on input "2025-04-31 April Vancity Chequing *9831 *1969 *1902 *9478" at bounding box center [396, 289] width 702 height 15
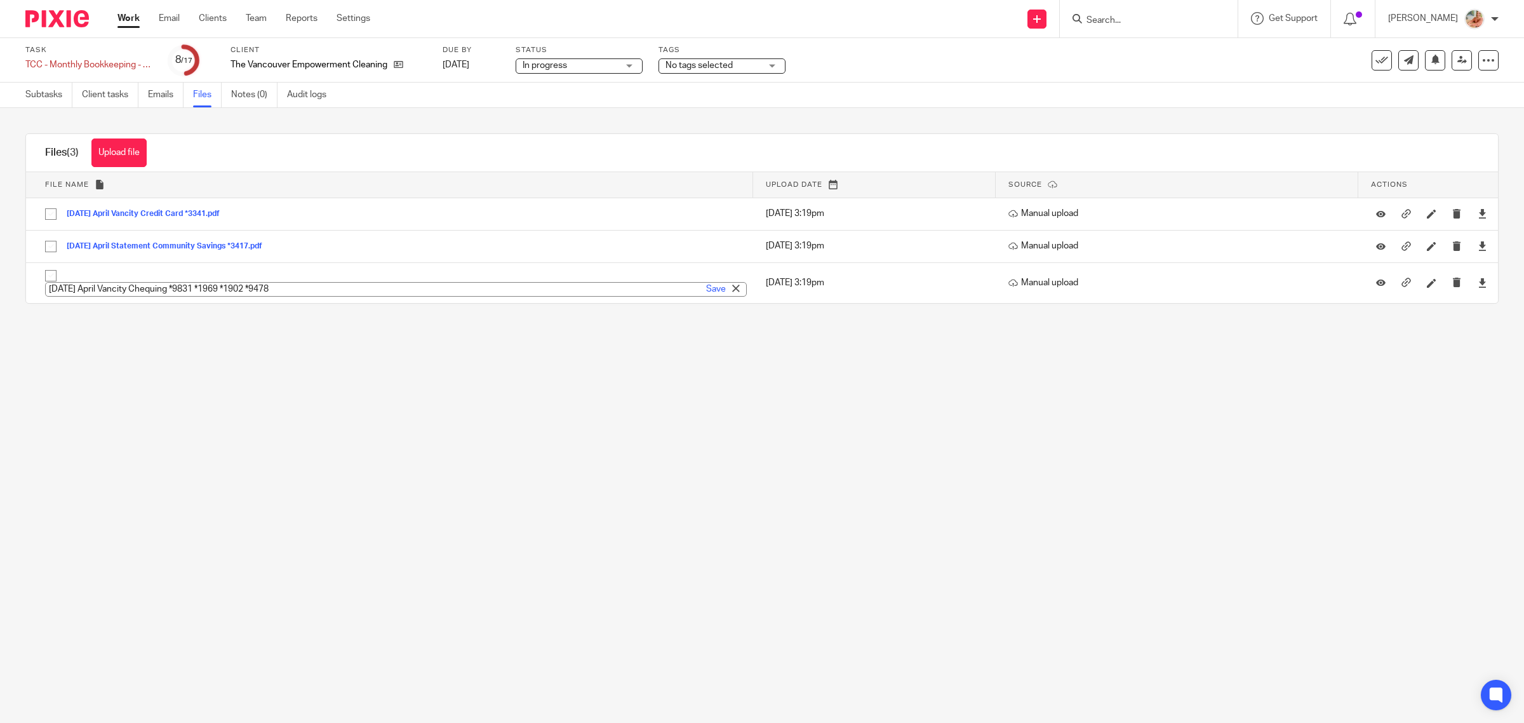
type input "[DATE] April Vancity Chequing *9831 *1969 *1902 *9478"
click at [159, 344] on main "Task TCC - Monthly Bookkeeping - April Save TCC - Monthly Bookkeeping - [DATE] …" at bounding box center [762, 361] width 1524 height 723
click at [133, 16] on link "Work" at bounding box center [128, 18] width 22 height 13
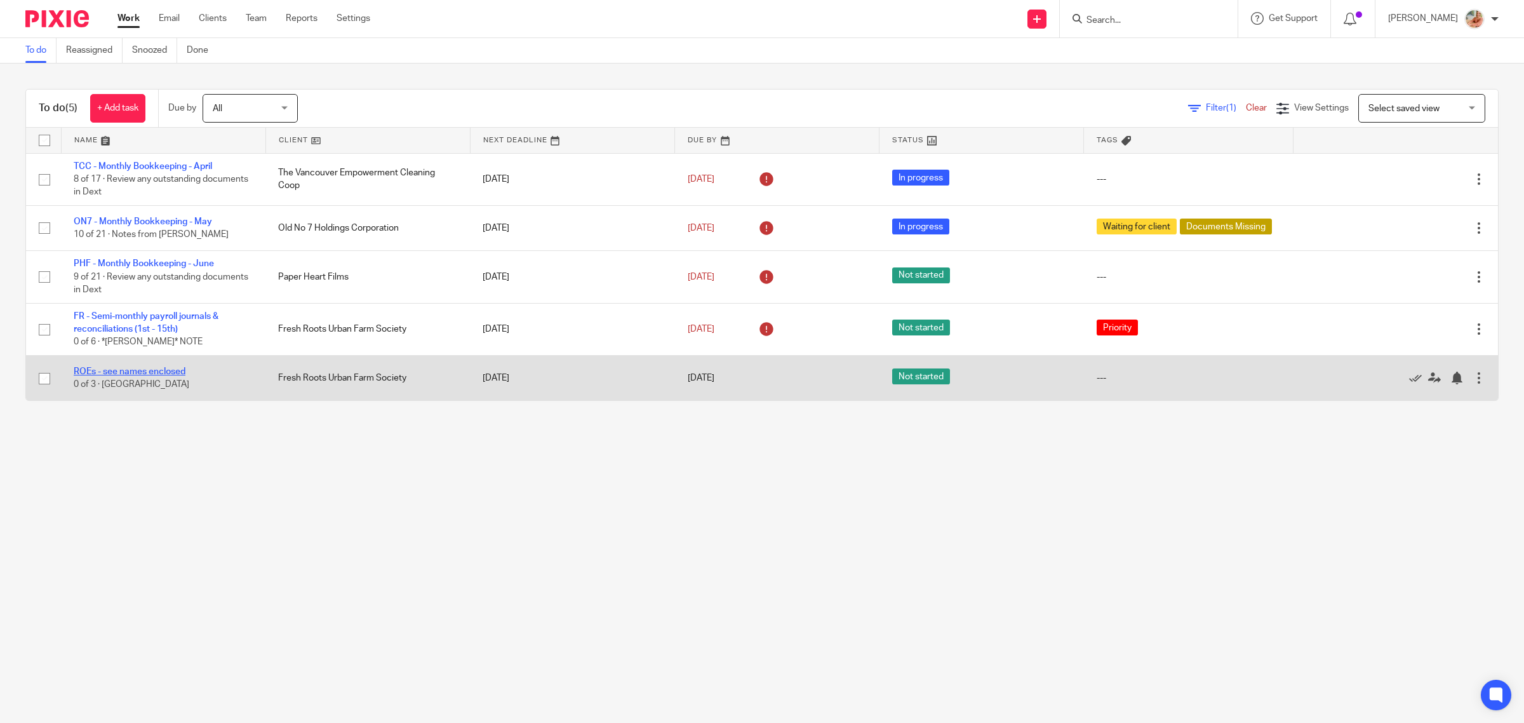
click at [153, 369] on link "ROEs - see names enclosed" at bounding box center [130, 371] width 112 height 9
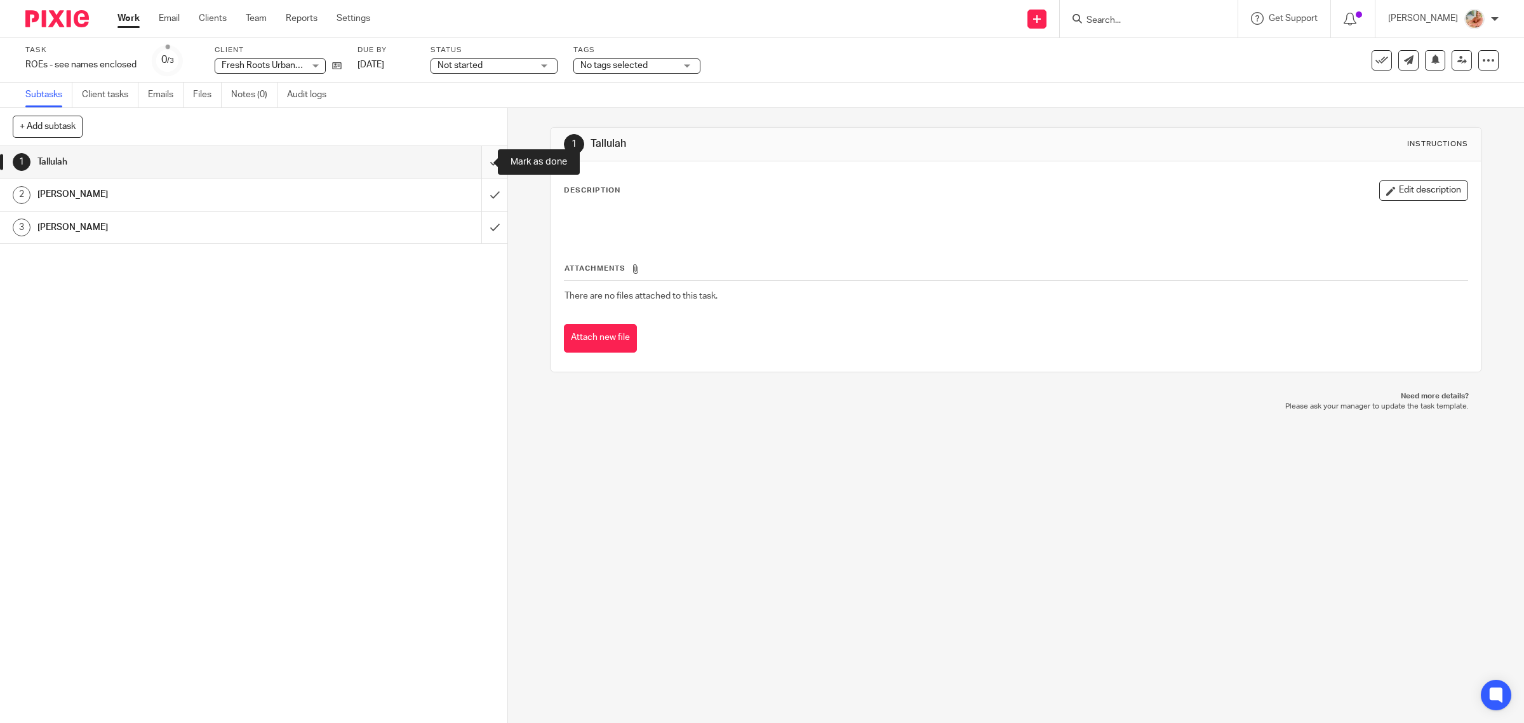
click at [474, 165] on input "submit" at bounding box center [253, 162] width 507 height 32
